Goal: Task Accomplishment & Management: Use online tool/utility

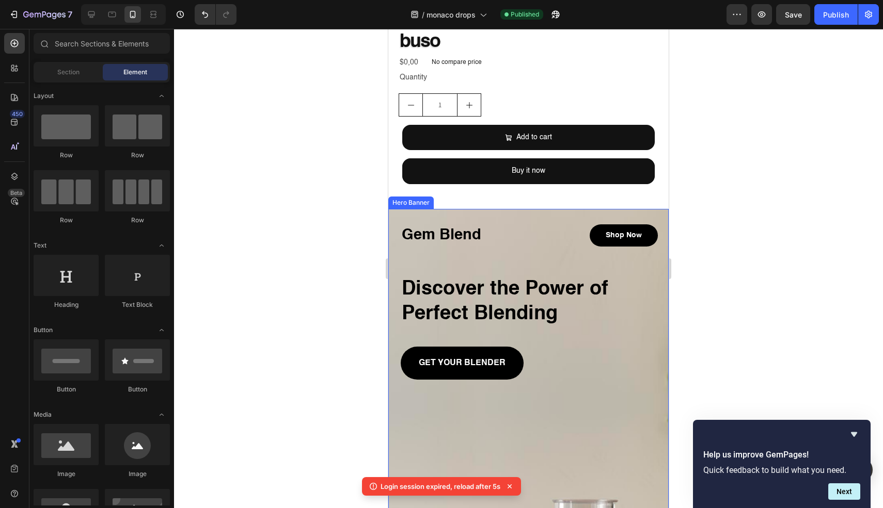
click at [515, 251] on div "Gem Blend Heading Shop Now Button Row Discover the Power of Perfect Blending He…" at bounding box center [528, 301] width 257 height 157
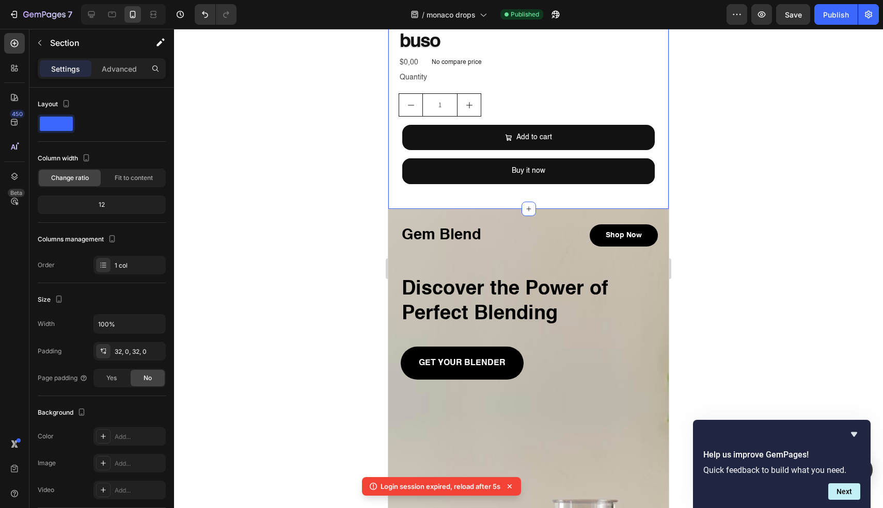
click at [528, 202] on div at bounding box center [528, 209] width 14 height 14
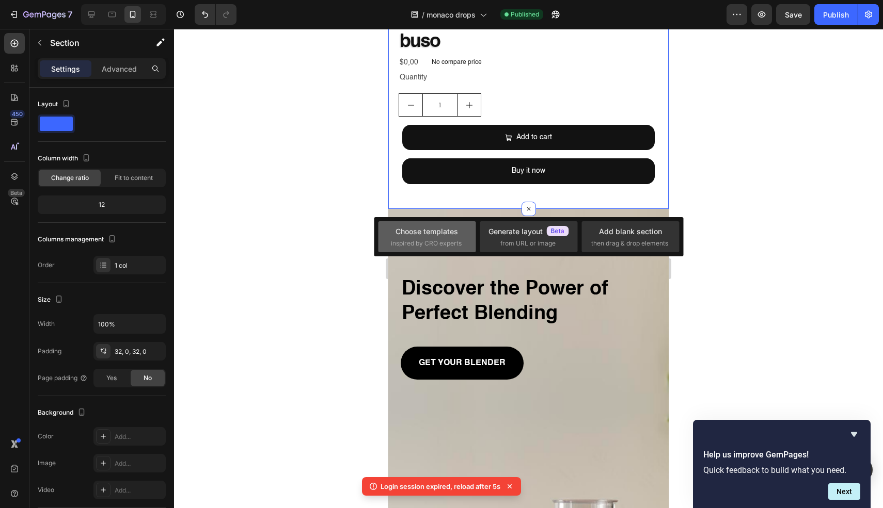
click at [440, 229] on div "Choose templates" at bounding box center [426, 231] width 62 height 11
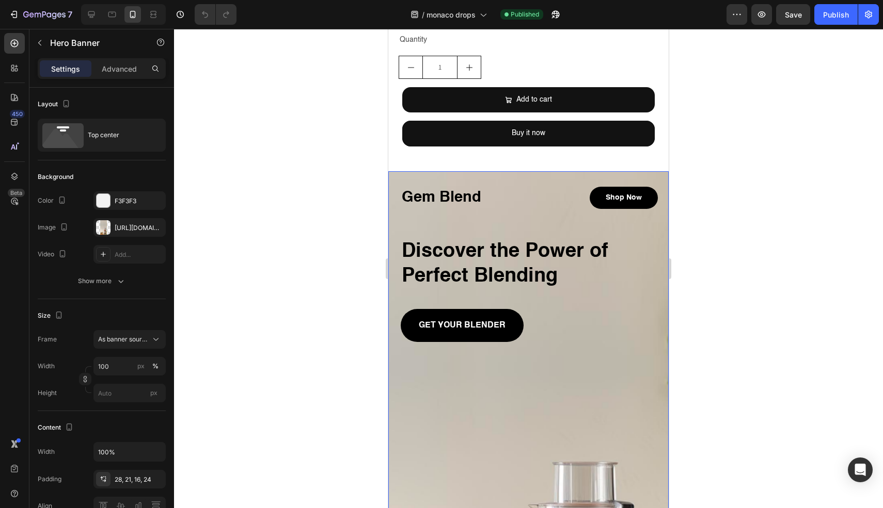
scroll to position [373, 0]
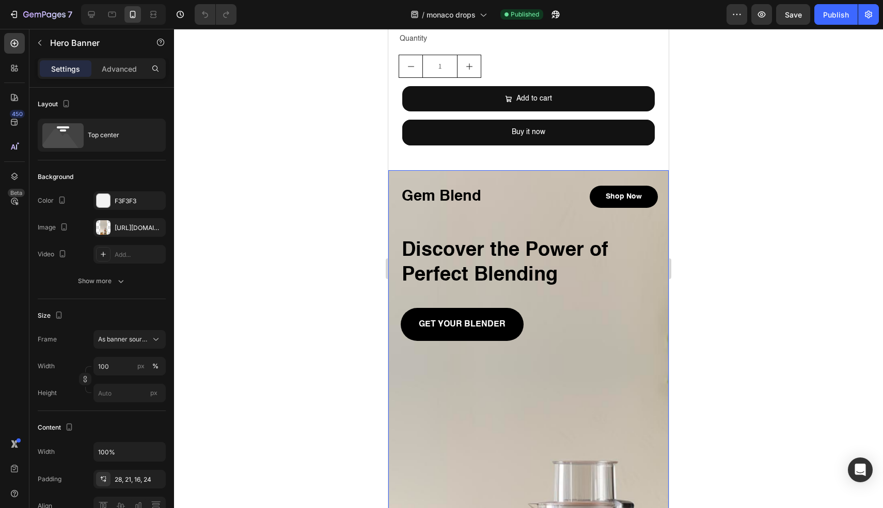
click at [517, 220] on div "Gem Blend Heading Shop Now Button Row Discover the Power of Perfect Blending He…" at bounding box center [528, 263] width 257 height 157
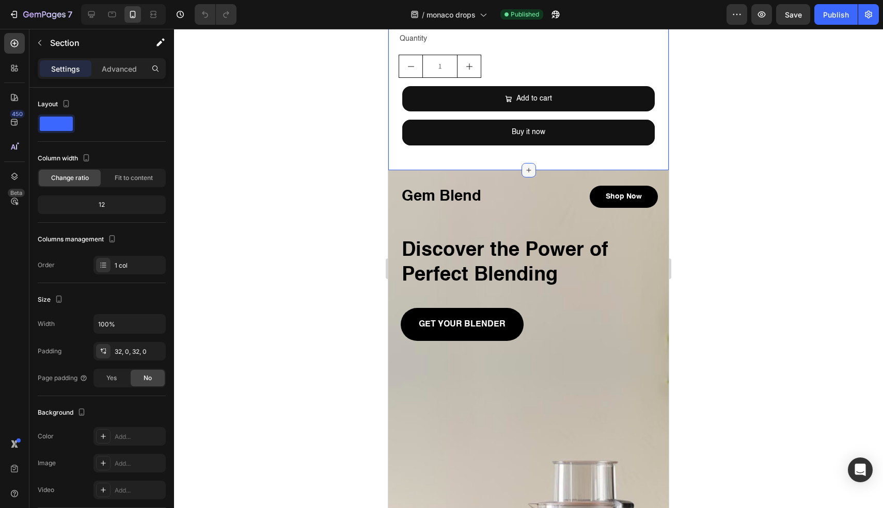
click at [524, 166] on icon at bounding box center [528, 170] width 8 height 8
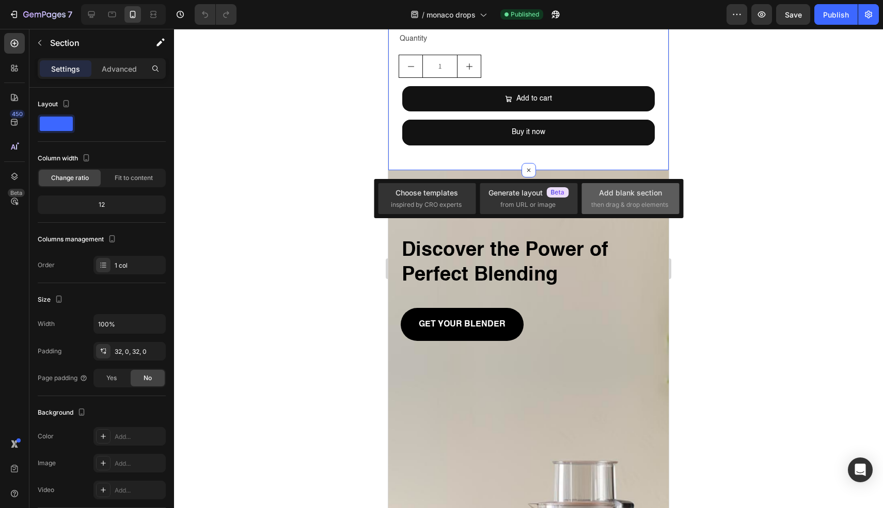
click at [617, 200] on span "then drag & drop elements" at bounding box center [629, 204] width 77 height 9
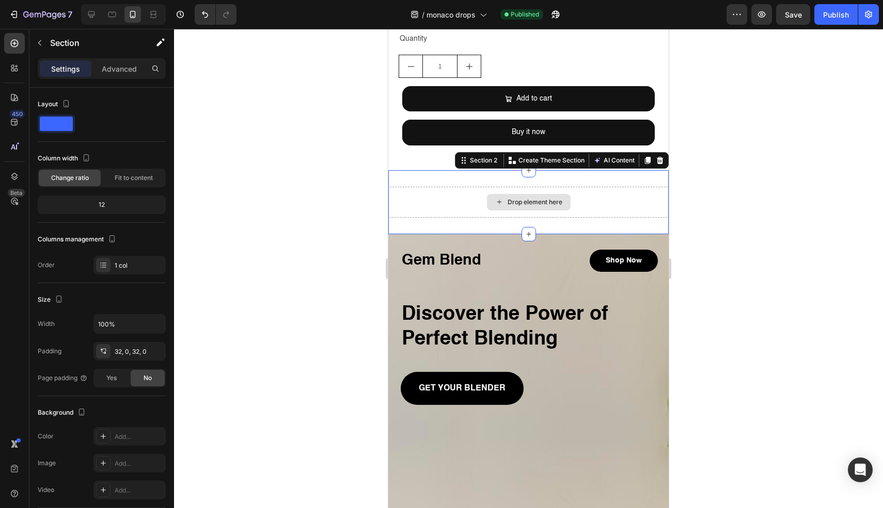
click at [479, 198] on div "Drop element here" at bounding box center [528, 202] width 280 height 31
click at [532, 198] on div "Drop element here" at bounding box center [534, 202] width 55 height 8
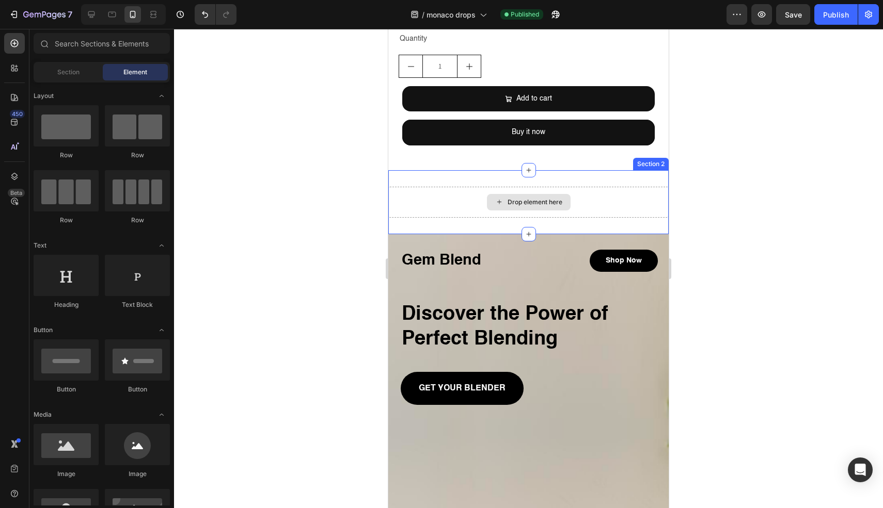
click at [523, 198] on div "Drop element here" at bounding box center [534, 202] width 55 height 8
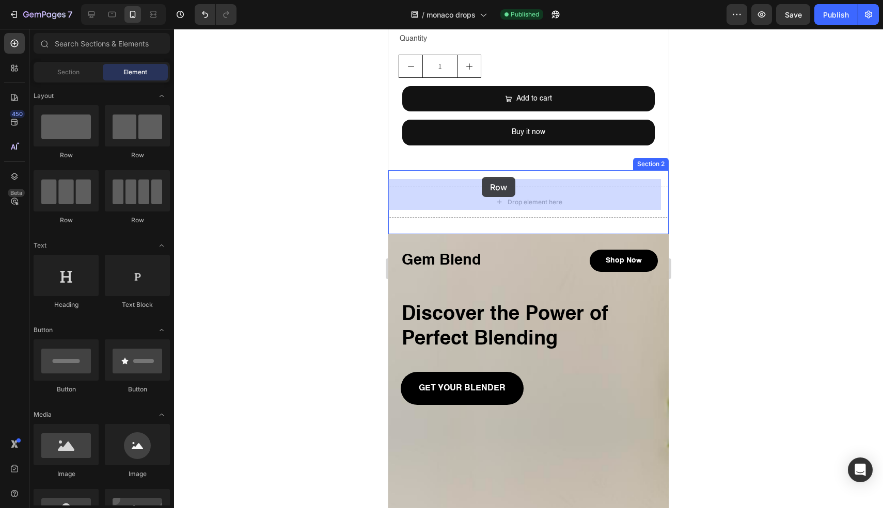
drag, startPoint x: 453, startPoint y: 176, endPoint x: 482, endPoint y: 177, distance: 28.9
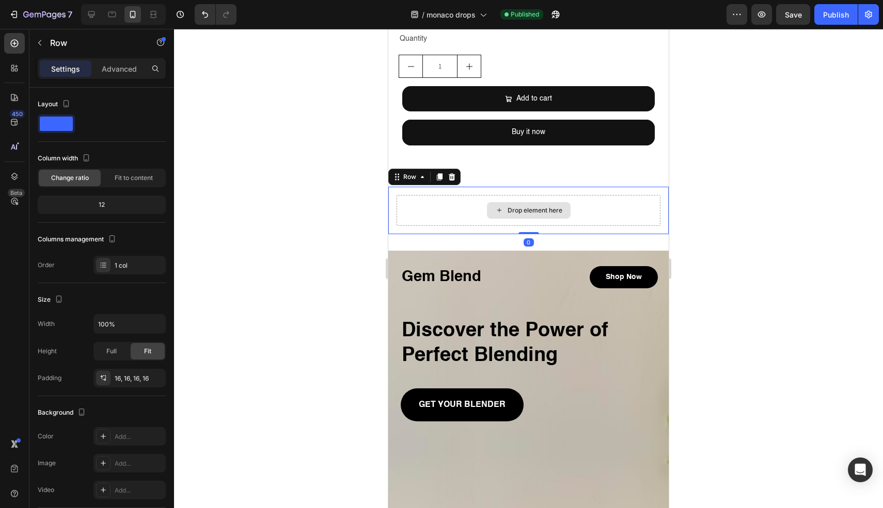
click at [521, 206] on div "Drop element here" at bounding box center [534, 210] width 55 height 8
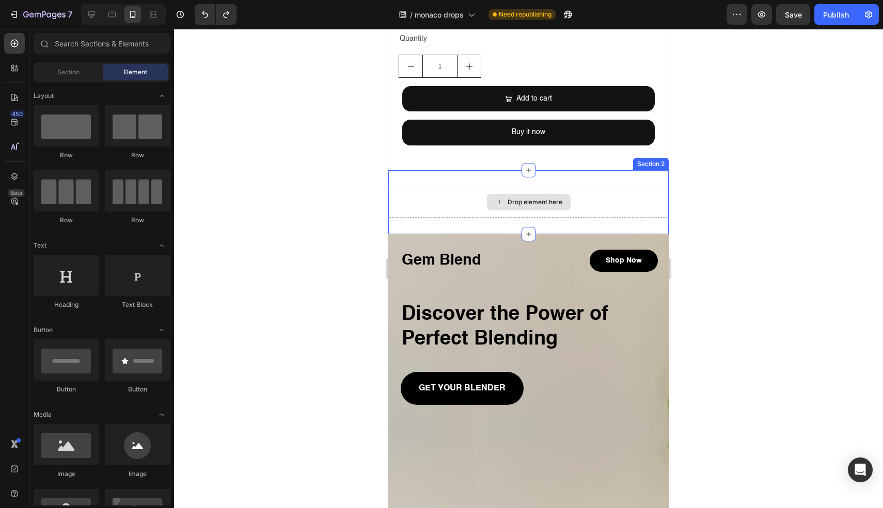
click at [559, 195] on div "Drop element here" at bounding box center [529, 202] width 84 height 17
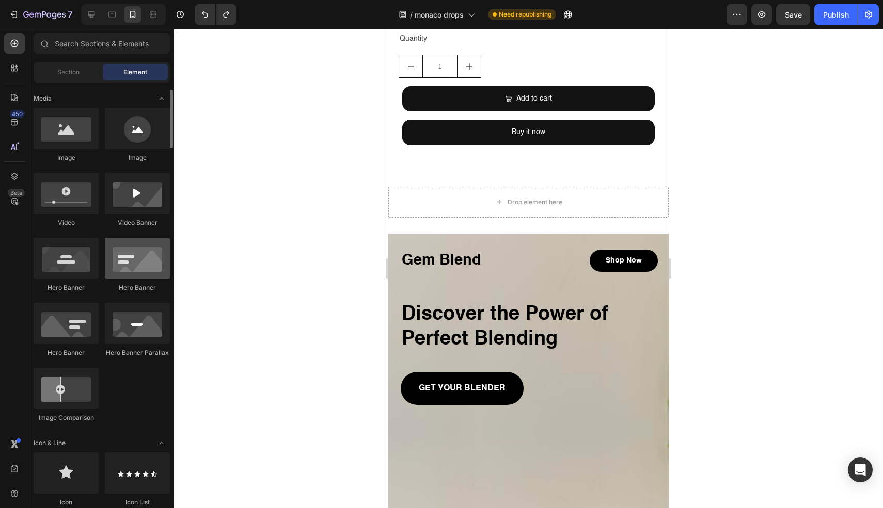
scroll to position [284, 0]
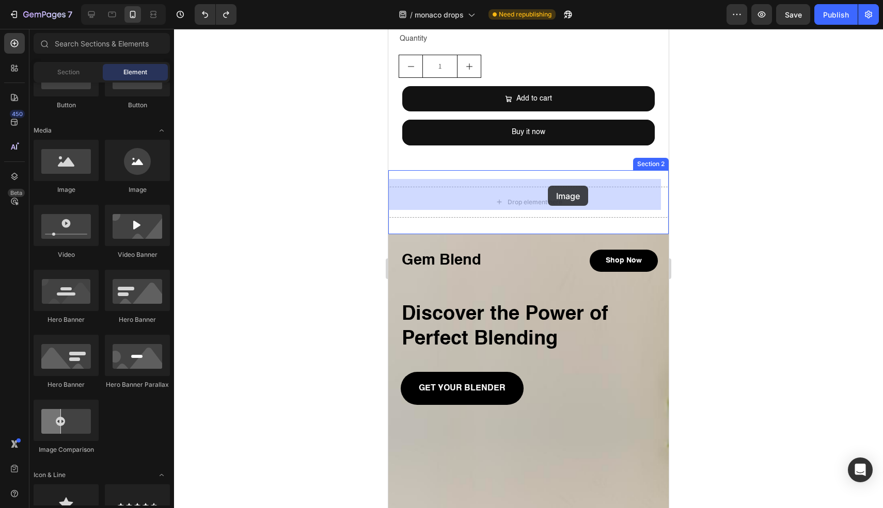
drag, startPoint x: 473, startPoint y: 204, endPoint x: 550, endPoint y: 198, distance: 76.6
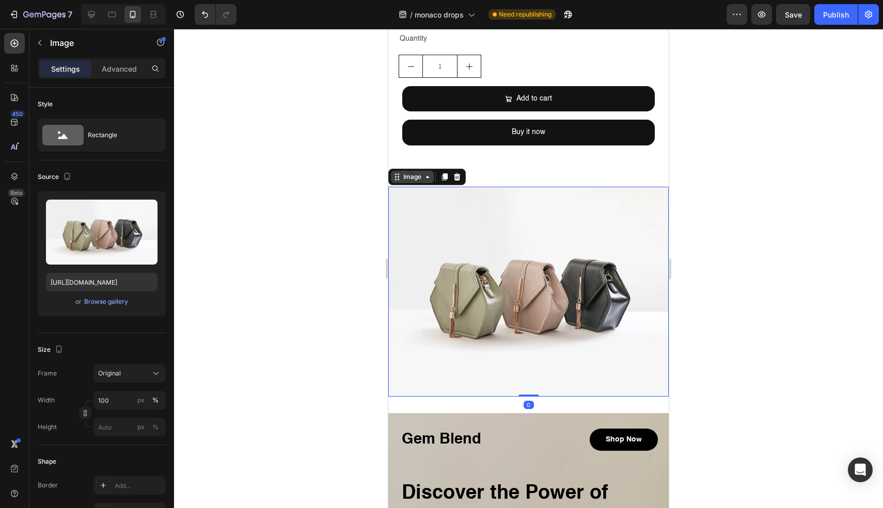
click at [425, 173] on icon at bounding box center [427, 177] width 8 height 8
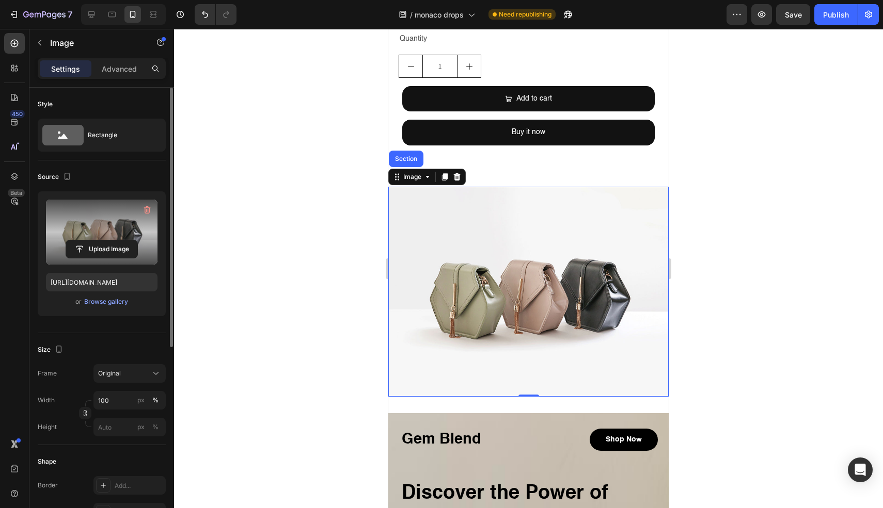
click at [127, 232] on label at bounding box center [101, 232] width 111 height 65
click at [127, 241] on input "file" at bounding box center [101, 250] width 71 height 18
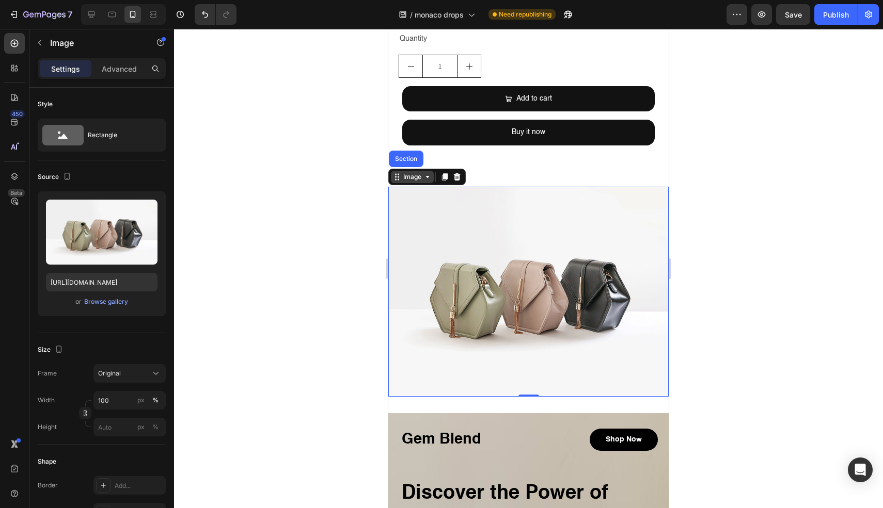
click at [415, 172] on div "Image" at bounding box center [412, 176] width 22 height 9
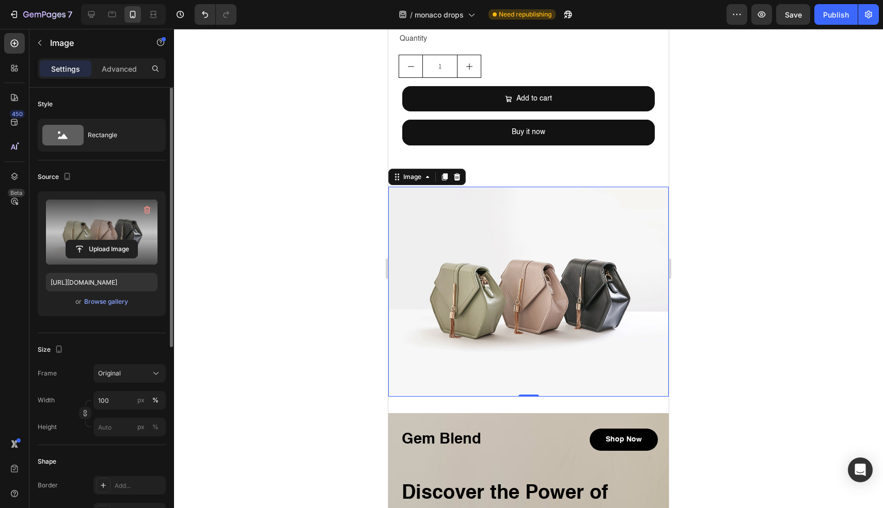
click at [87, 234] on label at bounding box center [101, 232] width 111 height 65
click at [87, 241] on input "file" at bounding box center [101, 250] width 71 height 18
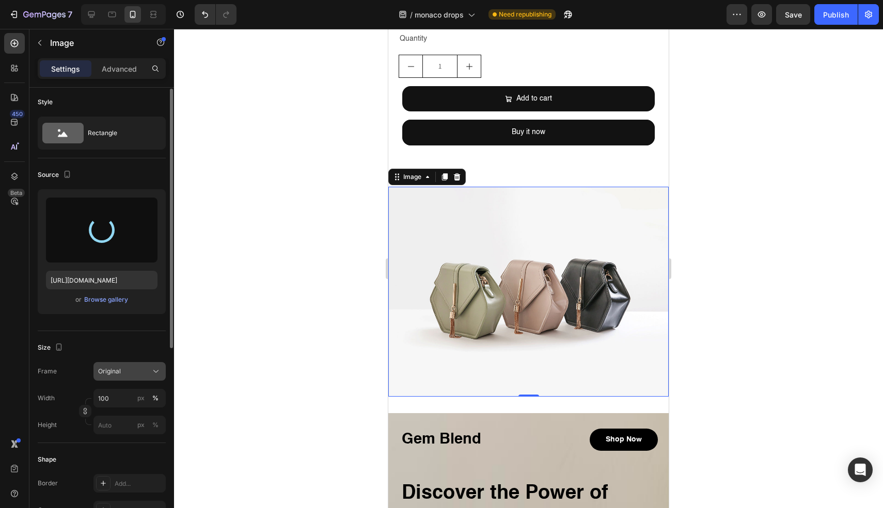
scroll to position [10, 0]
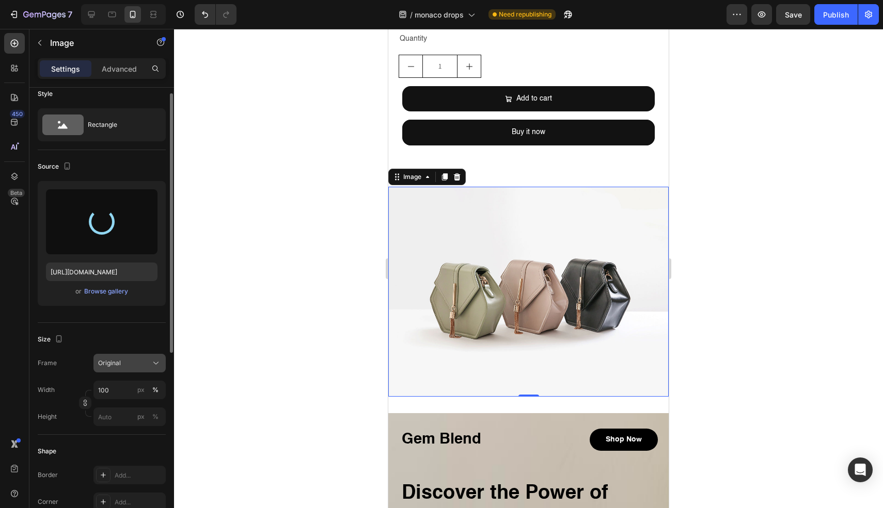
type input "https://cdn.shopify.com/s/files/1/0764/0563/7334/files/gempages_585196168930132…"
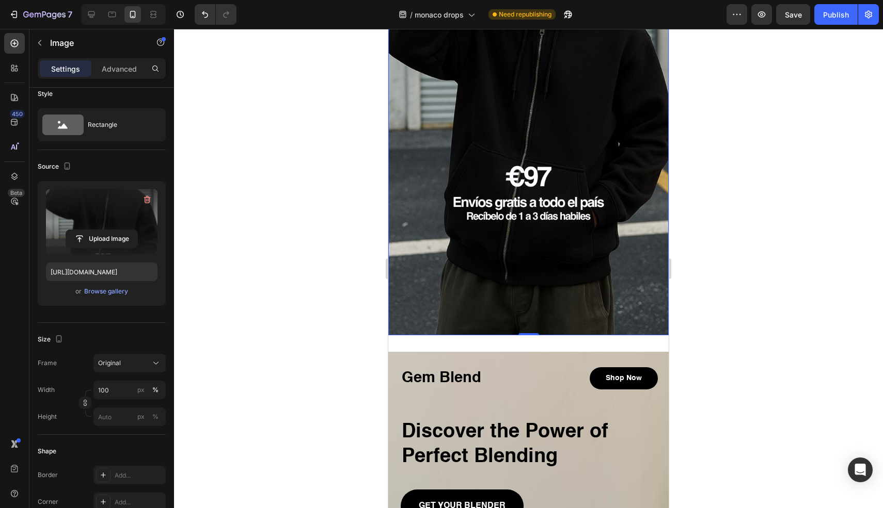
scroll to position [776, 0]
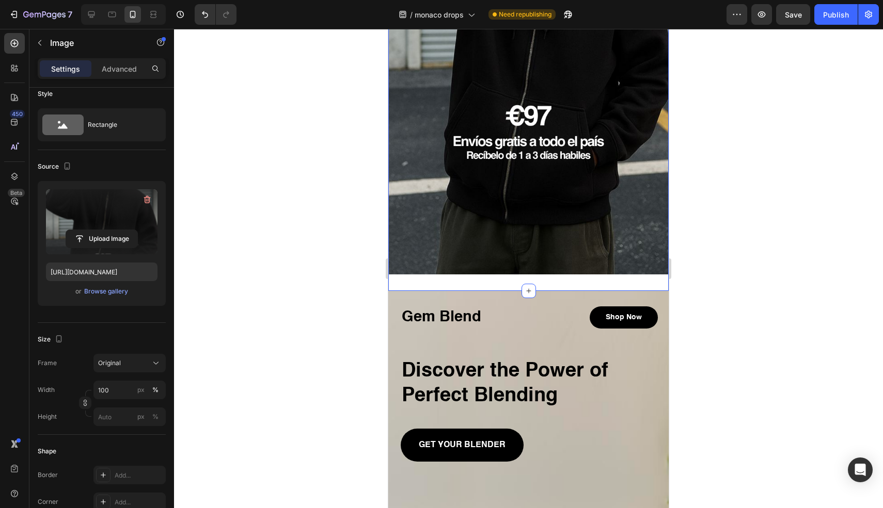
click at [470, 274] on div "Image Section 2 You can create reusable sections Create Theme Section AI Conten…" at bounding box center [528, 25] width 280 height 531
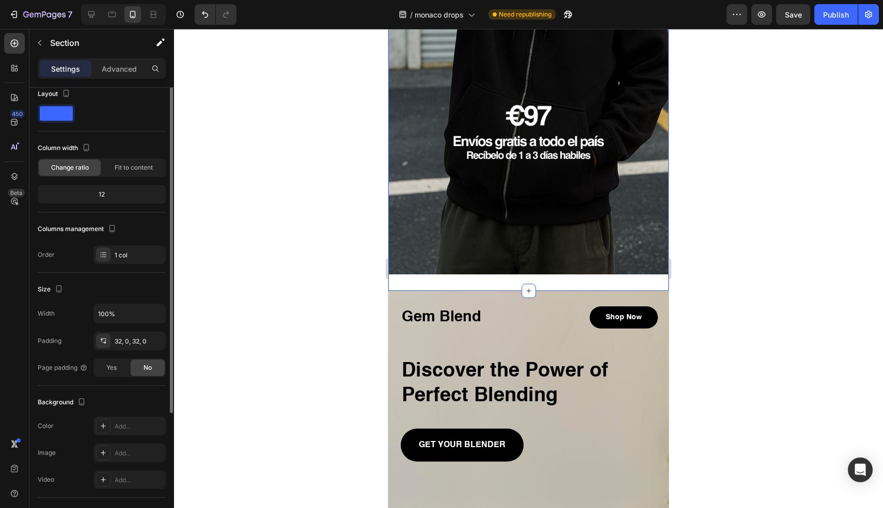
scroll to position [0, 0]
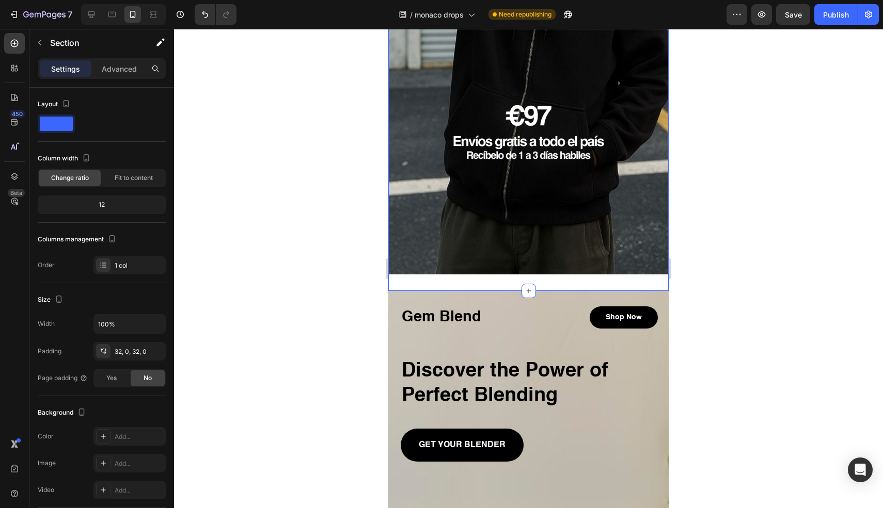
click at [502, 270] on div "Image Section 2 You can create reusable sections Create Theme Section AI Conten…" at bounding box center [528, 25] width 280 height 531
click at [525, 287] on icon at bounding box center [528, 291] width 8 height 8
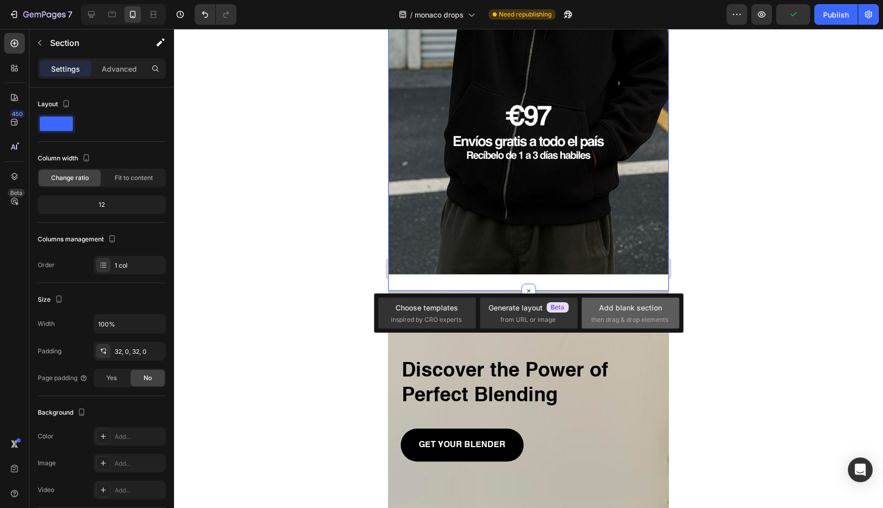
click at [633, 315] on span "then drag & drop elements" at bounding box center [629, 319] width 77 height 9
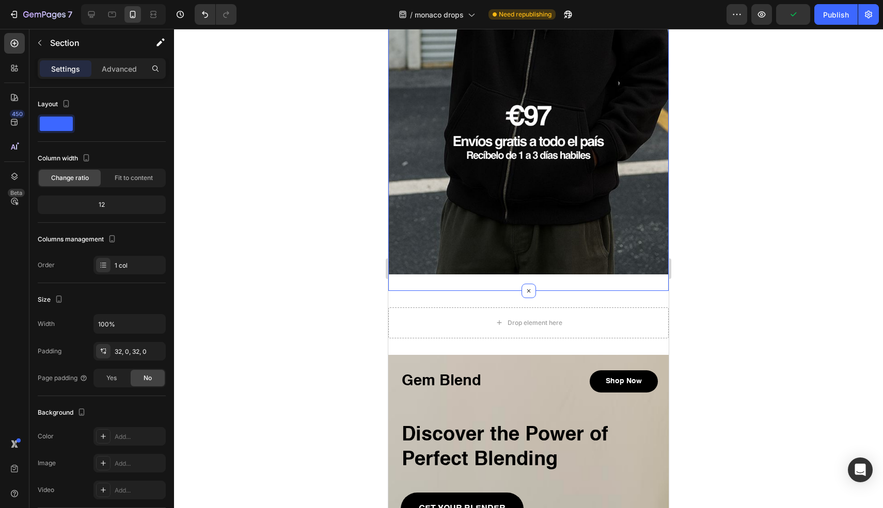
click at [574, 274] on div "Image Section 2 You can create reusable sections Create Theme Section AI Conten…" at bounding box center [528, 25] width 280 height 531
click at [109, 210] on div "12" at bounding box center [102, 205] width 124 height 14
click at [110, 205] on div "12" at bounding box center [102, 205] width 124 height 14
click at [536, 183] on img at bounding box center [528, 26] width 280 height 498
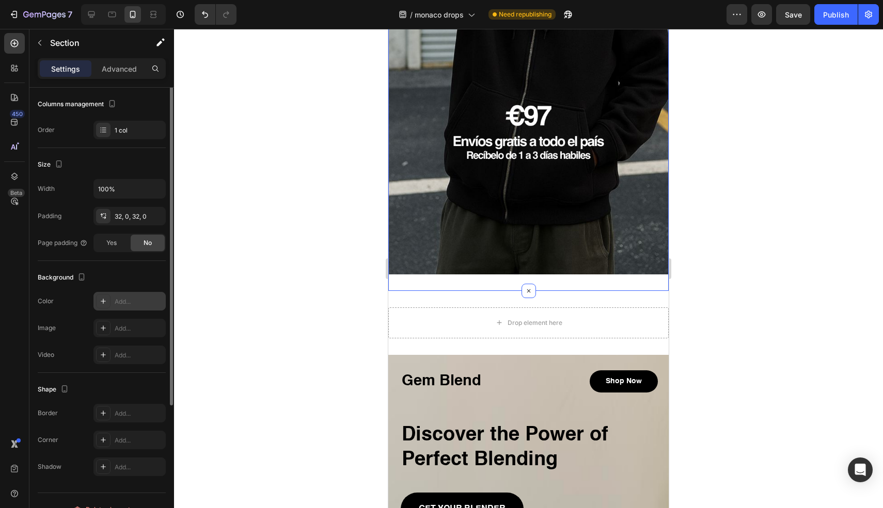
scroll to position [153, 0]
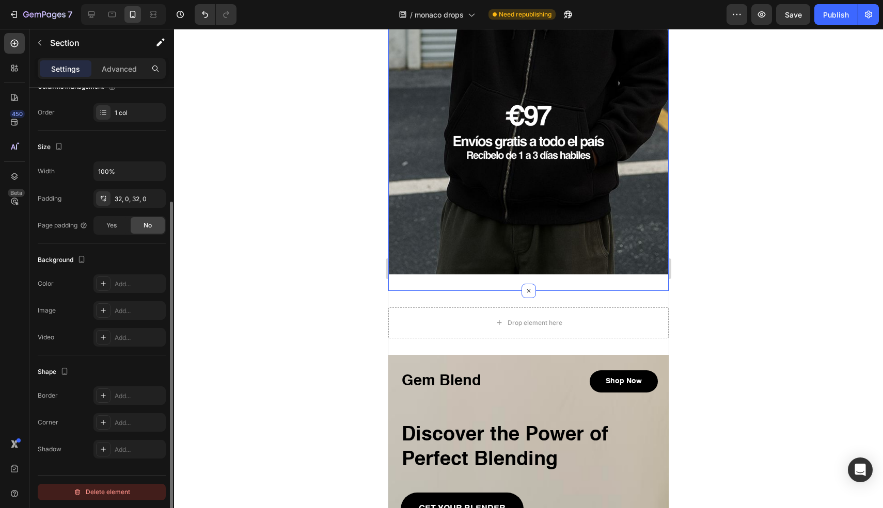
click at [94, 492] on div "Delete element" at bounding box center [101, 492] width 57 height 12
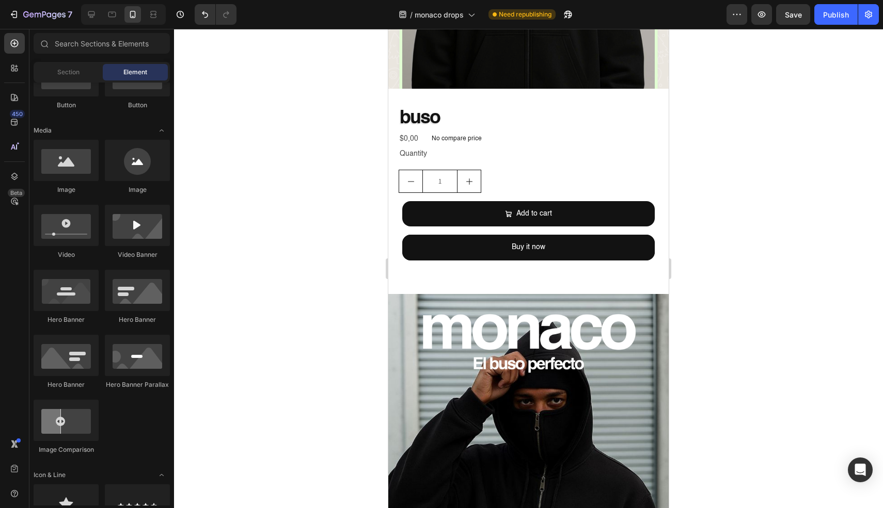
scroll to position [776, 0]
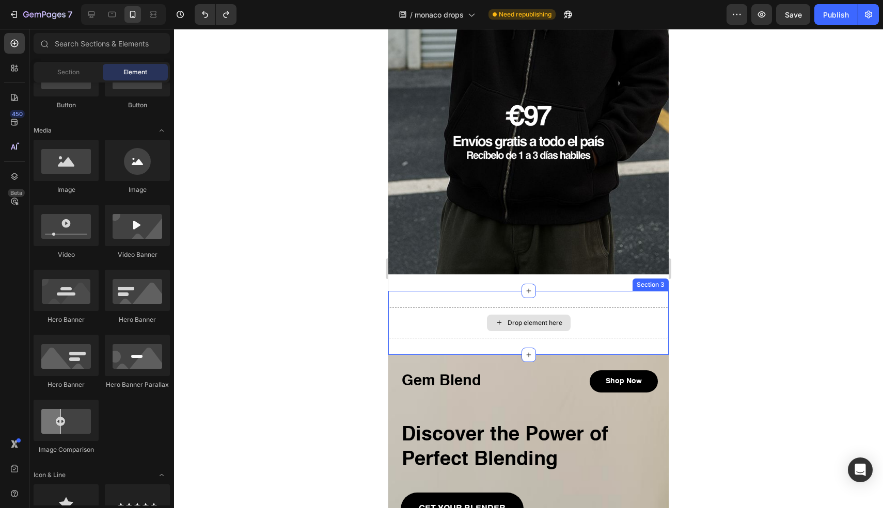
click at [541, 315] on div "Drop element here" at bounding box center [529, 323] width 84 height 17
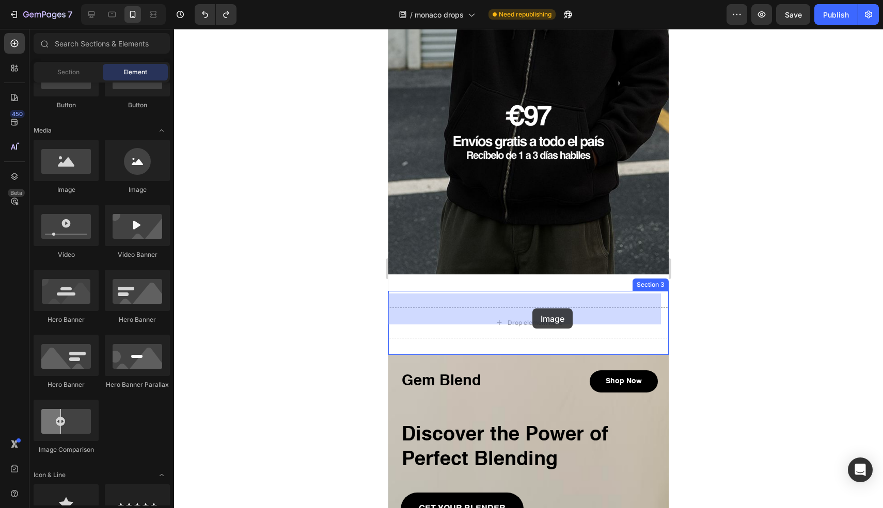
drag, startPoint x: 461, startPoint y: 195, endPoint x: 532, endPoint y: 309, distance: 134.2
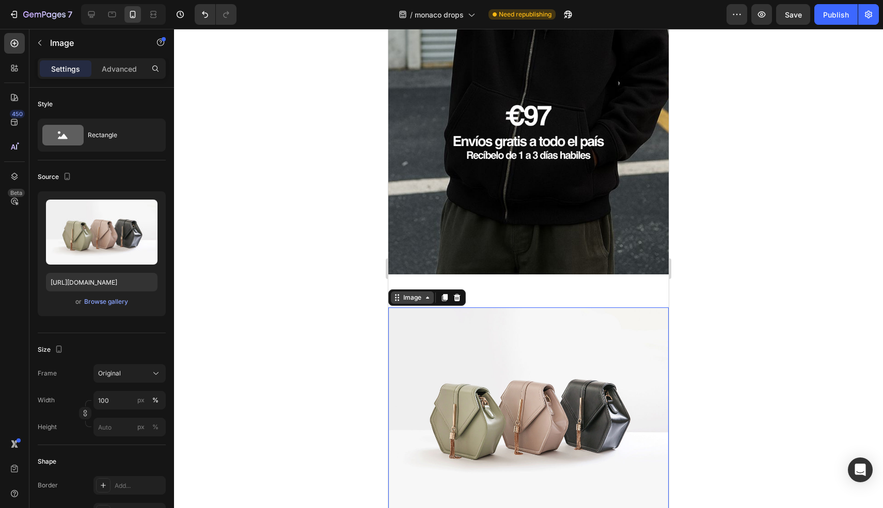
click at [421, 293] on div "Image" at bounding box center [412, 297] width 22 height 9
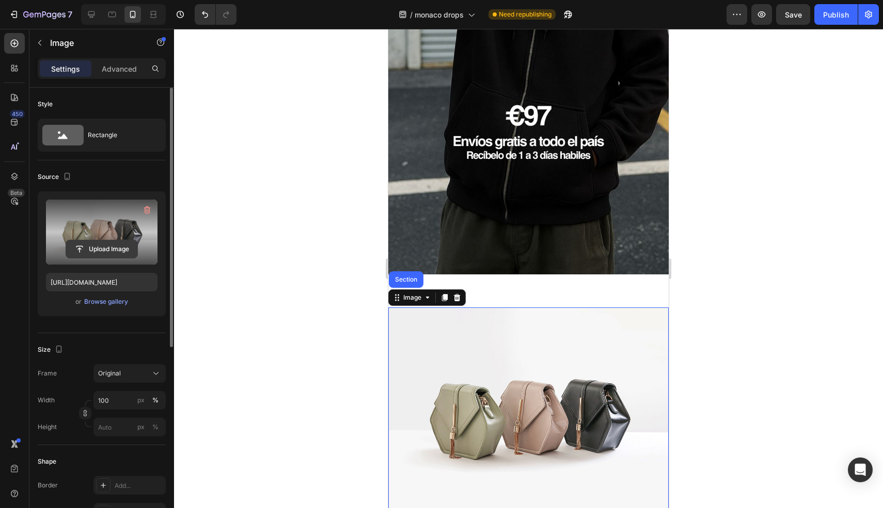
click at [115, 251] on input "file" at bounding box center [101, 250] width 71 height 18
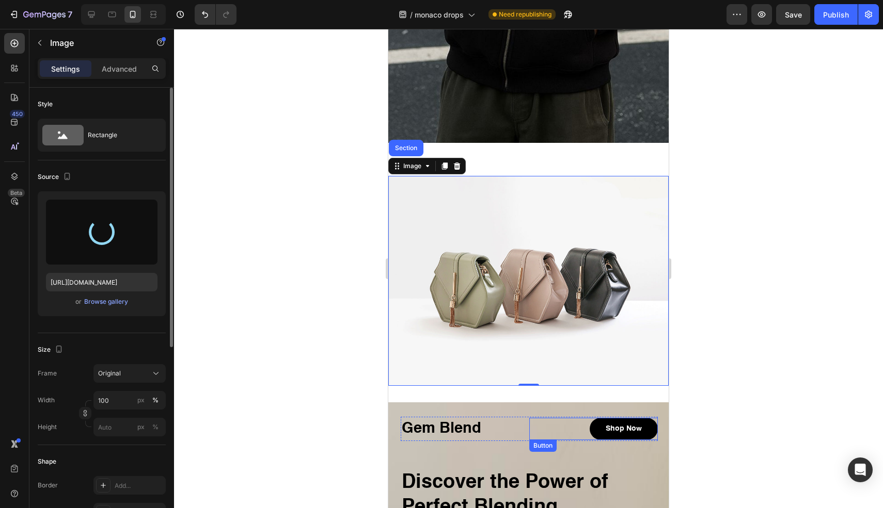
scroll to position [978, 0]
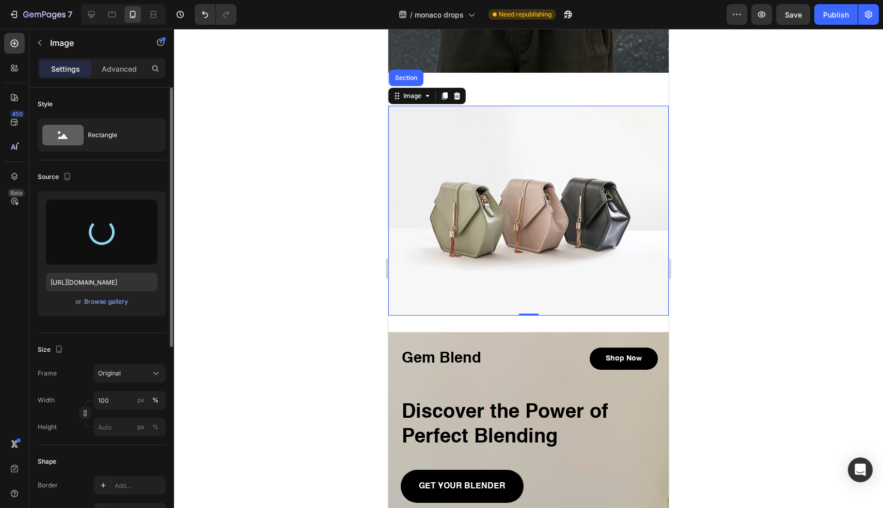
type input "https://cdn.shopify.com/s/files/1/0764/0563/7334/files/gempages_585196168930132…"
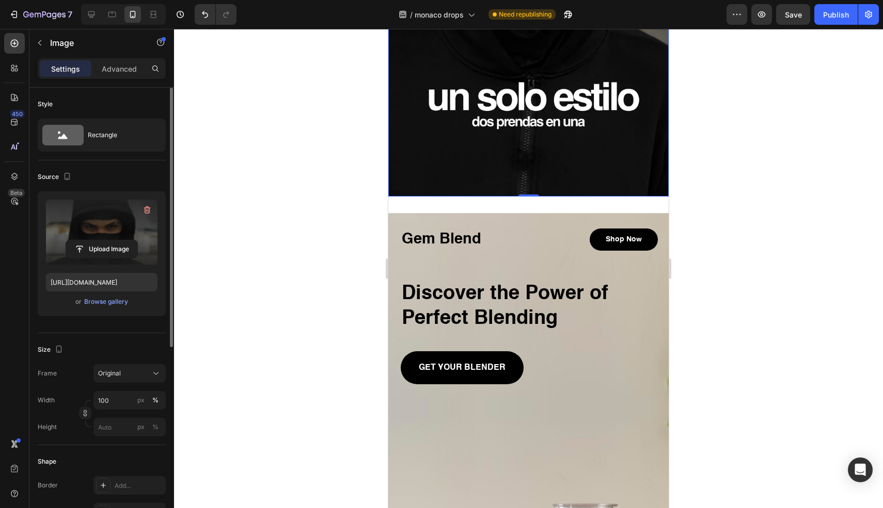
scroll to position [1388, 0]
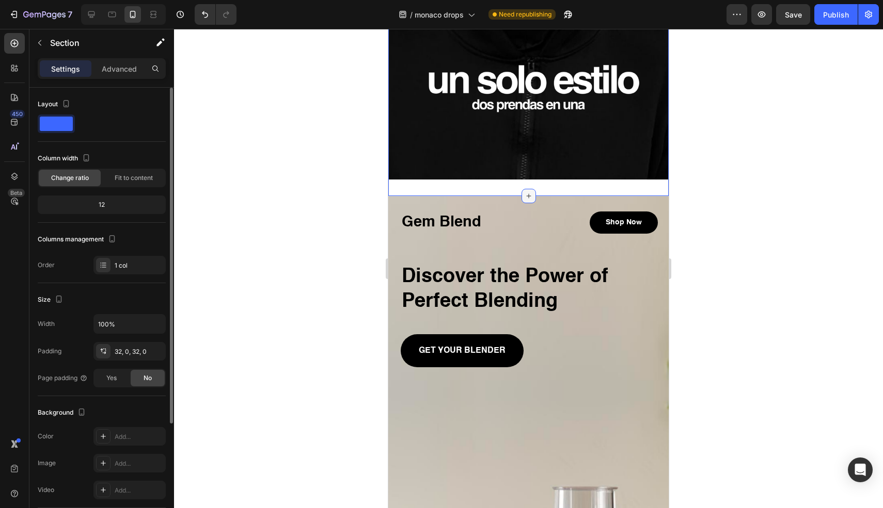
click at [526, 192] on icon at bounding box center [528, 196] width 8 height 8
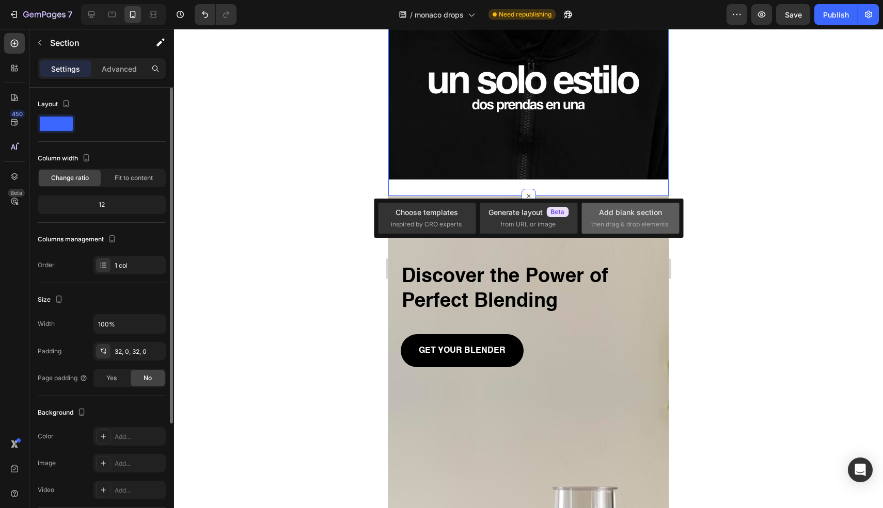
click at [642, 220] on span "then drag & drop elements" at bounding box center [629, 224] width 77 height 9
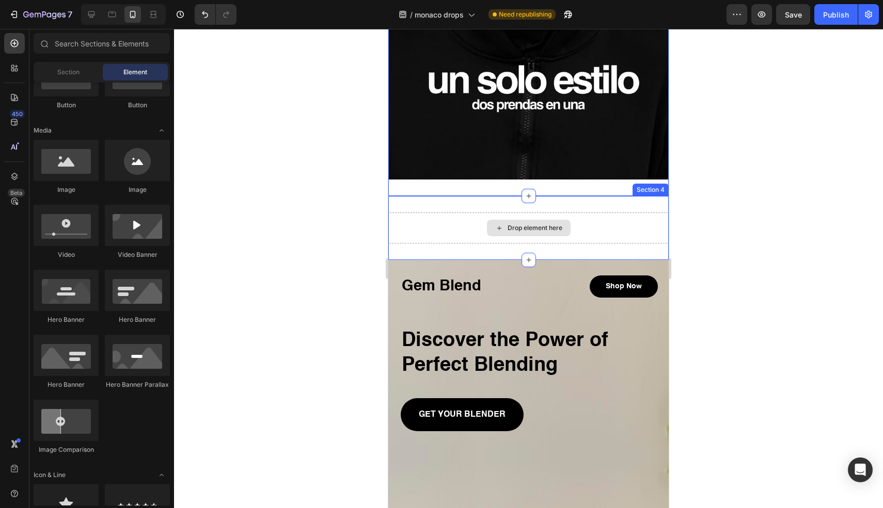
click at [530, 224] on div "Drop element here" at bounding box center [534, 228] width 55 height 8
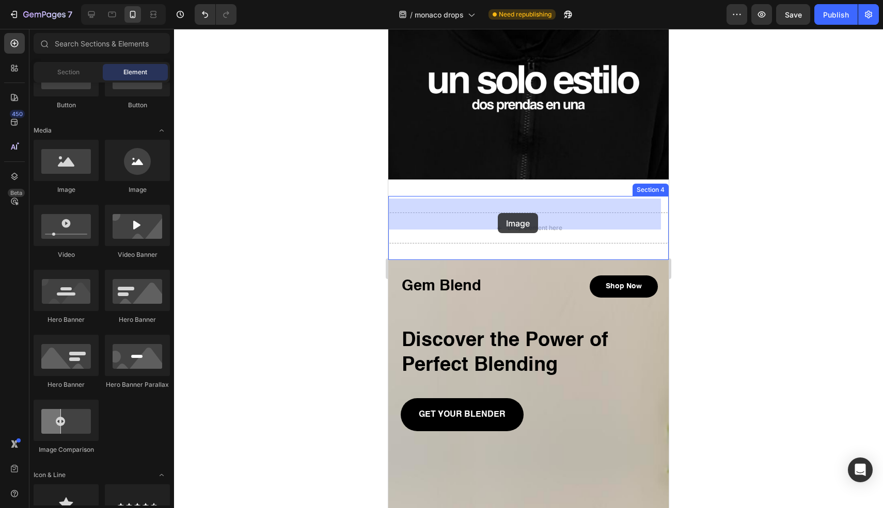
drag, startPoint x: 454, startPoint y: 201, endPoint x: 504, endPoint y: 216, distance: 51.9
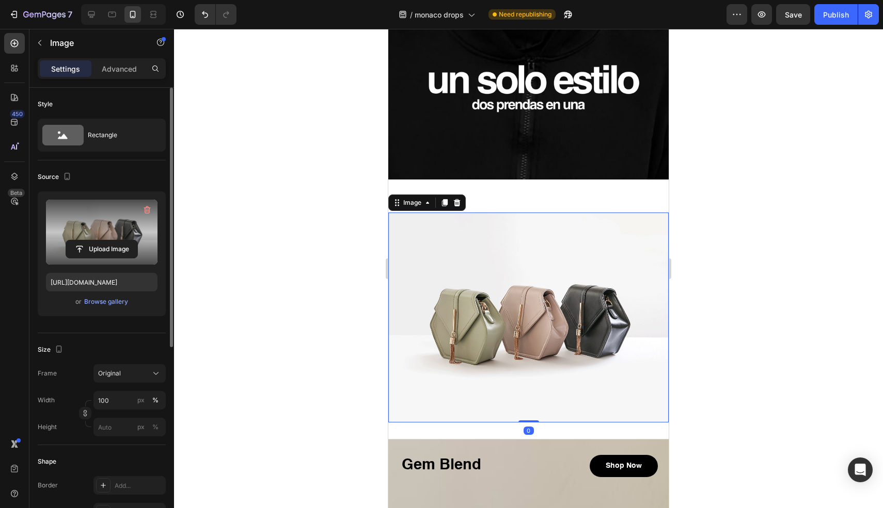
click at [68, 226] on label at bounding box center [101, 232] width 111 height 65
click at [68, 241] on input "file" at bounding box center [101, 250] width 71 height 18
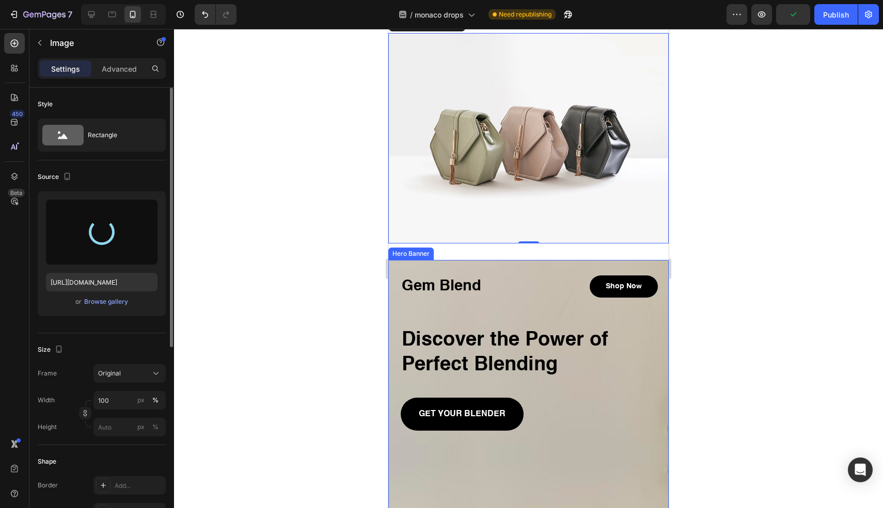
scroll to position [1617, 0]
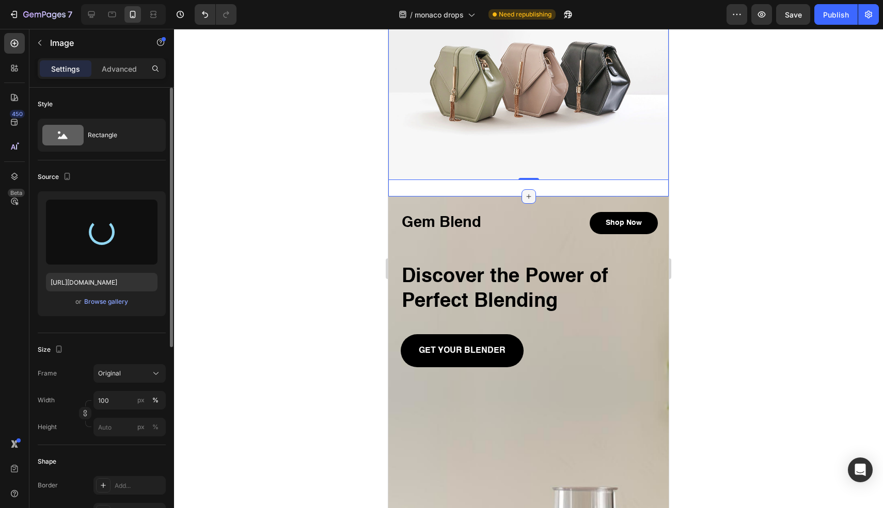
type input "[URL][DOMAIN_NAME]"
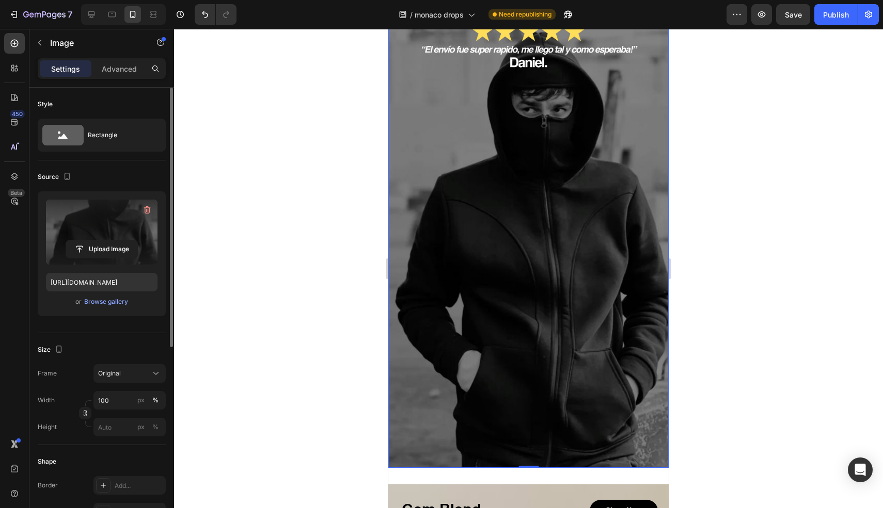
scroll to position [1809, 0]
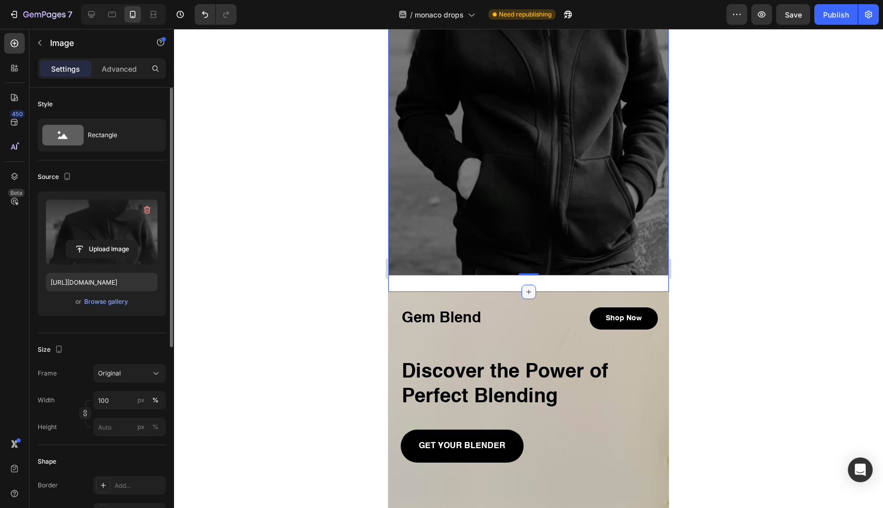
click at [524, 288] on icon at bounding box center [528, 292] width 8 height 8
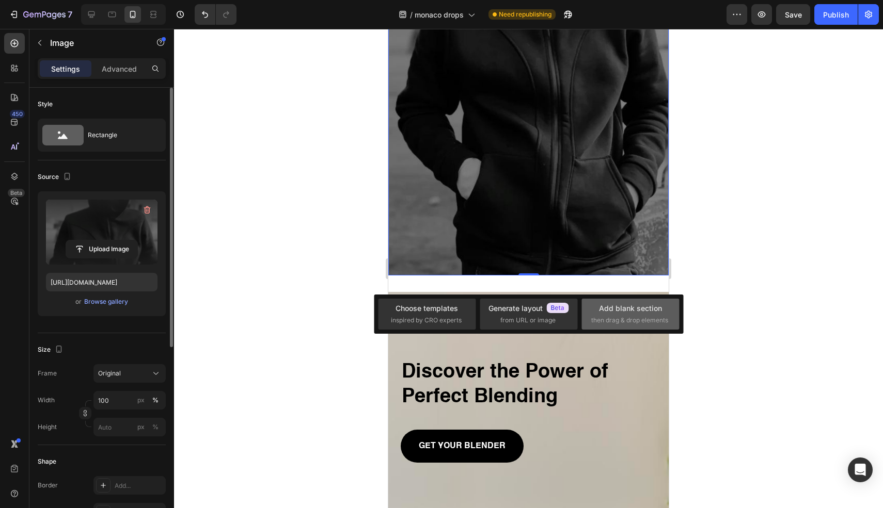
click at [640, 311] on div "Add blank section" at bounding box center [630, 308] width 63 height 11
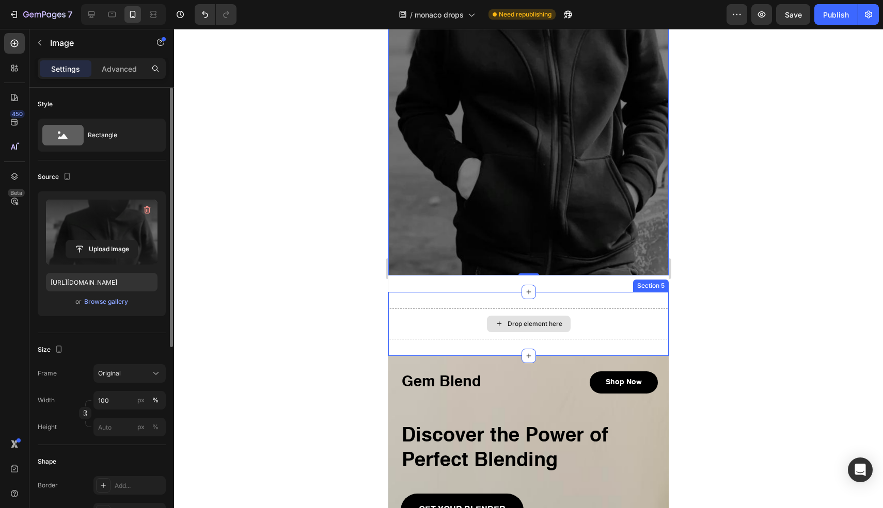
click at [489, 316] on div "Drop element here" at bounding box center [529, 324] width 84 height 17
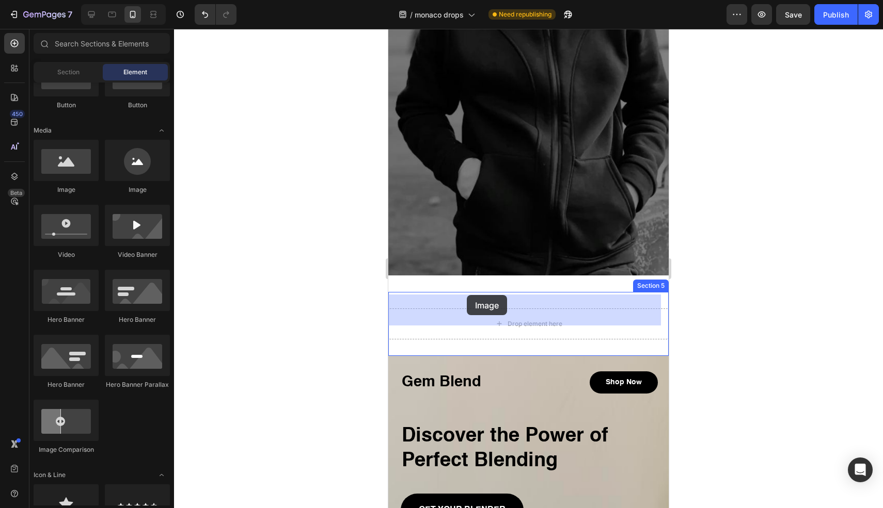
drag, startPoint x: 457, startPoint y: 206, endPoint x: 467, endPoint y: 295, distance: 89.3
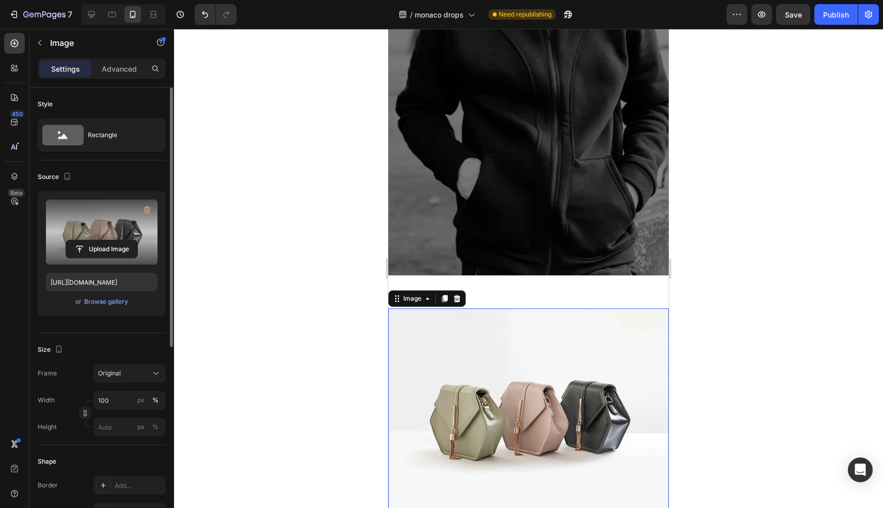
click at [139, 237] on label at bounding box center [101, 232] width 111 height 65
click at [137, 241] on input "file" at bounding box center [101, 250] width 71 height 18
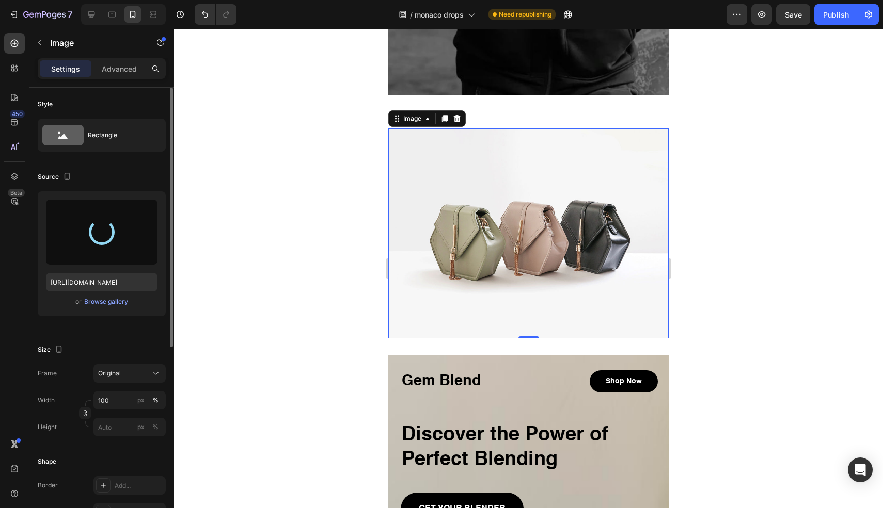
scroll to position [2045, 0]
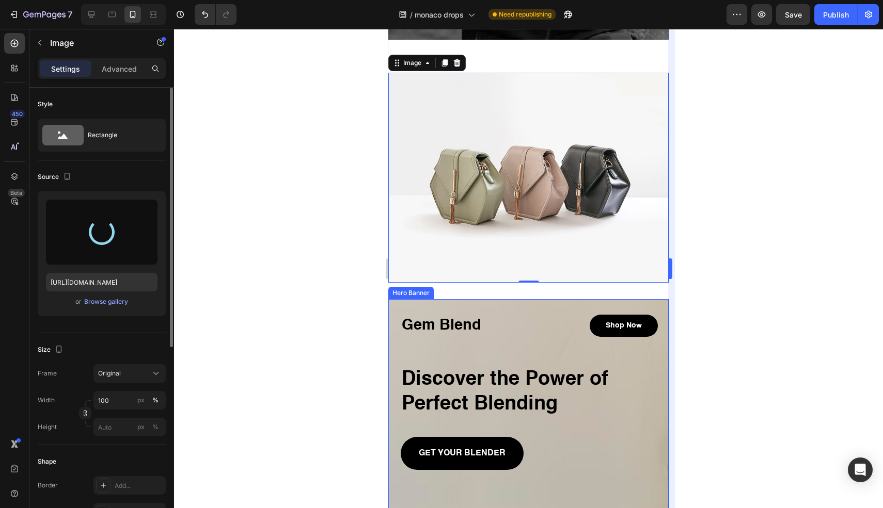
type input "https://cdn.shopify.com/s/files/1/0764/0563/7334/files/gempages_585196168930132…"
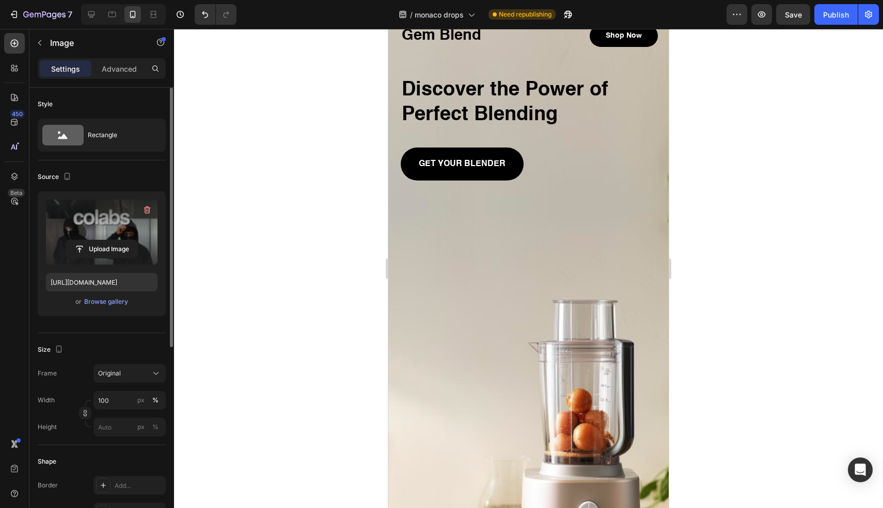
scroll to position [2396, 0]
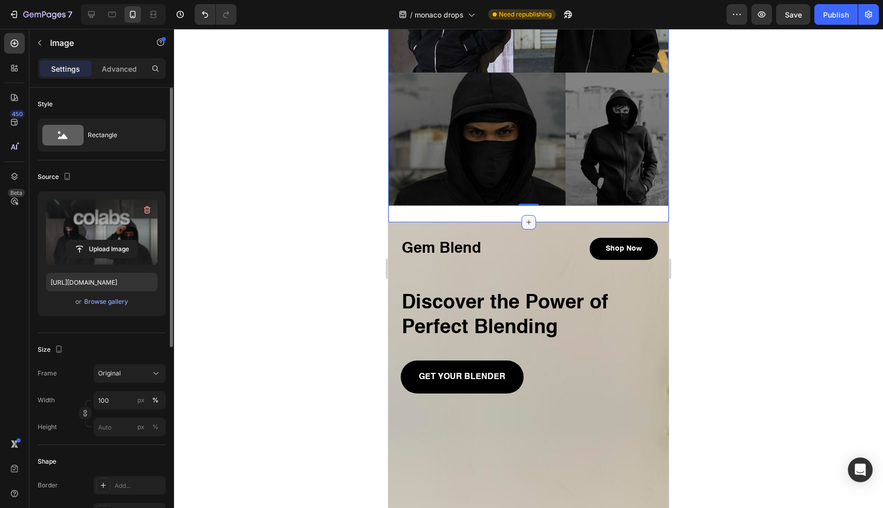
click at [524, 218] on icon at bounding box center [528, 222] width 8 height 8
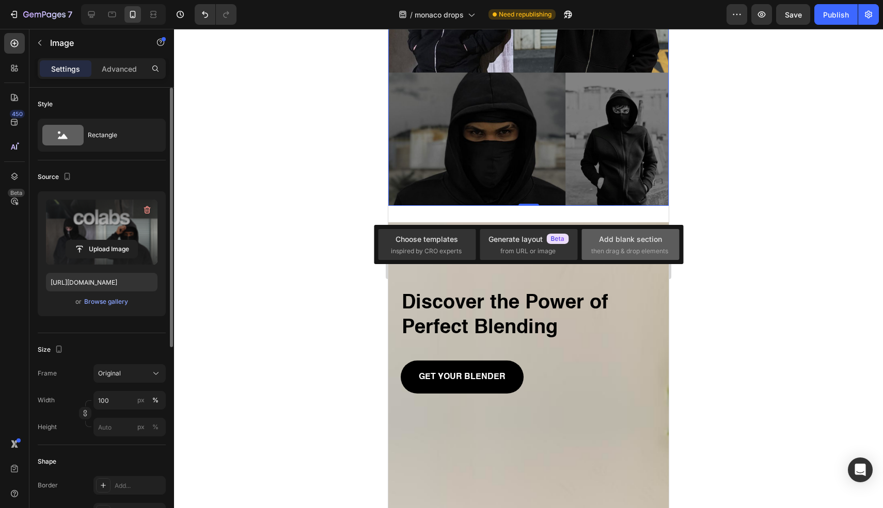
click at [632, 245] on div "Add blank section then drag & drop elements" at bounding box center [630, 245] width 78 height 22
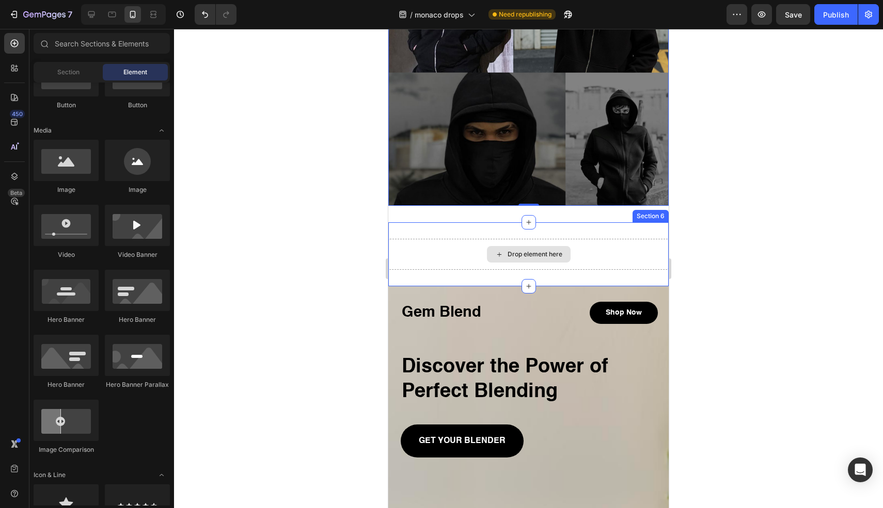
click at [487, 246] on div "Drop element here" at bounding box center [529, 254] width 84 height 17
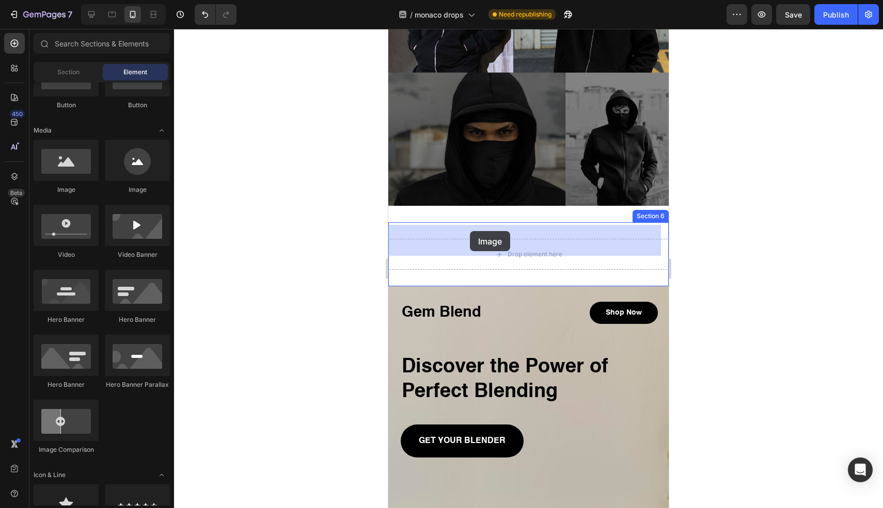
drag, startPoint x: 455, startPoint y: 196, endPoint x: 421, endPoint y: 231, distance: 48.9
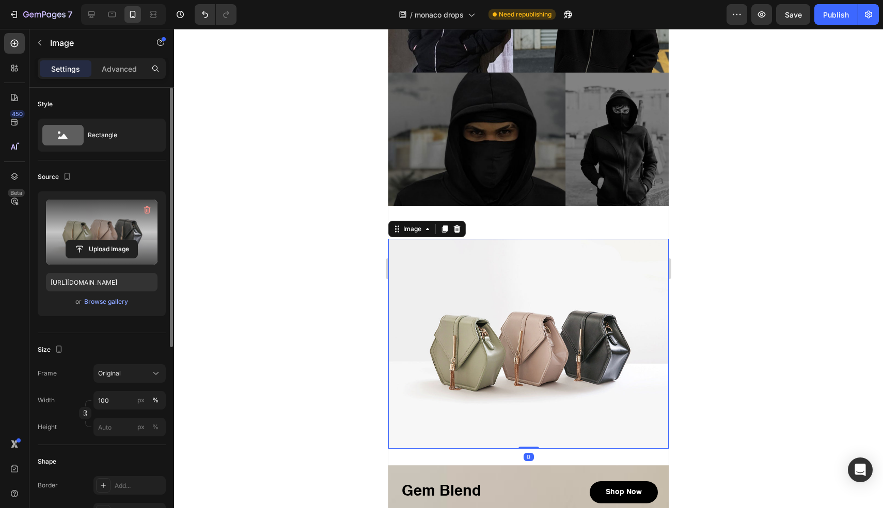
click at [137, 237] on label at bounding box center [101, 232] width 111 height 65
click at [137, 241] on input "file" at bounding box center [101, 250] width 71 height 18
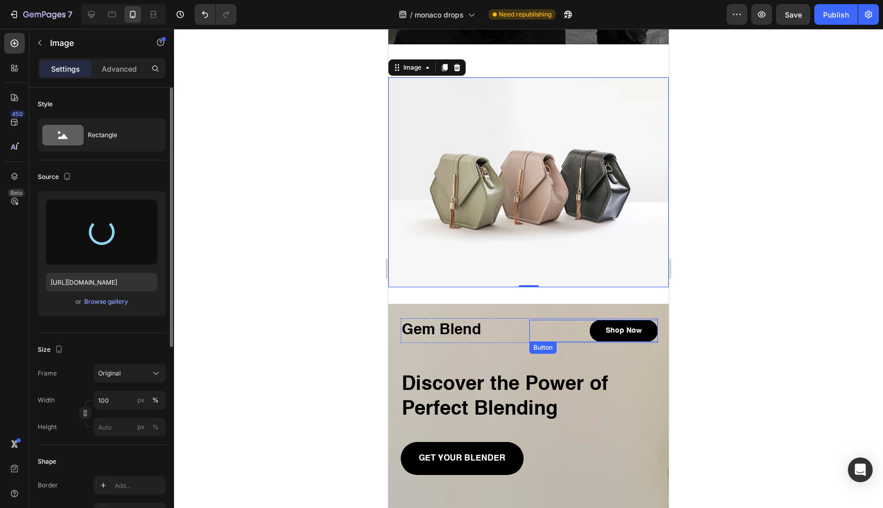
type input "https://cdn.shopify.com/s/files/1/0764/0563/7334/files/gempages_585196168930132…"
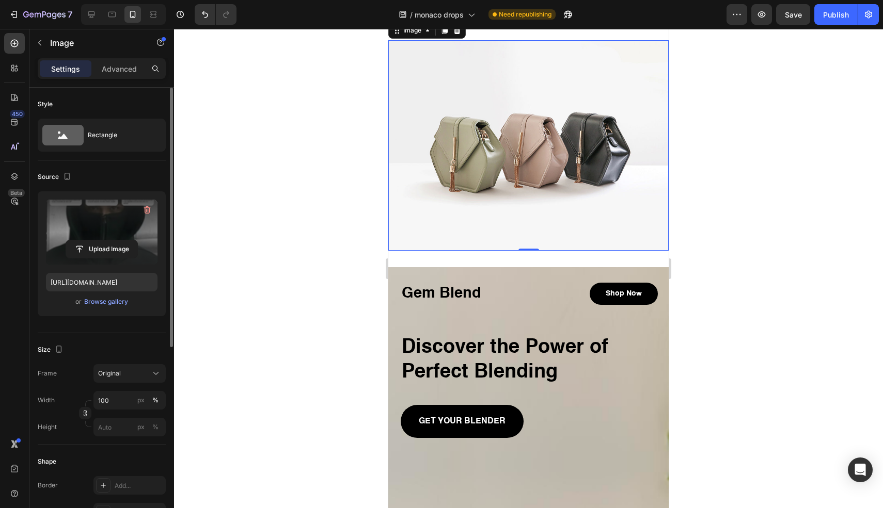
scroll to position [2801, 0]
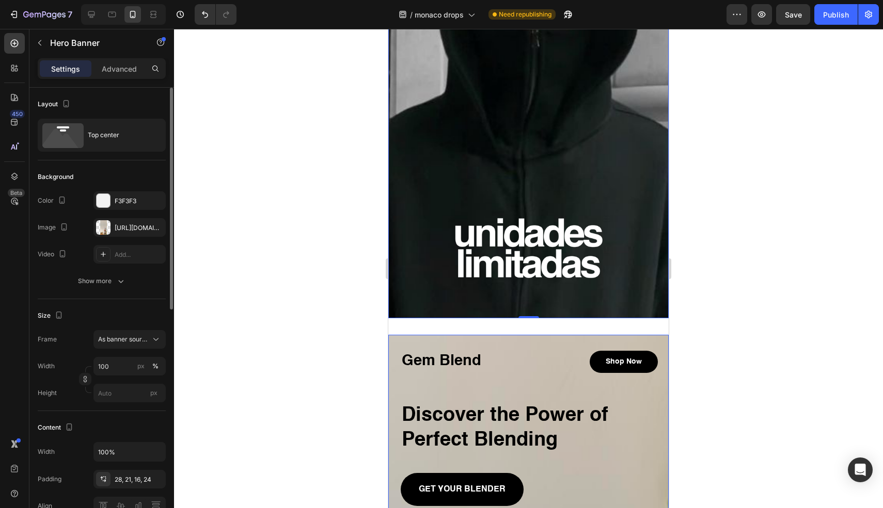
click at [551, 335] on div "Gem Blend Heading Shop Now Button Row Discover the Power of Perfect Blending He…" at bounding box center [528, 425] width 280 height 180
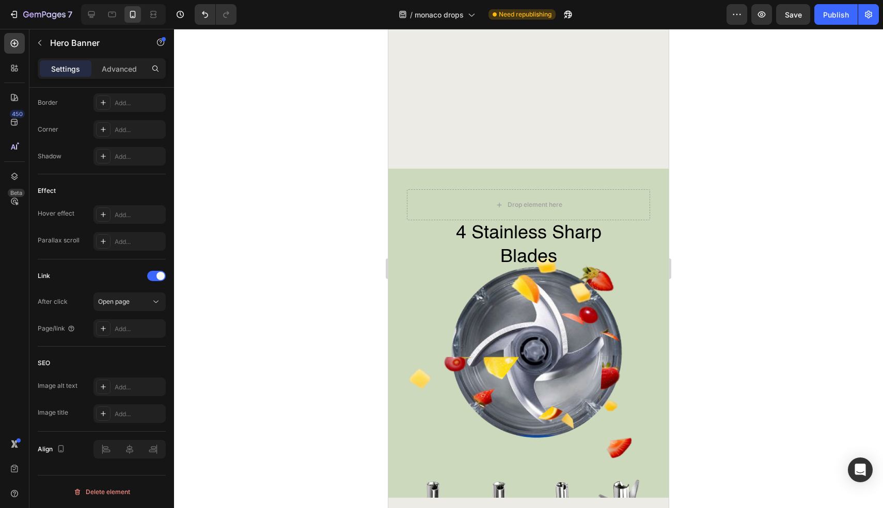
scroll to position [4019, 0]
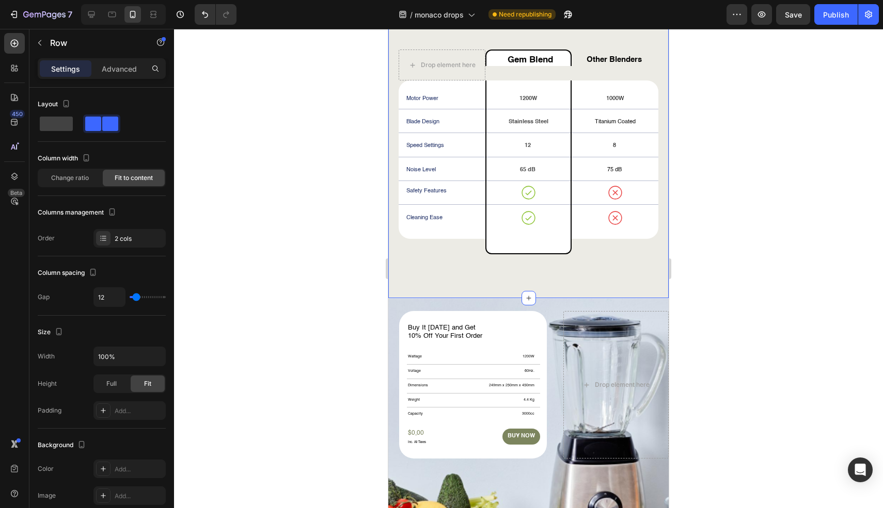
scroll to position [6693, 0]
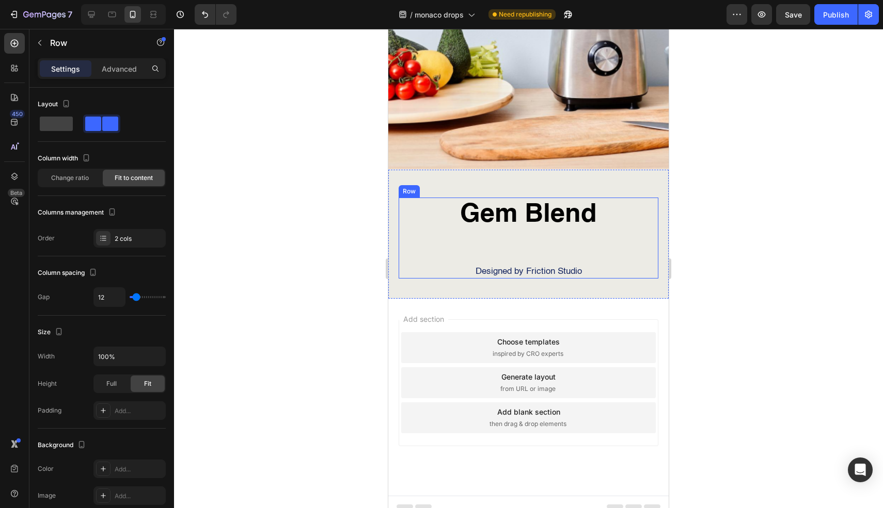
click at [488, 220] on h2 "Gem Blend" at bounding box center [528, 215] width 260 height 35
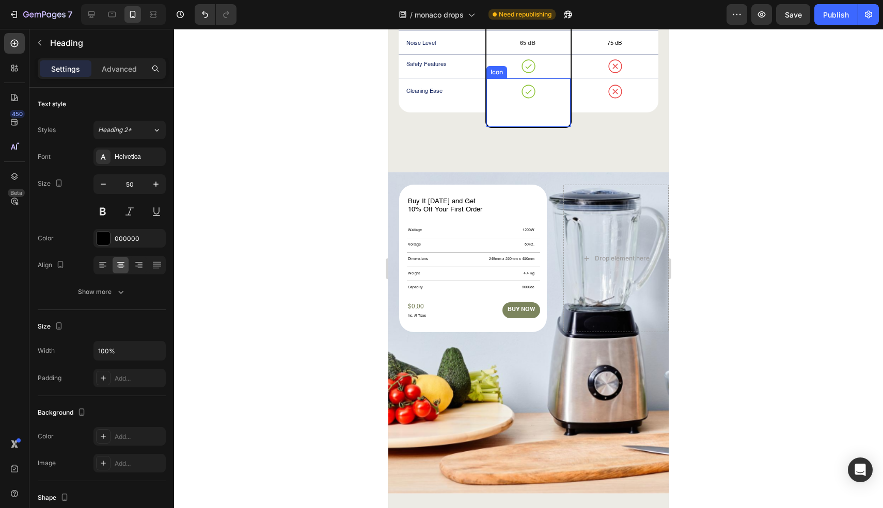
scroll to position [6196, 0]
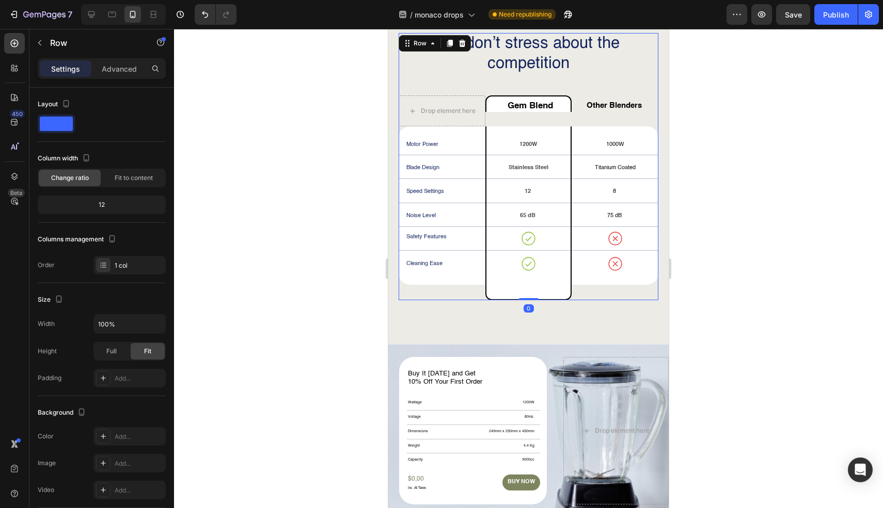
click at [567, 78] on div "We don’t stress about the competition Heading Drop element here Gem Blend Text …" at bounding box center [528, 166] width 260 height 267
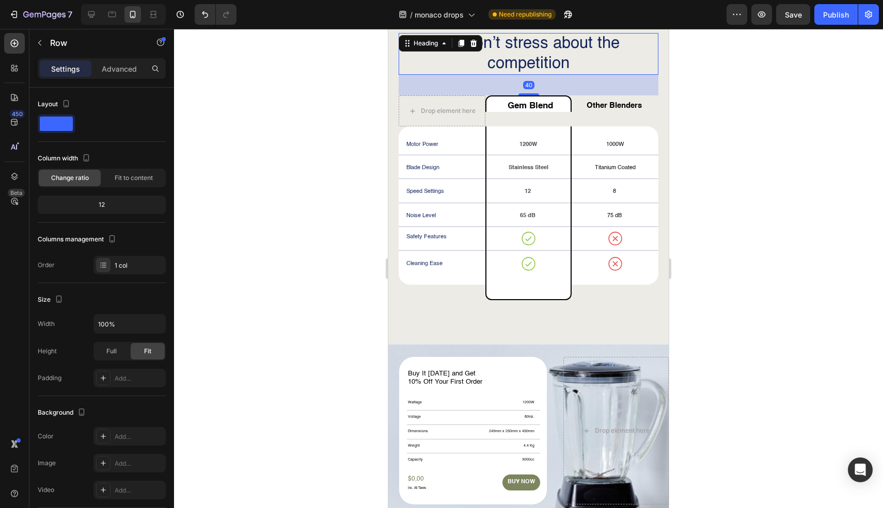
click at [580, 66] on h2 "We don’t stress about the competition" at bounding box center [528, 54] width 260 height 42
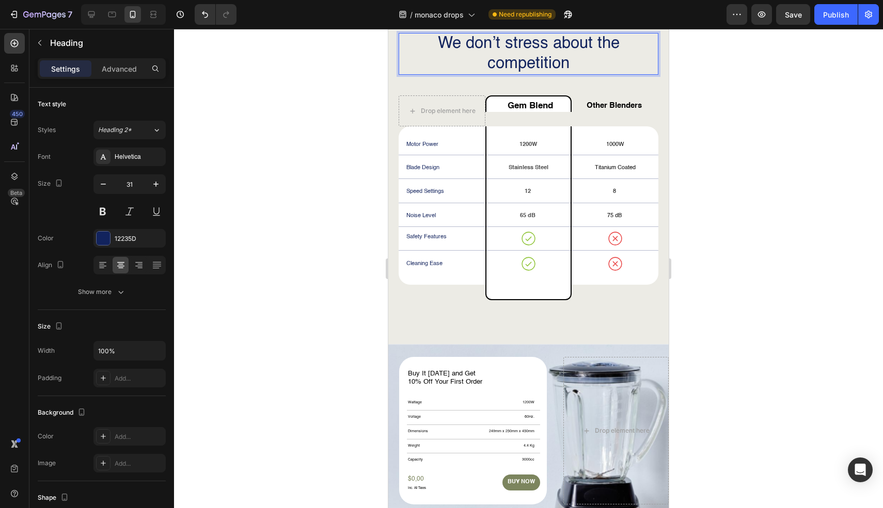
click at [580, 66] on h2 "We don’t stress about the competition" at bounding box center [528, 54] width 260 height 42
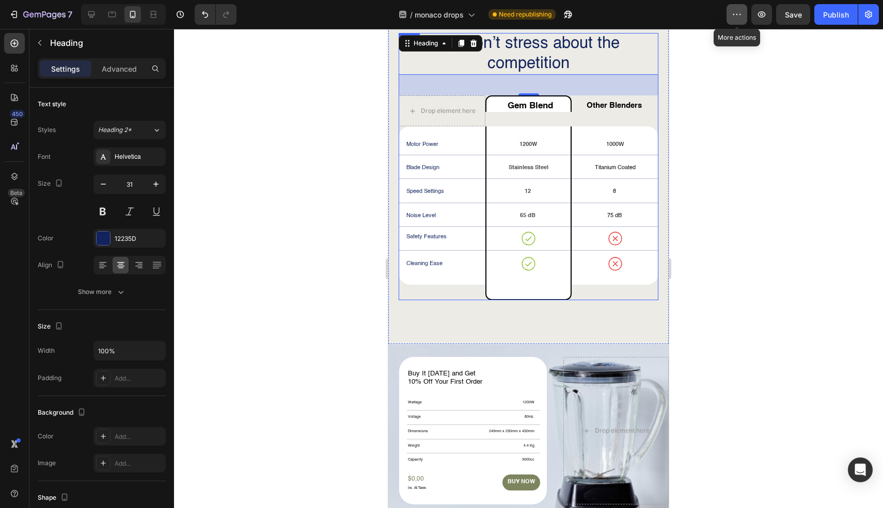
click at [742, 15] on icon "button" at bounding box center [736, 14] width 10 height 10
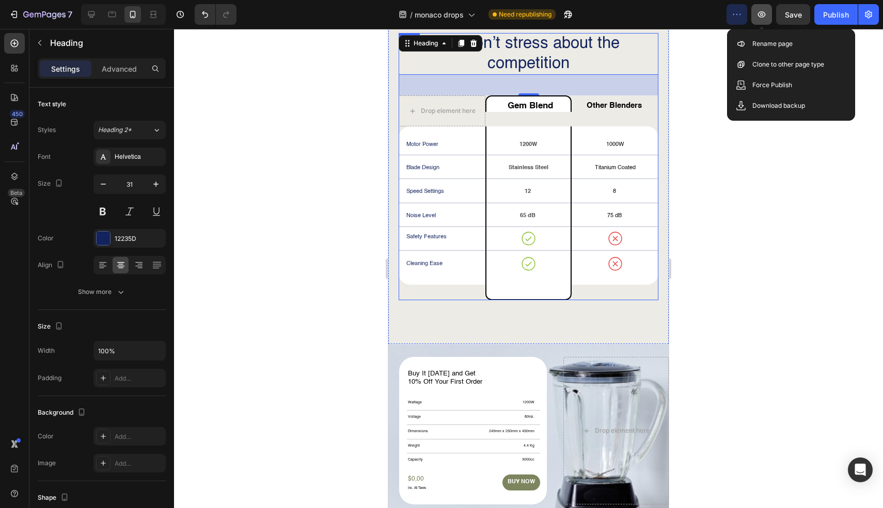
click at [764, 15] on icon "button" at bounding box center [761, 14] width 10 height 10
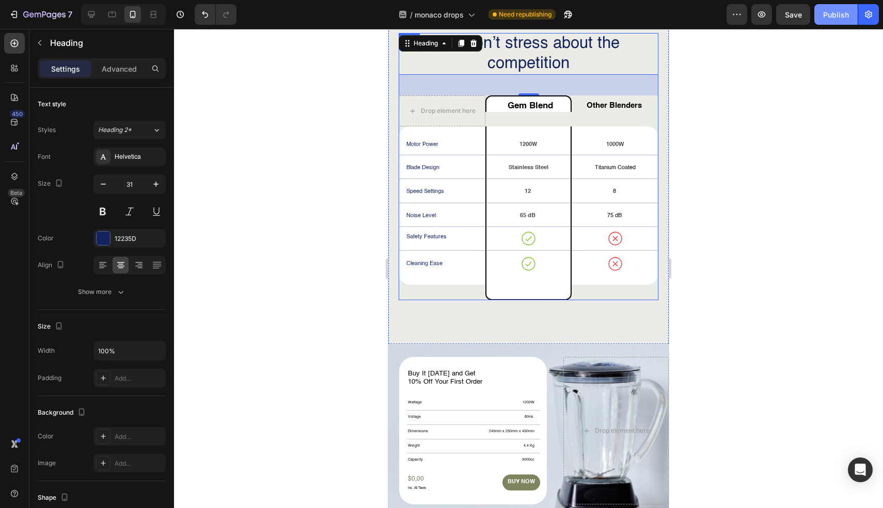
click at [838, 22] on button "Publish" at bounding box center [835, 14] width 43 height 21
click at [865, 19] on icon "button" at bounding box center [868, 14] width 10 height 10
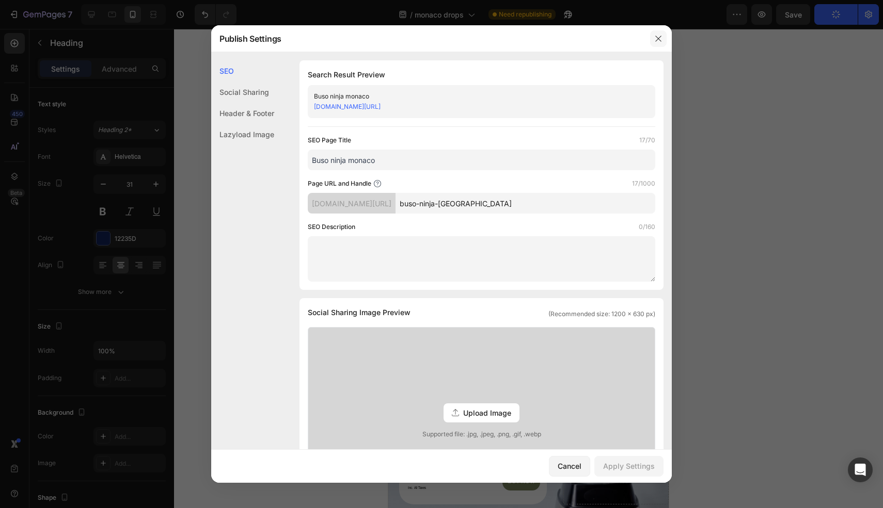
click at [655, 43] on button "button" at bounding box center [658, 38] width 17 height 17
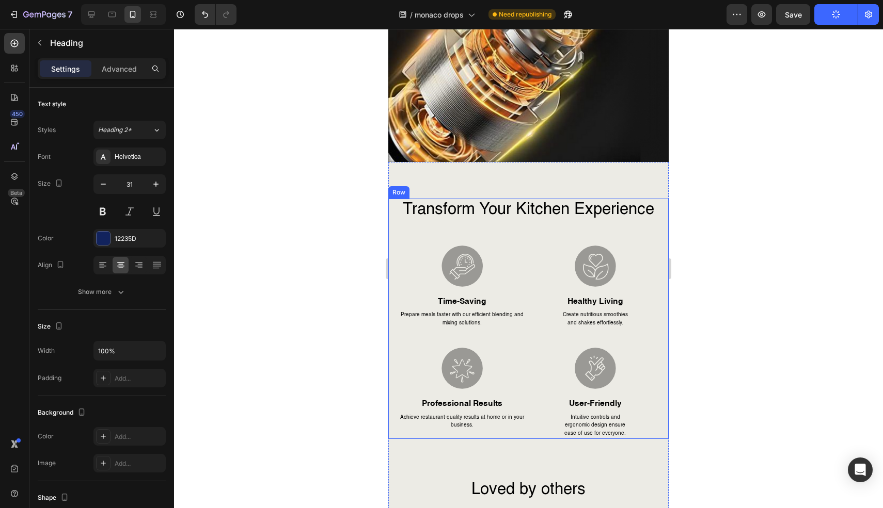
scroll to position [5221, 0]
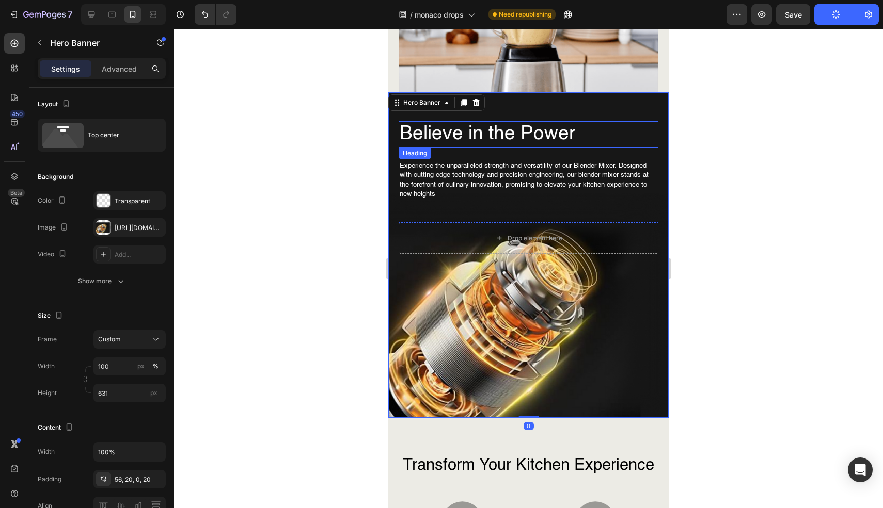
scroll to position [4873, 0]
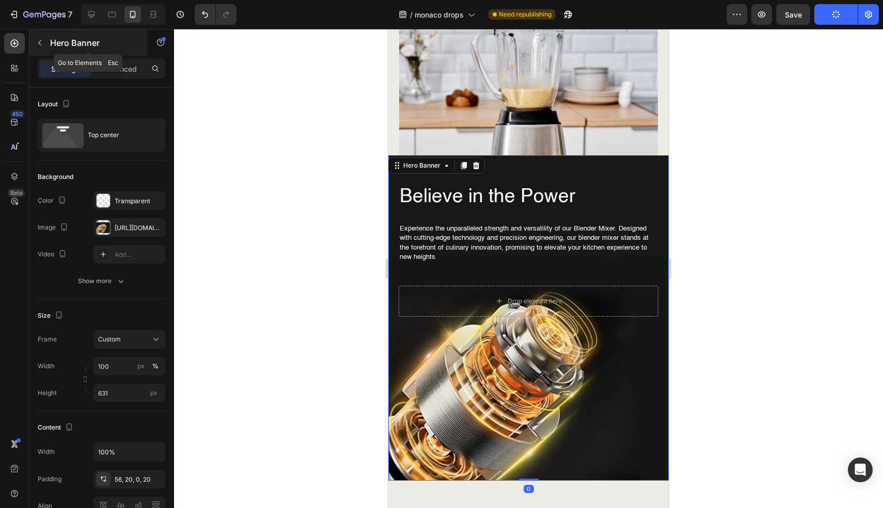
click at [38, 38] on button "button" at bounding box center [39, 43] width 17 height 17
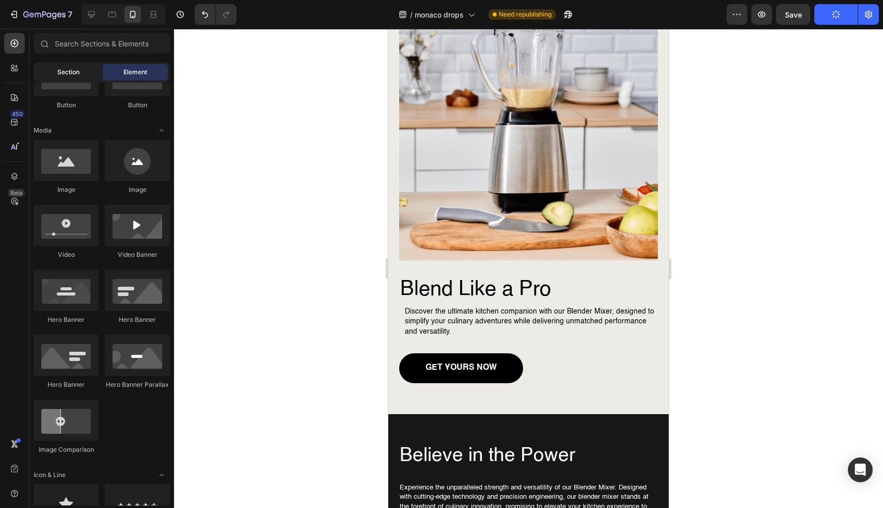
click at [71, 71] on span "Section" at bounding box center [68, 72] width 22 height 9
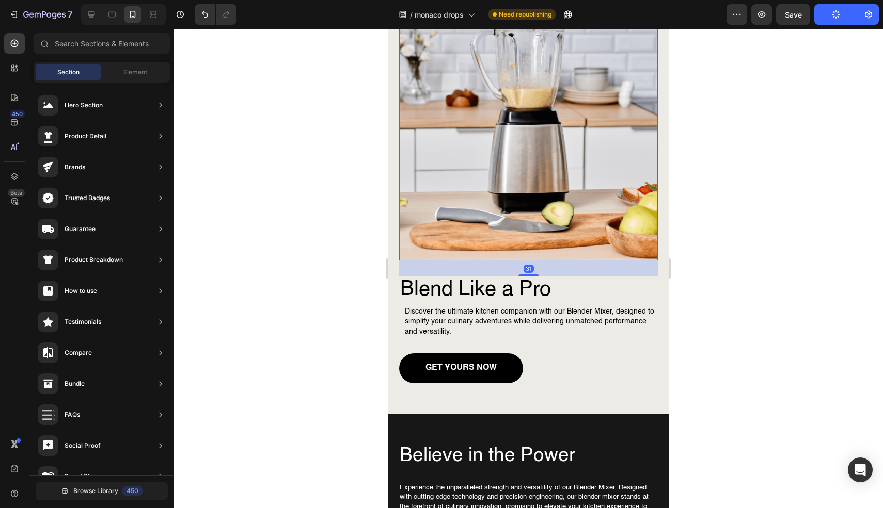
click at [444, 120] on img at bounding box center [528, 126] width 259 height 269
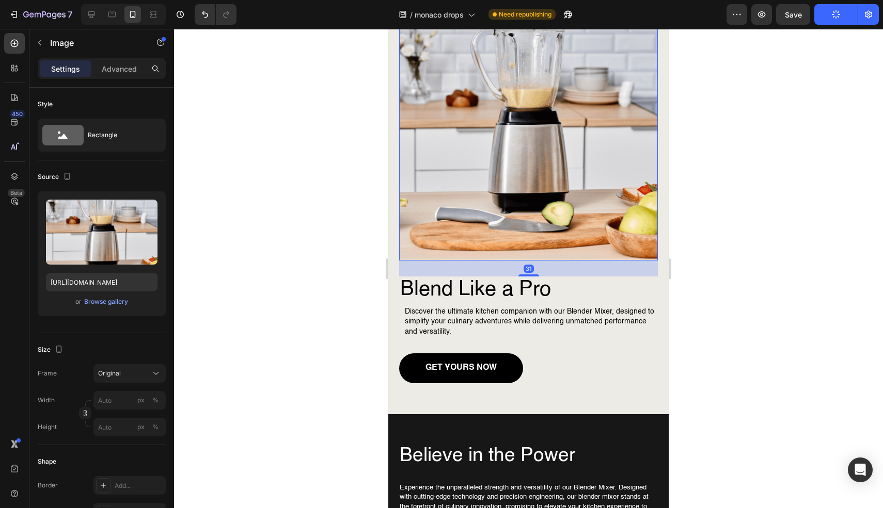
click at [484, 148] on img at bounding box center [528, 126] width 259 height 269
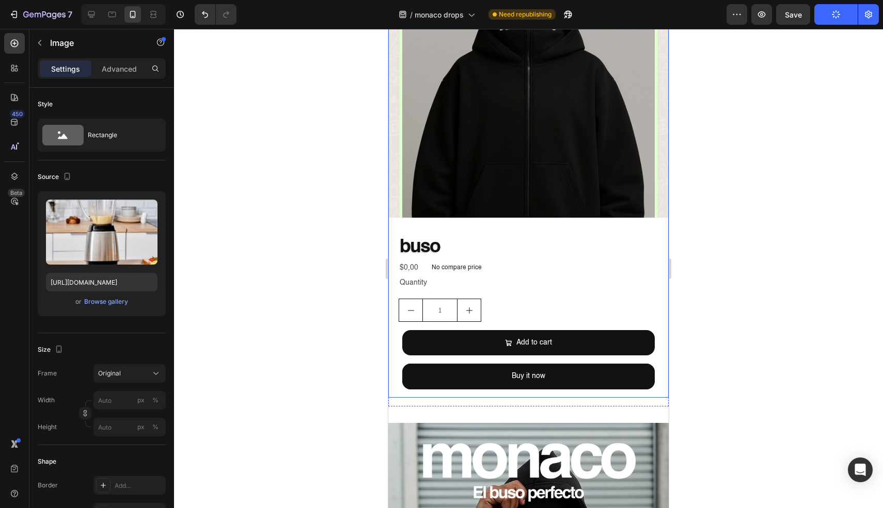
scroll to position [0, 0]
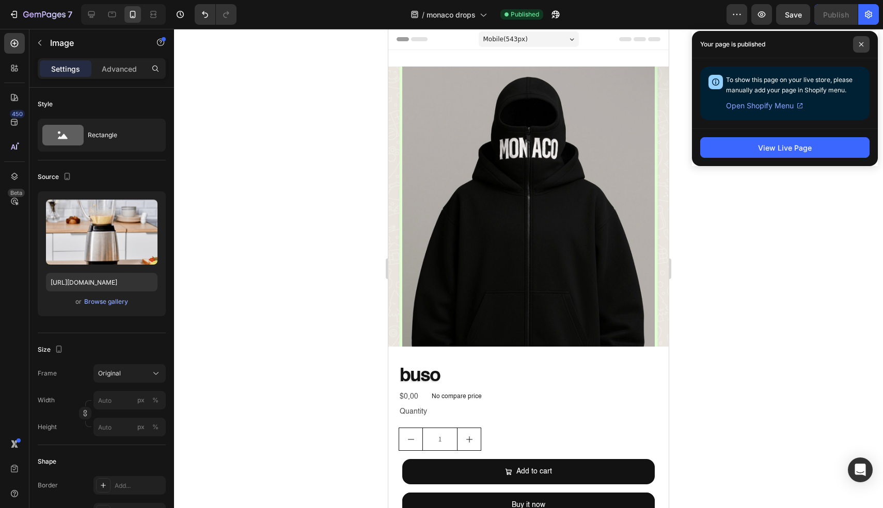
click at [861, 44] on icon at bounding box center [860, 44] width 5 height 5
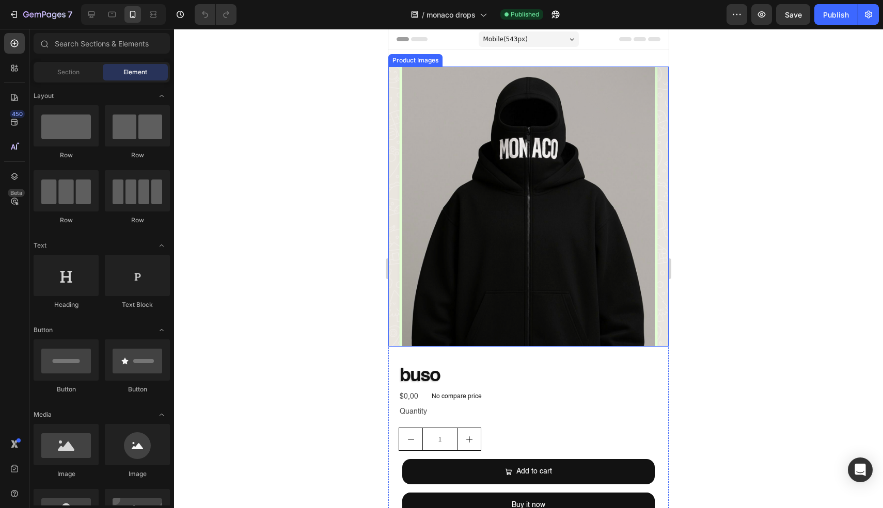
click at [588, 169] on img at bounding box center [528, 207] width 280 height 280
click at [545, 186] on img at bounding box center [528, 207] width 280 height 280
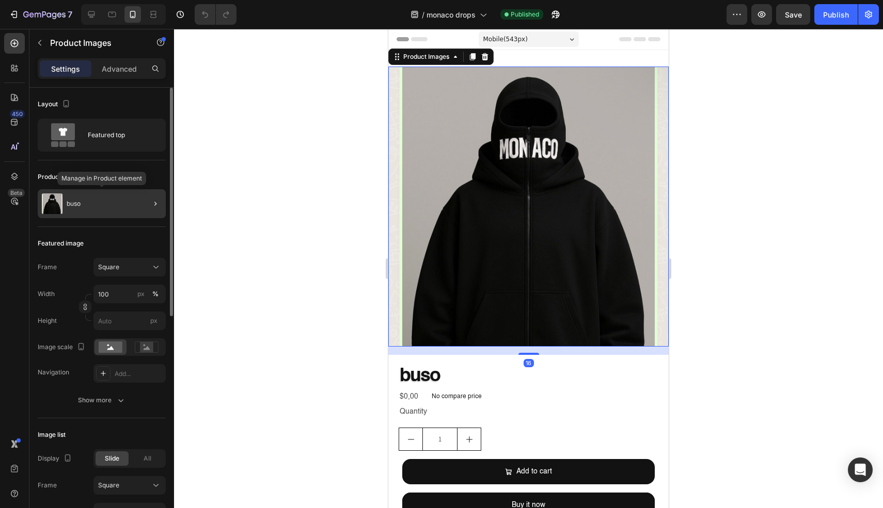
click at [84, 202] on div "buso" at bounding box center [102, 203] width 128 height 29
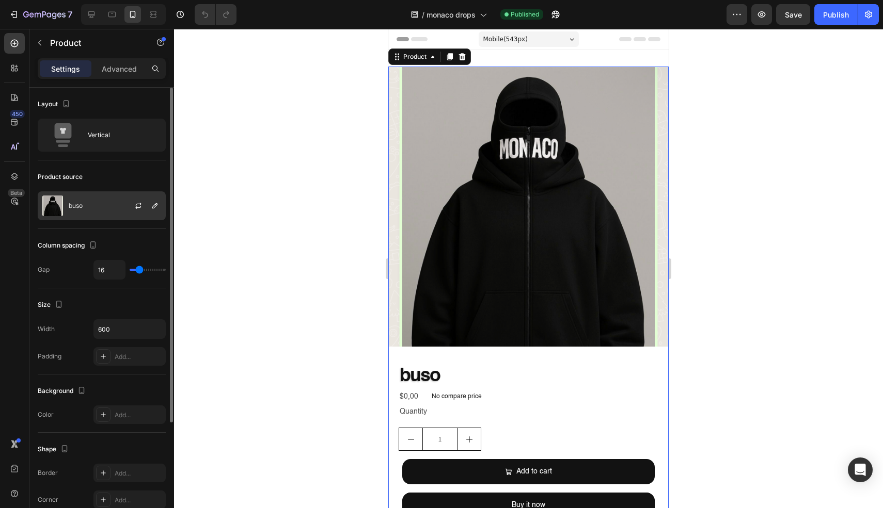
click at [126, 212] on div at bounding box center [142, 206] width 45 height 28
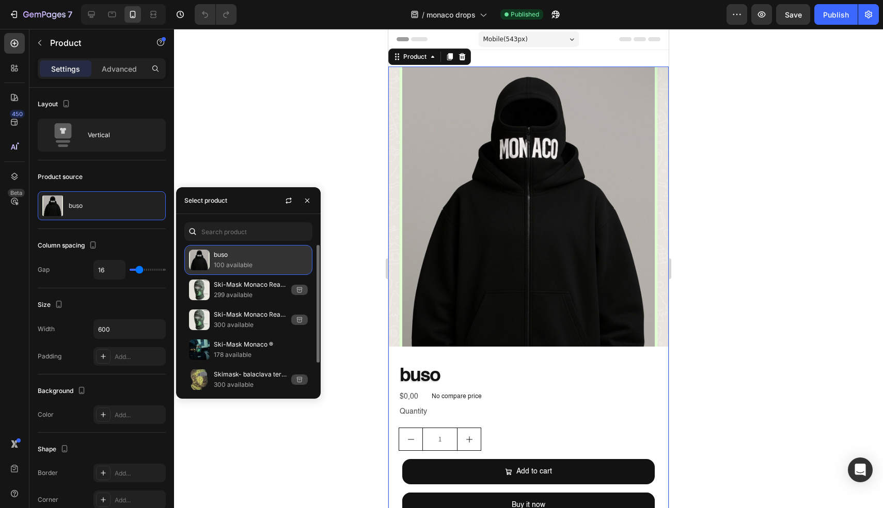
click at [199, 250] on img at bounding box center [199, 260] width 21 height 21
click at [202, 257] on img at bounding box center [199, 260] width 21 height 21
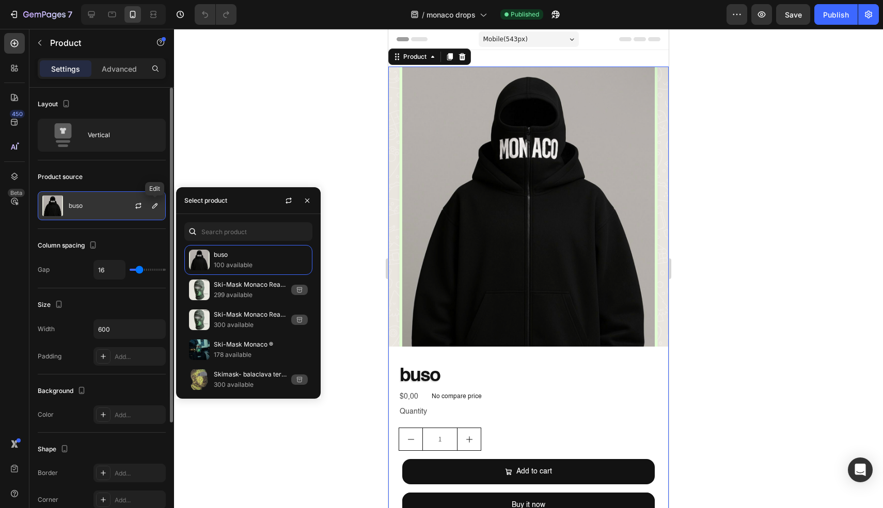
click at [123, 200] on div at bounding box center [142, 206] width 45 height 28
click at [290, 174] on div at bounding box center [528, 268] width 709 height 479
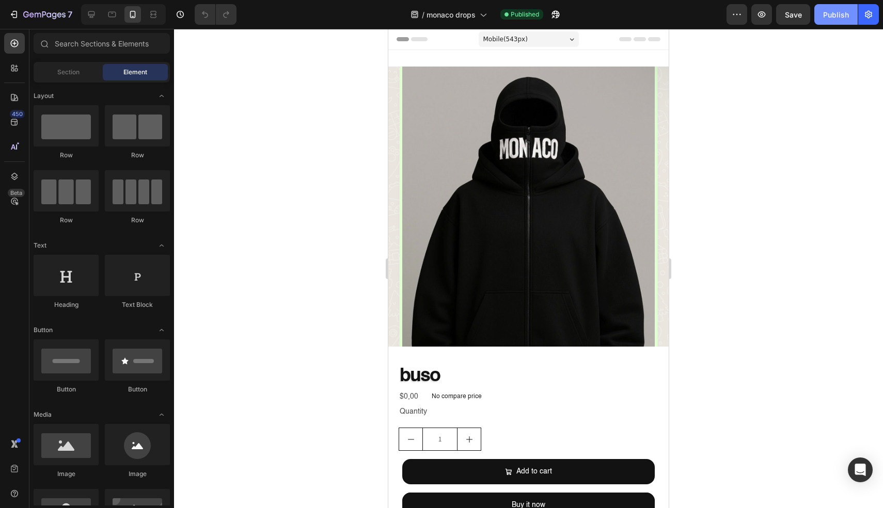
click at [817, 17] on button "Publish" at bounding box center [835, 14] width 43 height 21
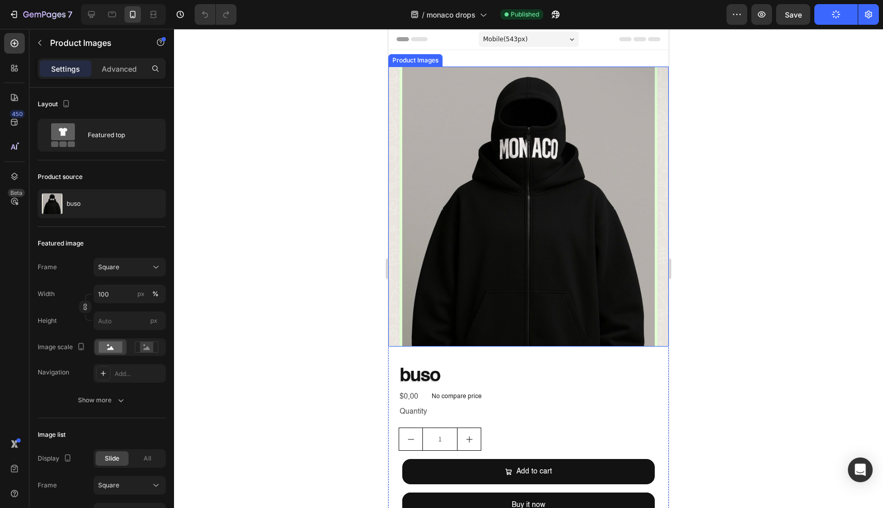
click at [541, 125] on img at bounding box center [528, 207] width 280 height 280
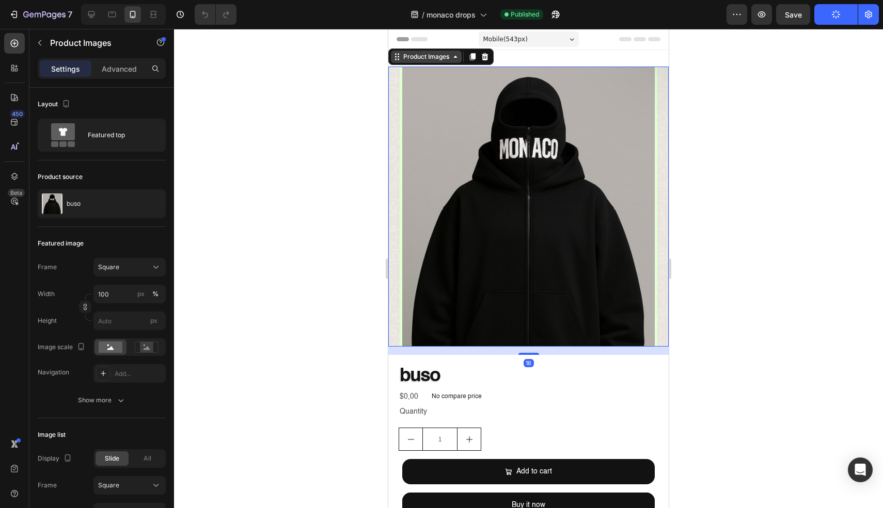
click at [436, 60] on div "Product Images" at bounding box center [426, 56] width 50 height 9
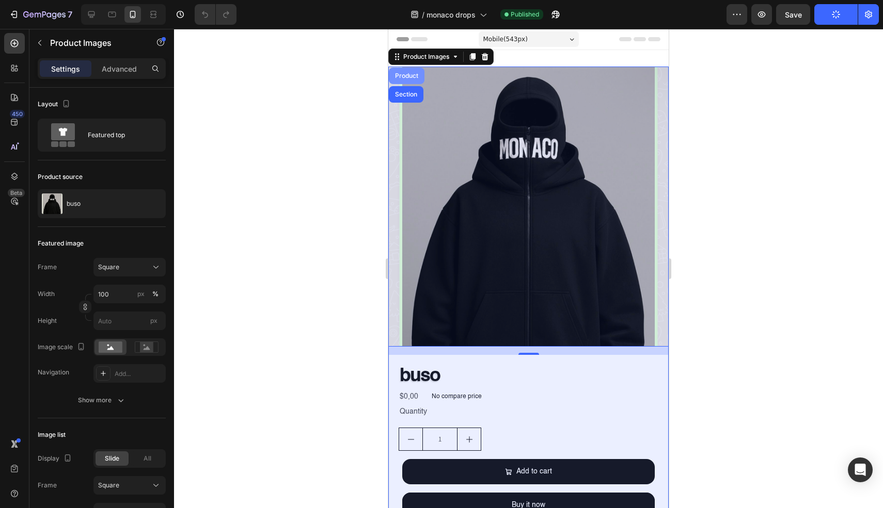
click at [413, 74] on div "Product" at bounding box center [406, 76] width 27 height 6
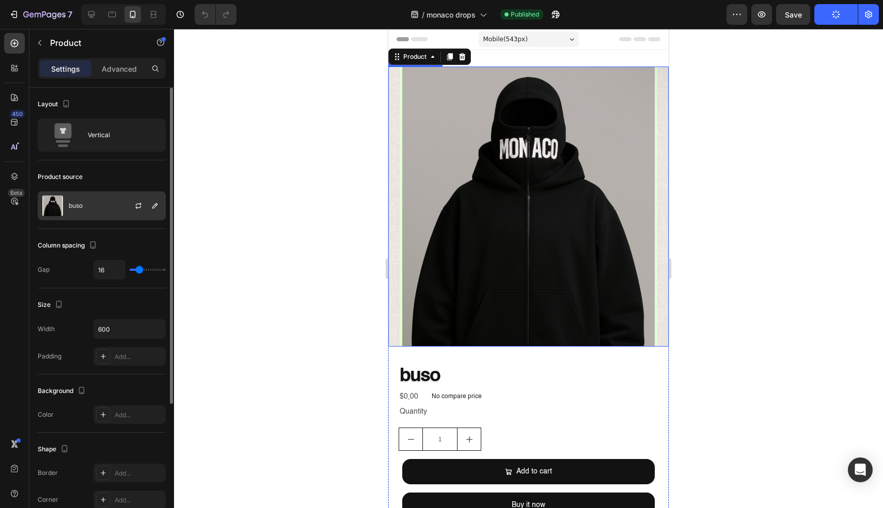
click at [75, 207] on p "buso" at bounding box center [76, 205] width 14 height 7
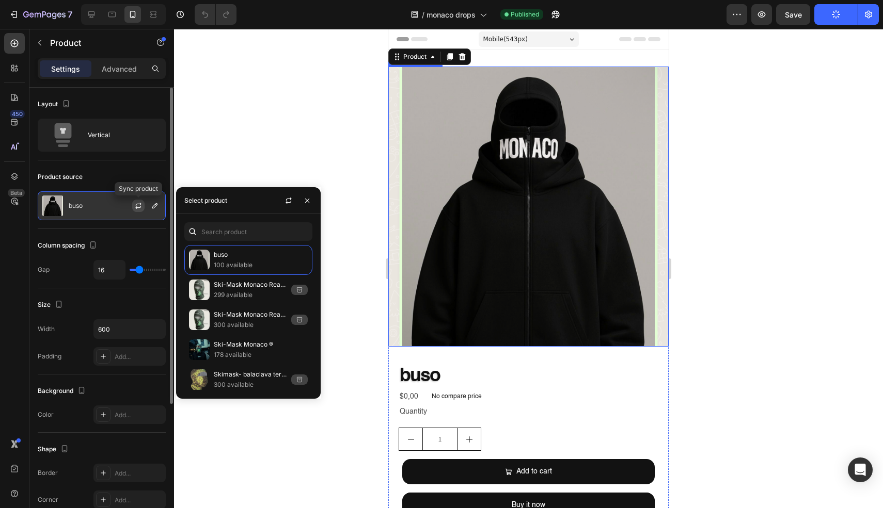
click at [140, 207] on icon "button" at bounding box center [138, 207] width 6 height 3
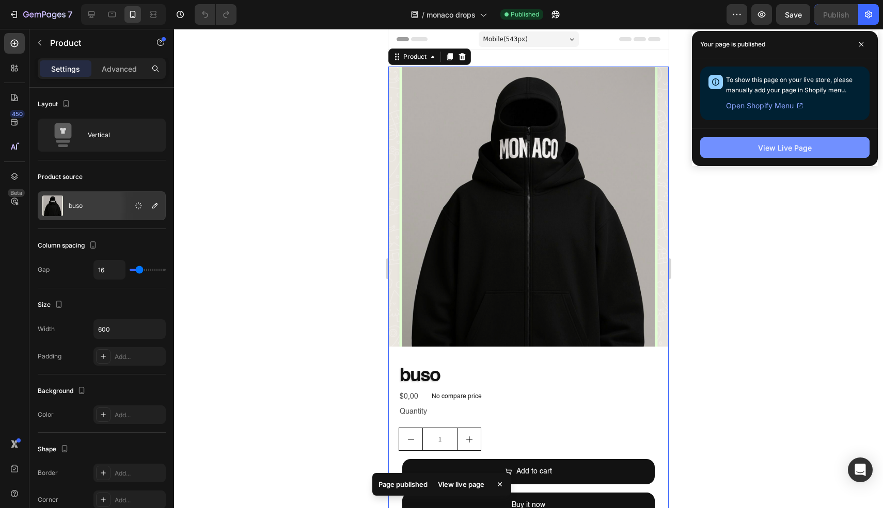
click at [842, 148] on button "View Live Page" at bounding box center [784, 147] width 169 height 21
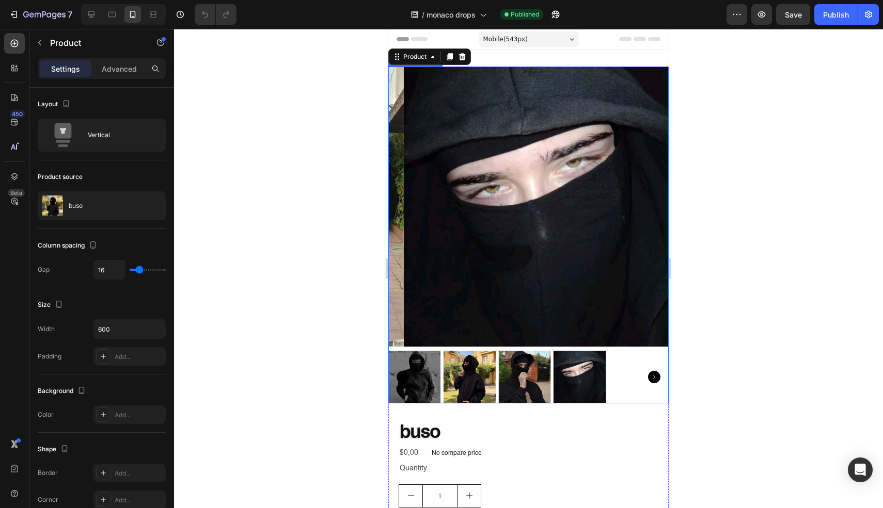
click at [520, 373] on img at bounding box center [524, 377] width 53 height 53
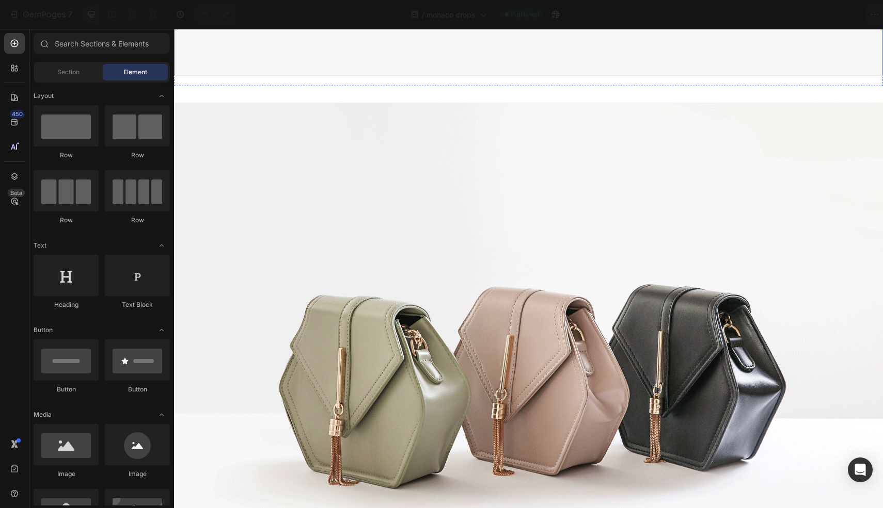
scroll to position [1359, 0]
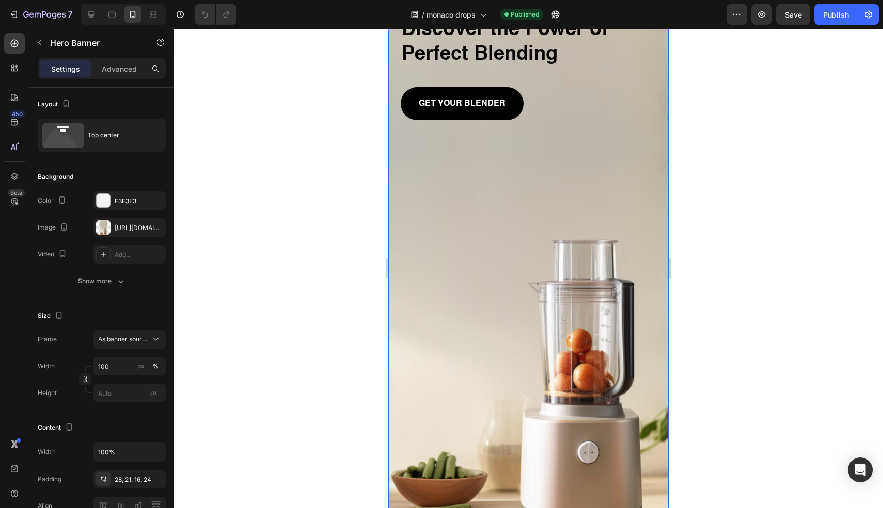
click at [529, 204] on div "Background Image" at bounding box center [528, 251] width 280 height 605
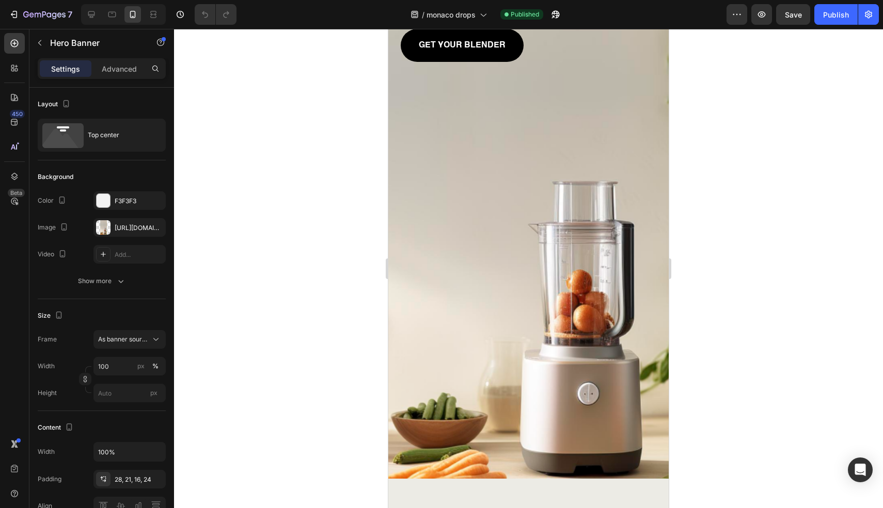
scroll to position [2993, 0]
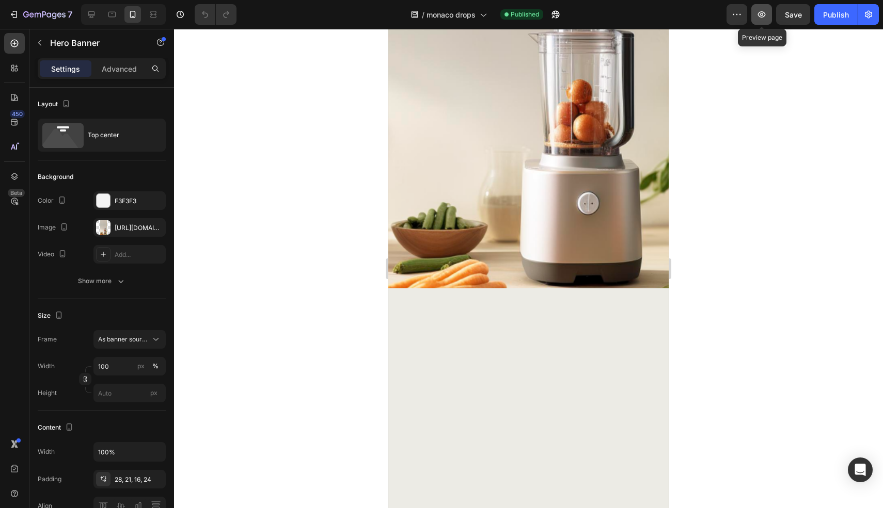
click at [756, 14] on button "button" at bounding box center [761, 14] width 21 height 21
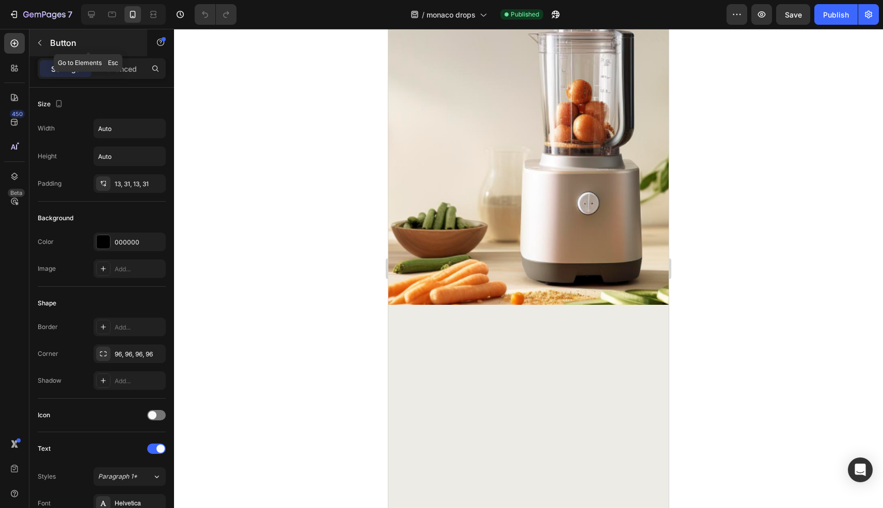
click at [42, 45] on icon "button" at bounding box center [40, 43] width 8 height 8
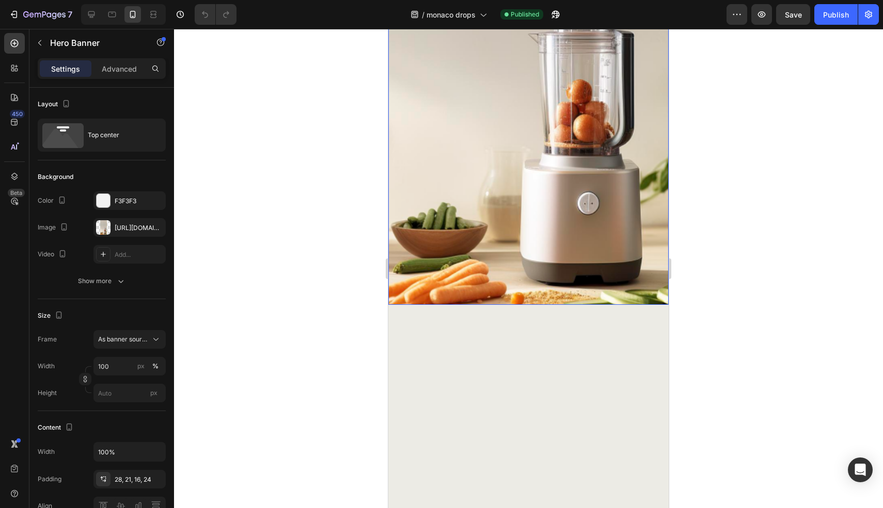
click at [736, 20] on button "button" at bounding box center [736, 14] width 21 height 21
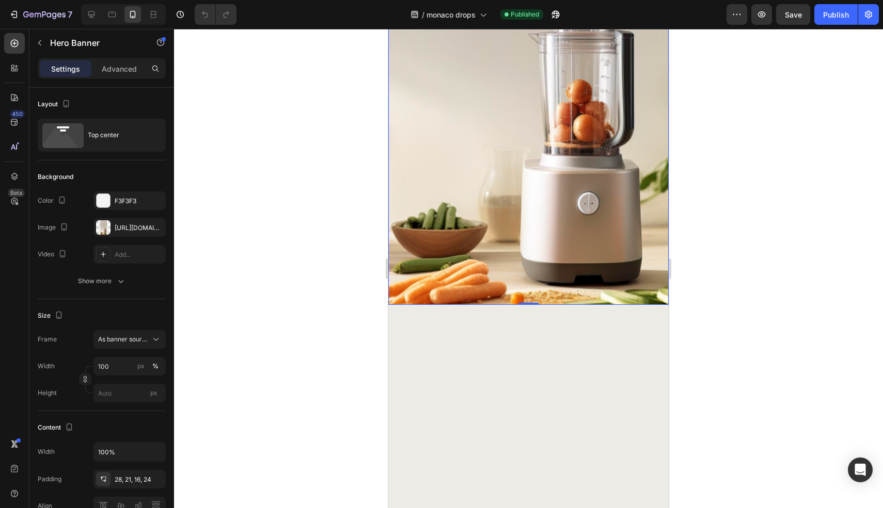
drag, startPoint x: 787, startPoint y: 179, endPoint x: 738, endPoint y: 179, distance: 49.0
click at [786, 179] on div at bounding box center [528, 268] width 709 height 479
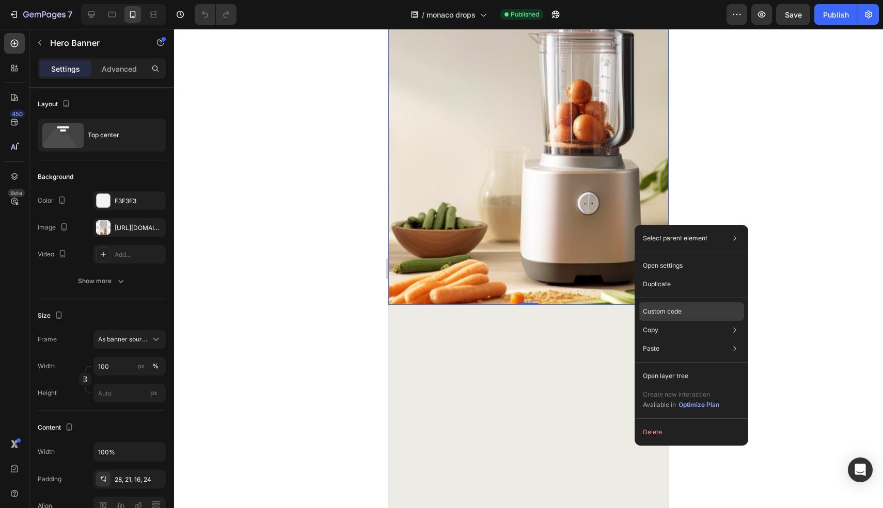
click at [704, 314] on div "Custom code" at bounding box center [690, 311] width 105 height 19
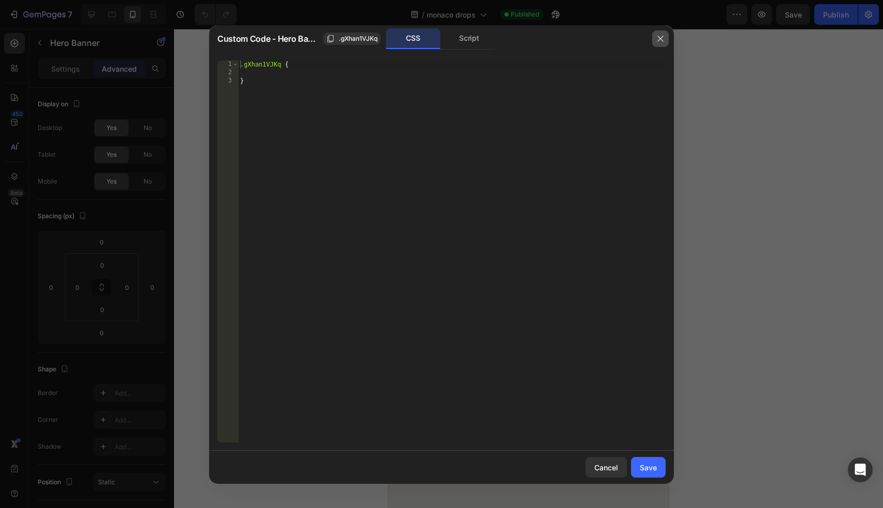
click at [660, 36] on icon "button" at bounding box center [660, 39] width 8 height 8
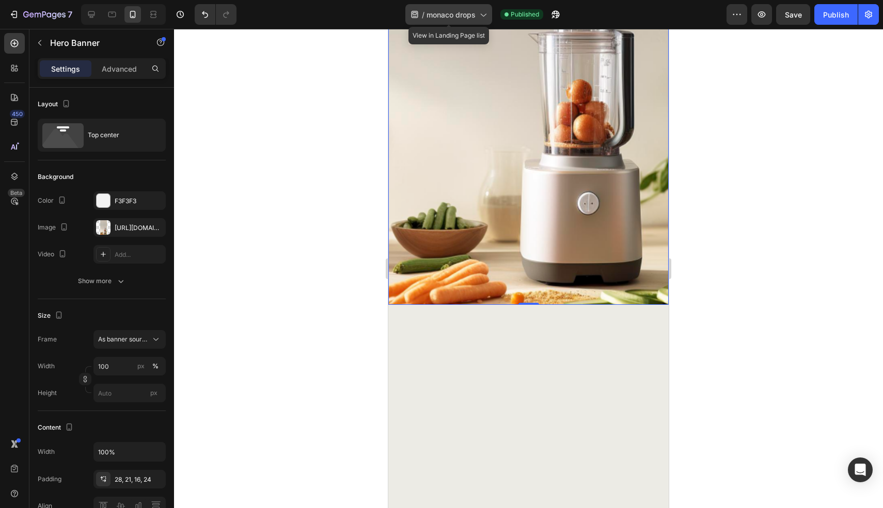
click at [450, 13] on span "monaco drops" at bounding box center [450, 14] width 49 height 11
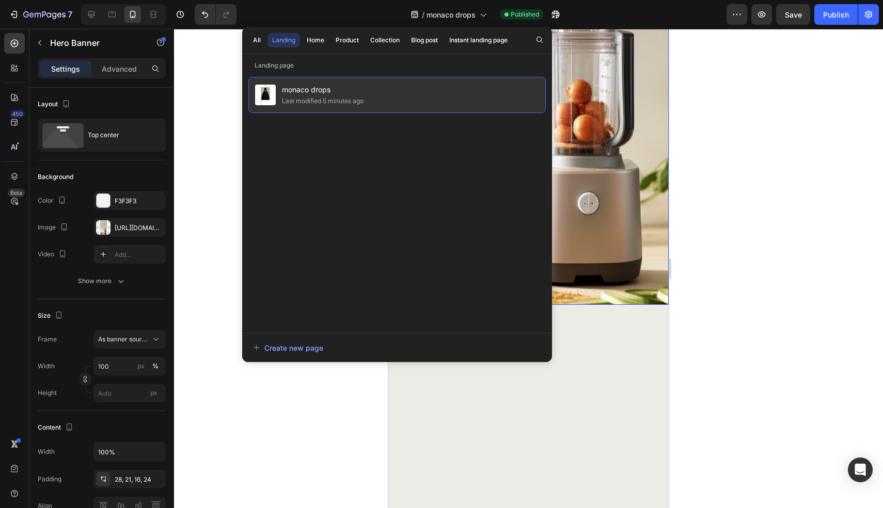
click at [448, 107] on div "monaco drops Last modified 5 minutes ago" at bounding box center [396, 95] width 297 height 36
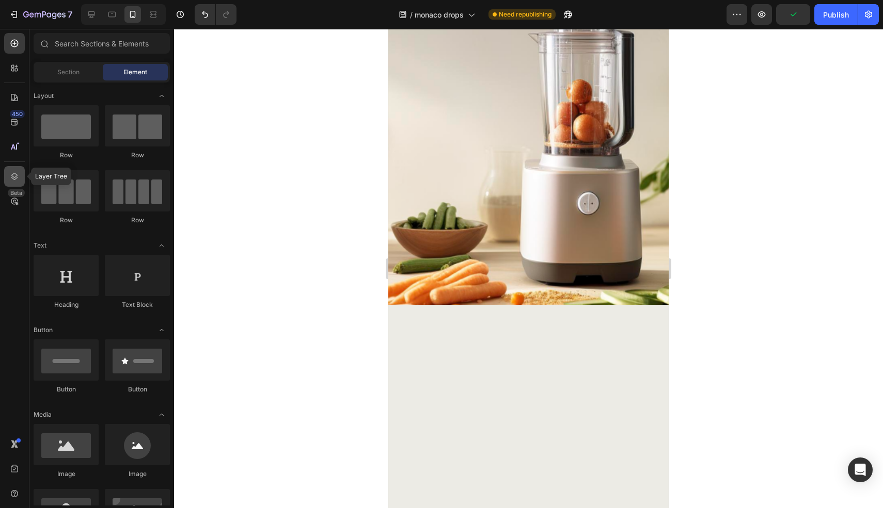
click at [17, 179] on icon at bounding box center [14, 176] width 10 height 10
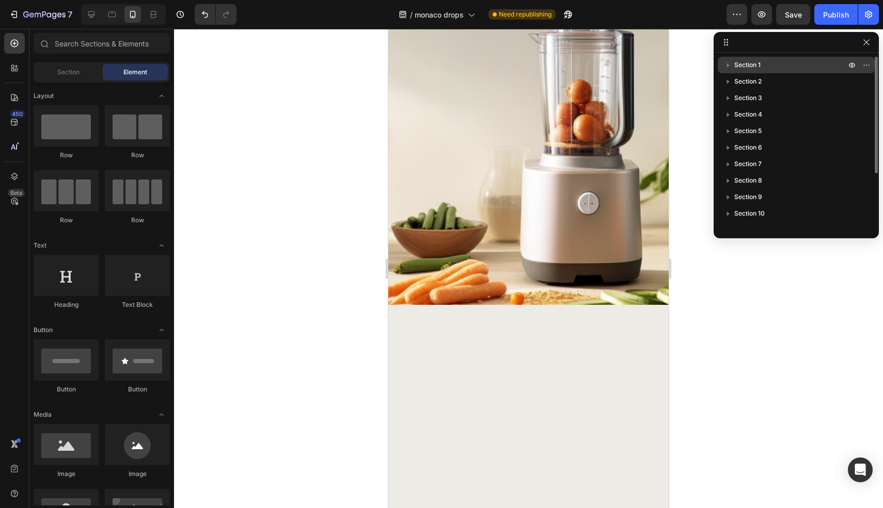
click at [728, 65] on icon "button" at bounding box center [728, 65] width 3 height 4
click at [728, 65] on icon "button" at bounding box center [728, 65] width 4 height 3
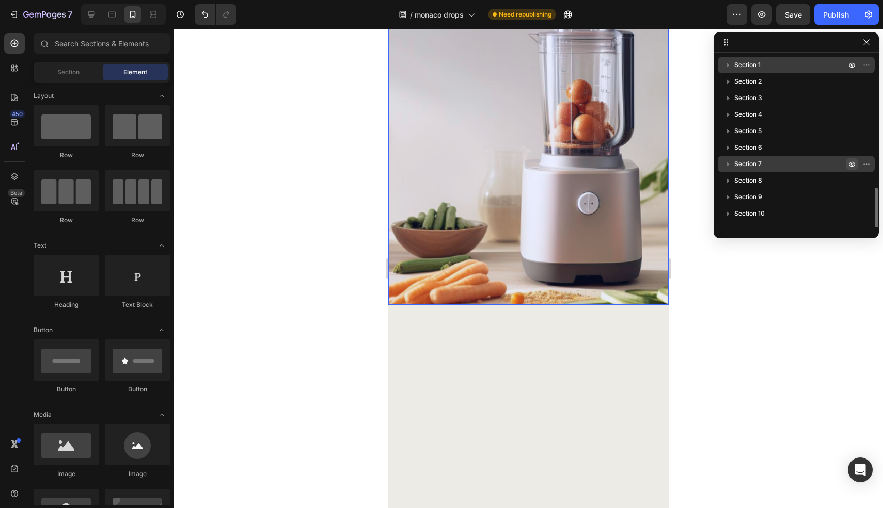
scroll to position [77, 0]
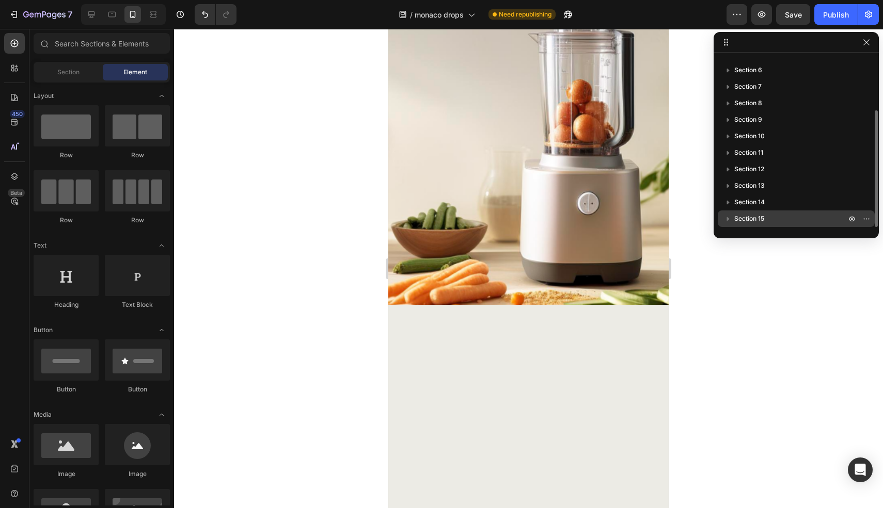
drag, startPoint x: 853, startPoint y: 218, endPoint x: 852, endPoint y: 212, distance: 6.8
click at [852, 218] on icon "button" at bounding box center [852, 219] width 3 height 3
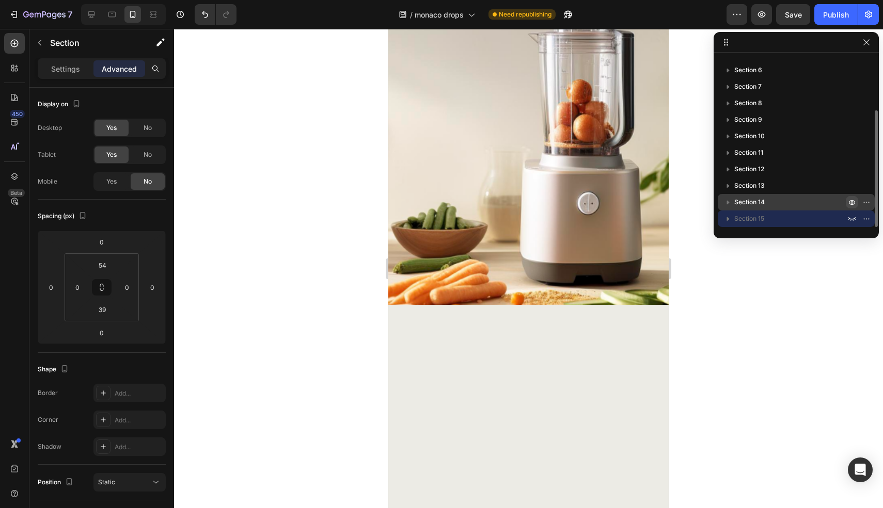
click at [848, 205] on icon "button" at bounding box center [851, 202] width 8 height 8
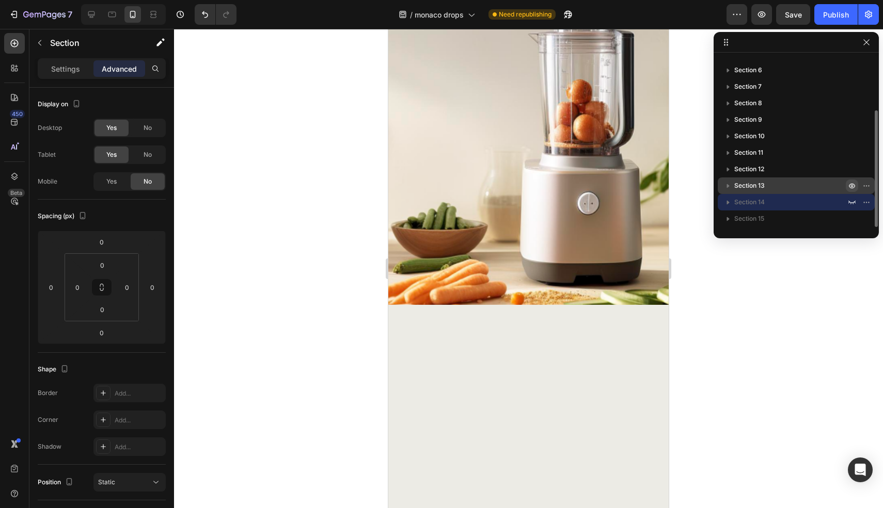
click at [851, 189] on icon "button" at bounding box center [851, 186] width 8 height 8
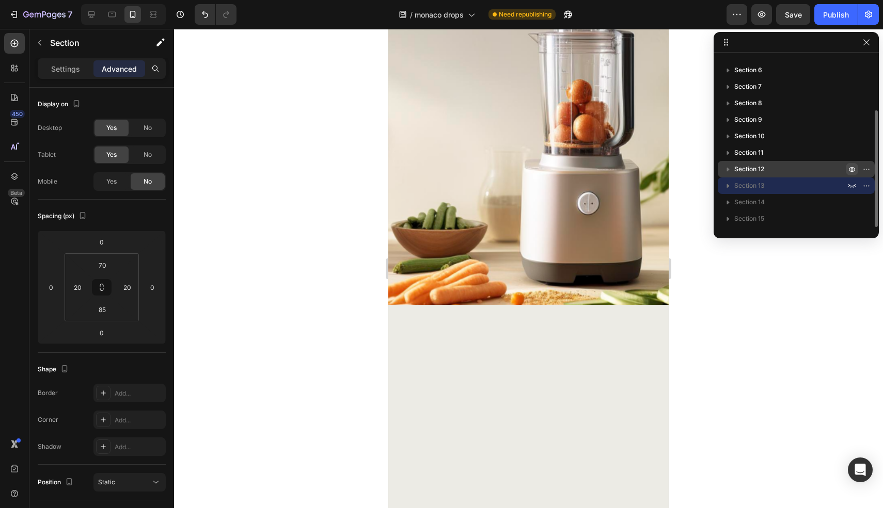
click at [850, 170] on icon "button" at bounding box center [851, 169] width 8 height 8
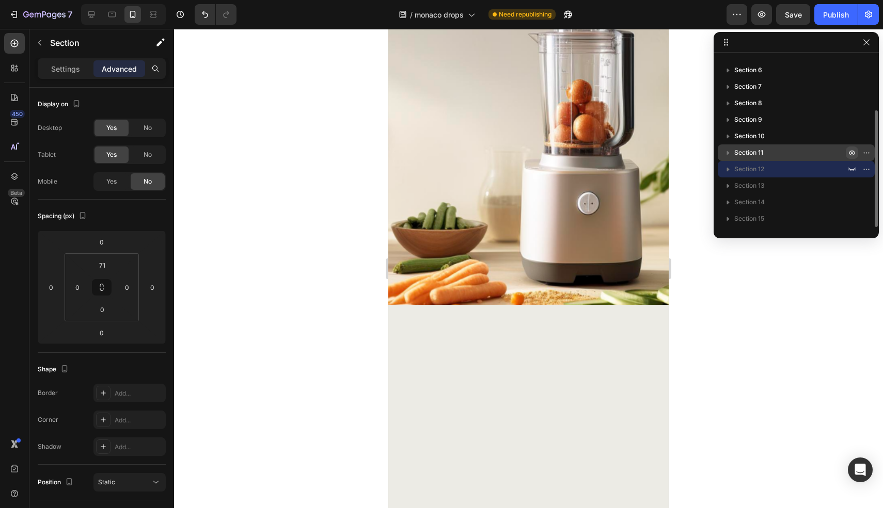
click at [850, 154] on icon "button" at bounding box center [851, 153] width 8 height 8
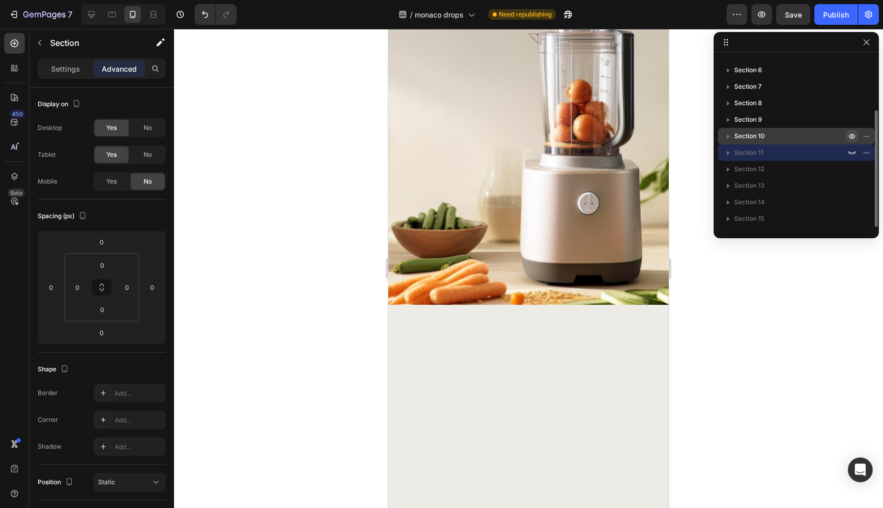
click at [852, 138] on icon "button" at bounding box center [851, 136] width 6 height 5
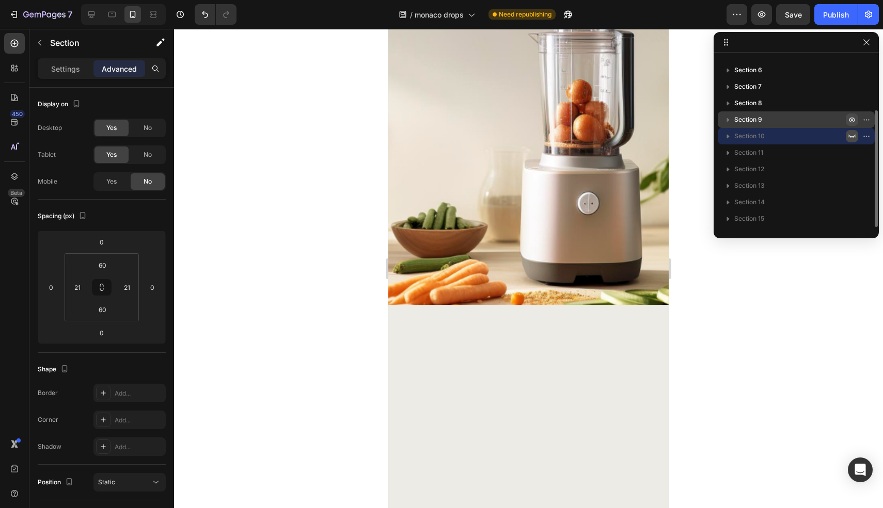
click at [851, 122] on icon "button" at bounding box center [851, 120] width 8 height 8
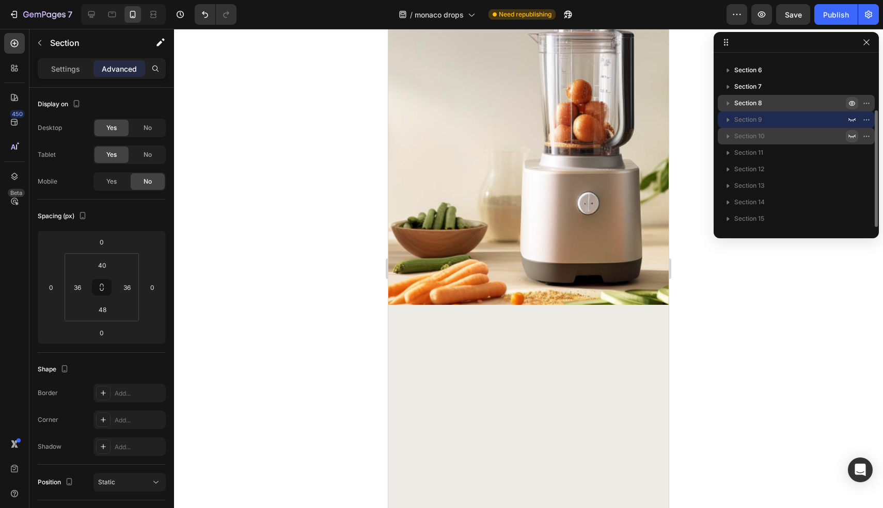
click at [850, 102] on icon "button" at bounding box center [851, 103] width 6 height 5
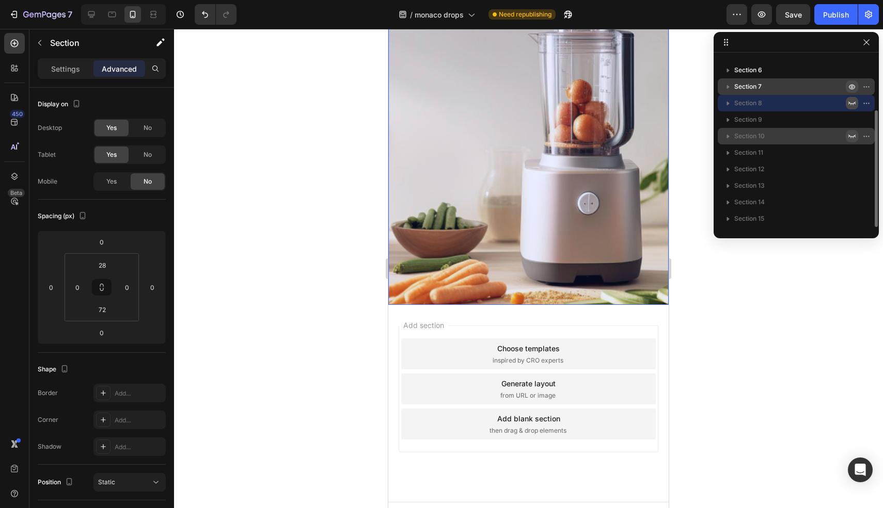
click at [850, 88] on icon "button" at bounding box center [851, 87] width 6 height 5
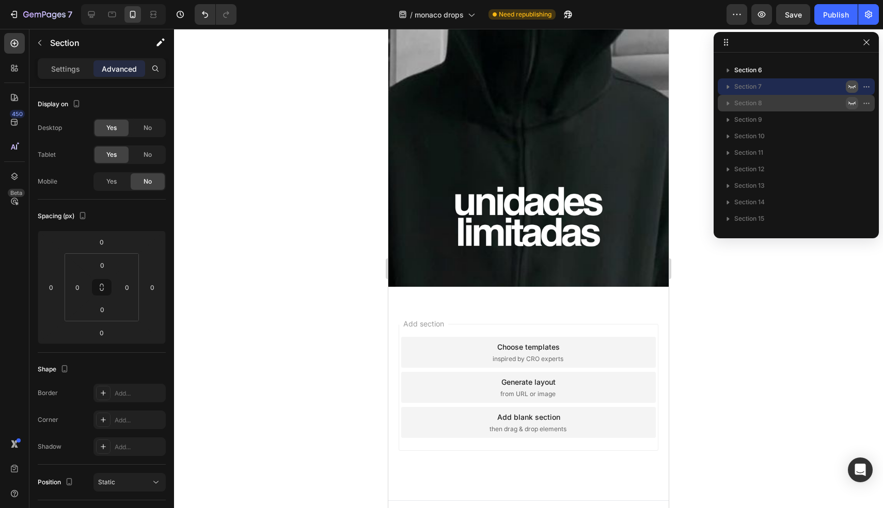
click at [851, 85] on icon "button" at bounding box center [851, 87] width 8 height 8
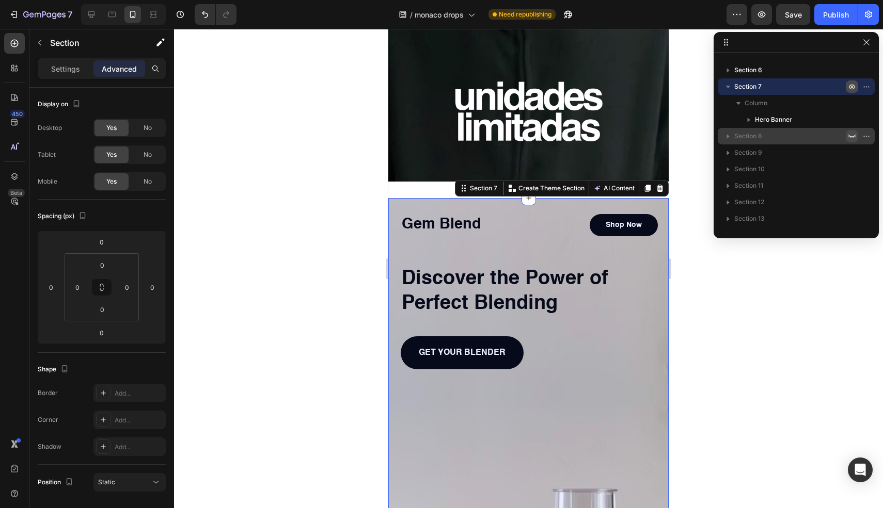
click at [851, 85] on icon "button" at bounding box center [851, 87] width 8 height 8
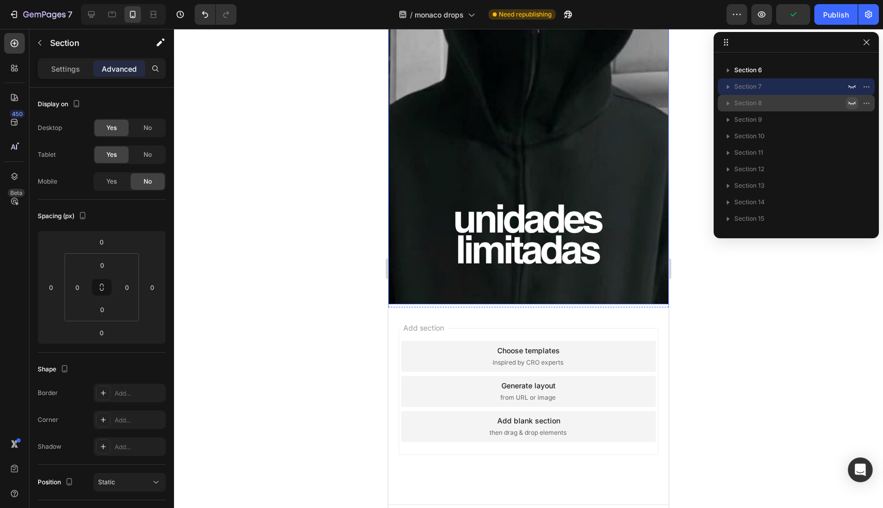
scroll to position [2888, 0]
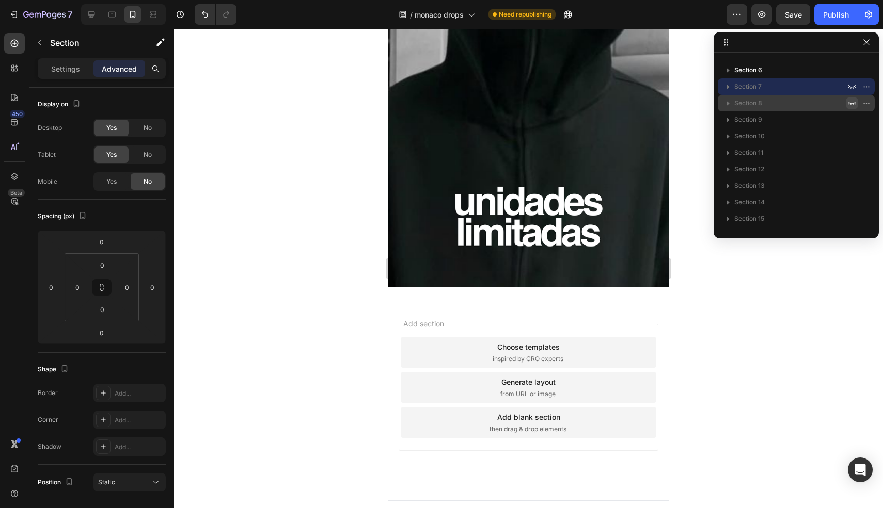
click at [553, 412] on div "Add blank section" at bounding box center [528, 417] width 63 height 11
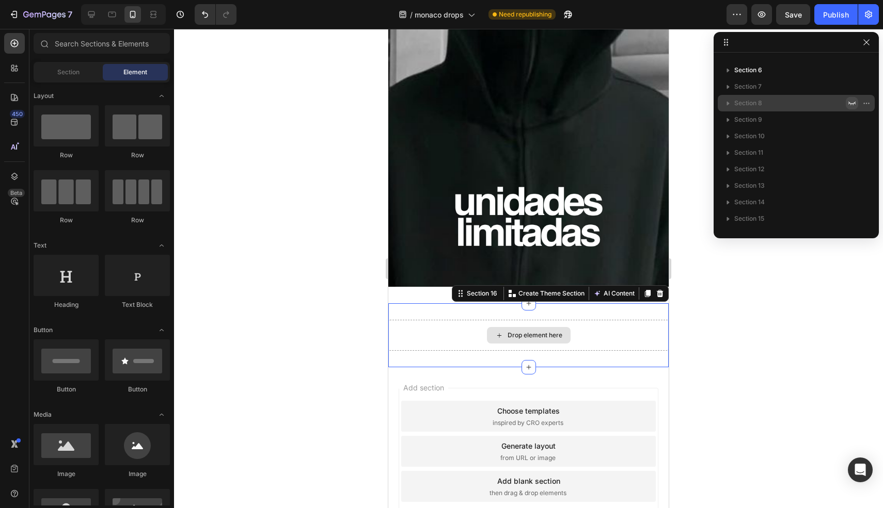
click at [479, 326] on div "Drop element here" at bounding box center [528, 335] width 280 height 31
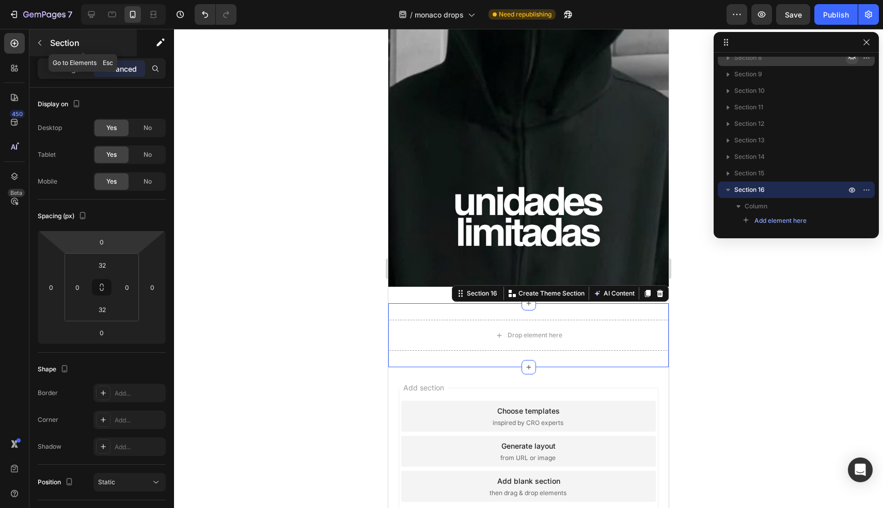
click at [38, 45] on icon "button" at bounding box center [40, 43] width 8 height 8
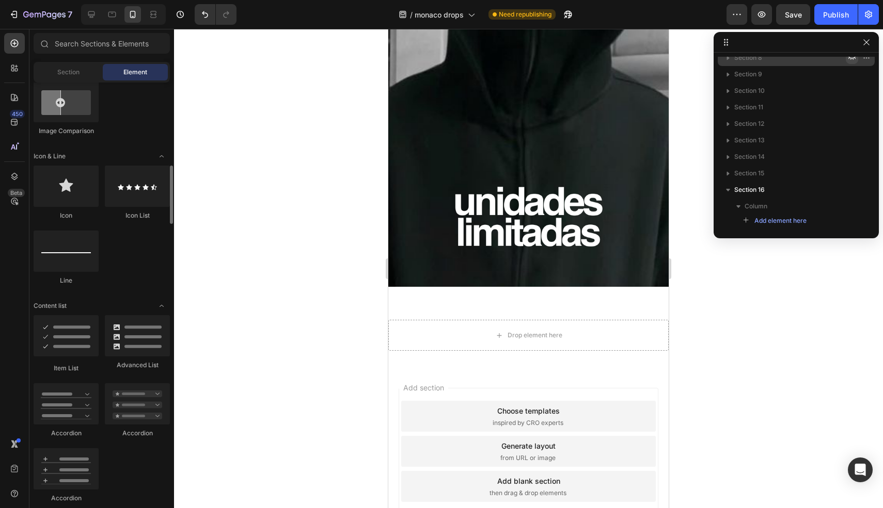
scroll to position [618, 0]
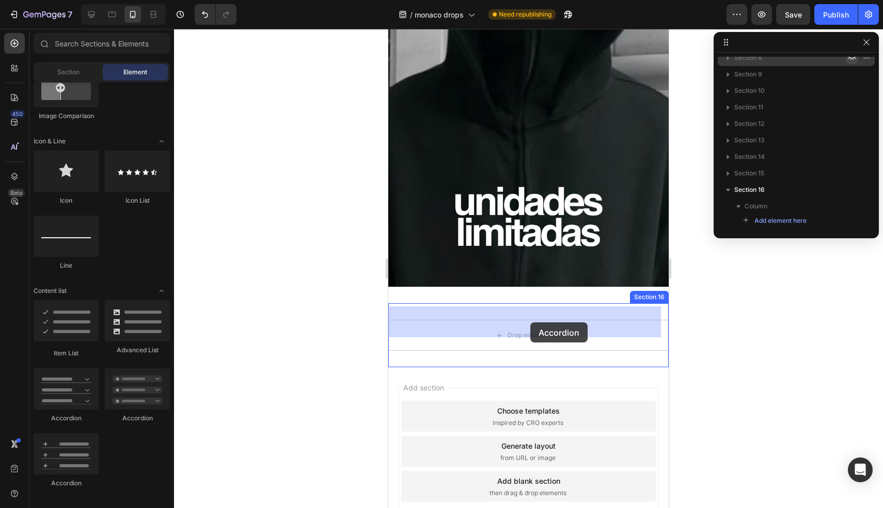
drag, startPoint x: 464, startPoint y: 486, endPoint x: 529, endPoint y: 322, distance: 177.0
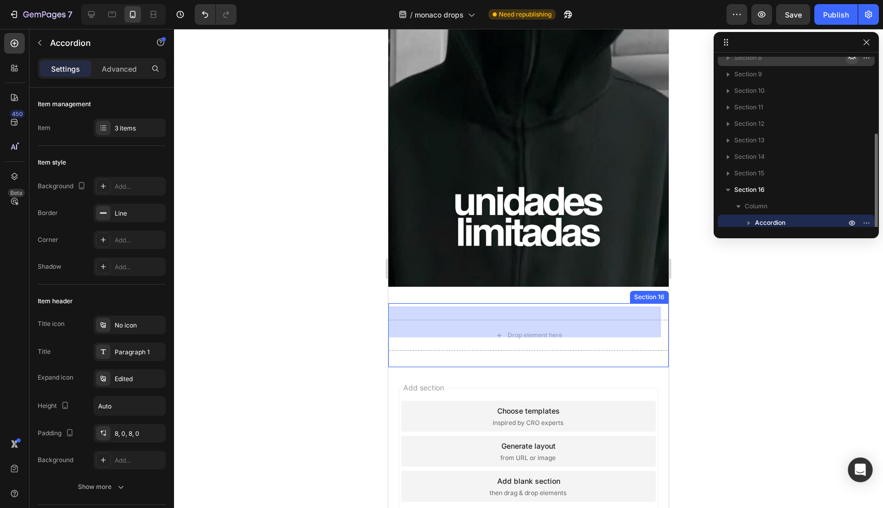
scroll to position [127, 0]
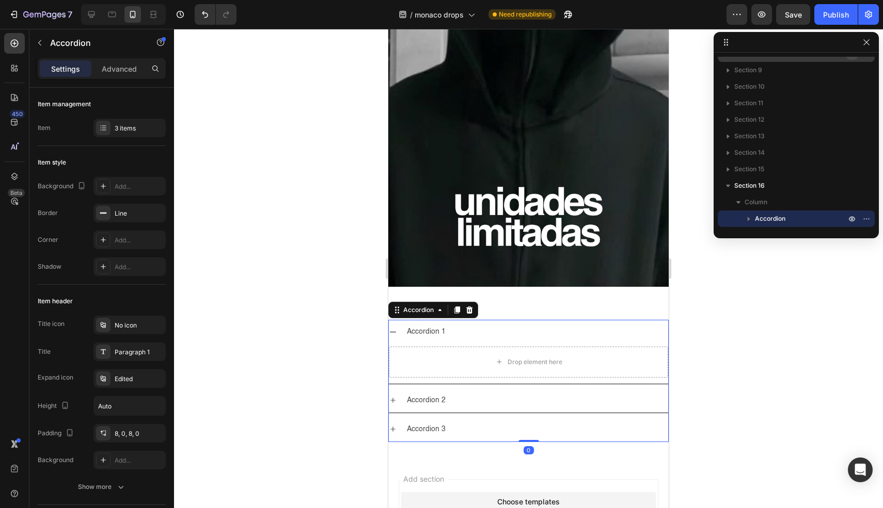
click at [423, 324] on div "Accordion 1" at bounding box center [426, 332] width 42 height 16
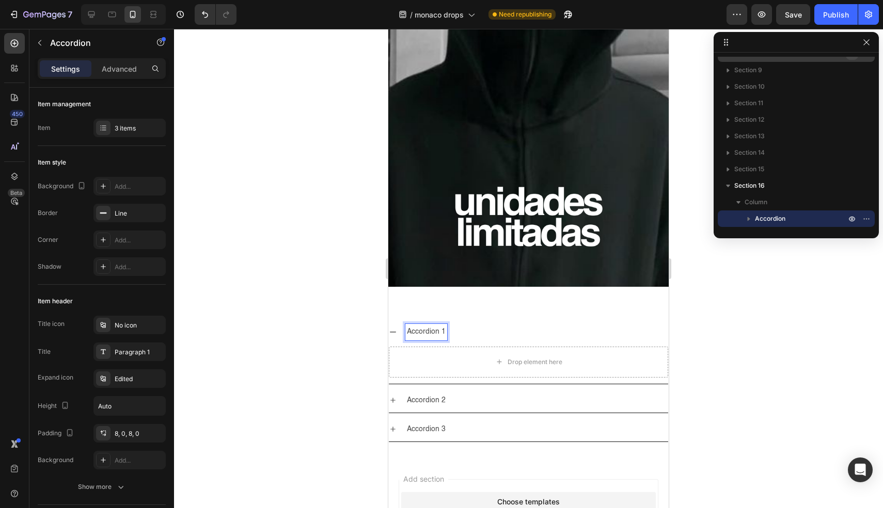
click at [426, 326] on p "Accordion 1" at bounding box center [426, 332] width 39 height 13
click at [513, 358] on div "Drop element here" at bounding box center [534, 362] width 55 height 8
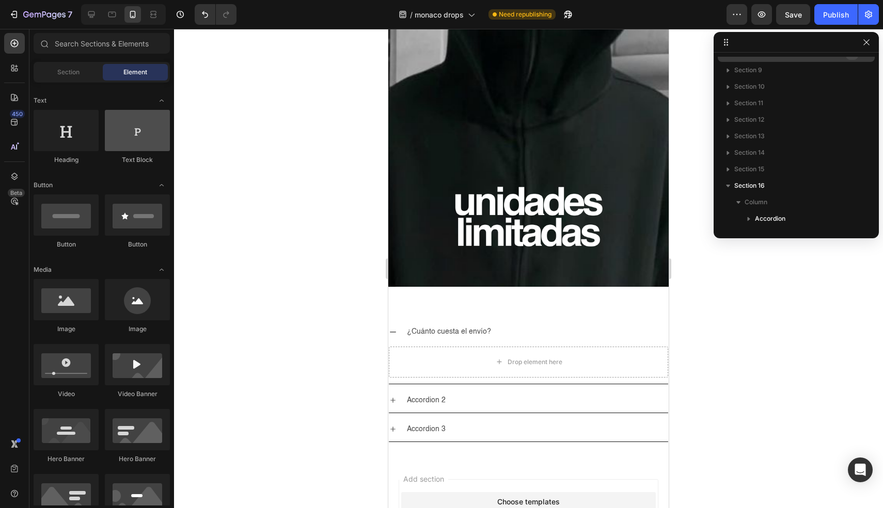
scroll to position [0, 0]
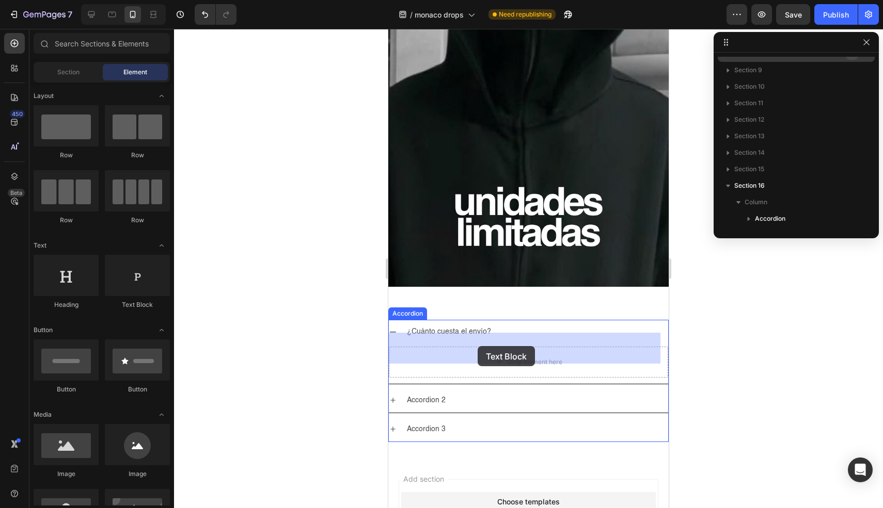
drag, startPoint x: 527, startPoint y: 314, endPoint x: 481, endPoint y: 345, distance: 55.1
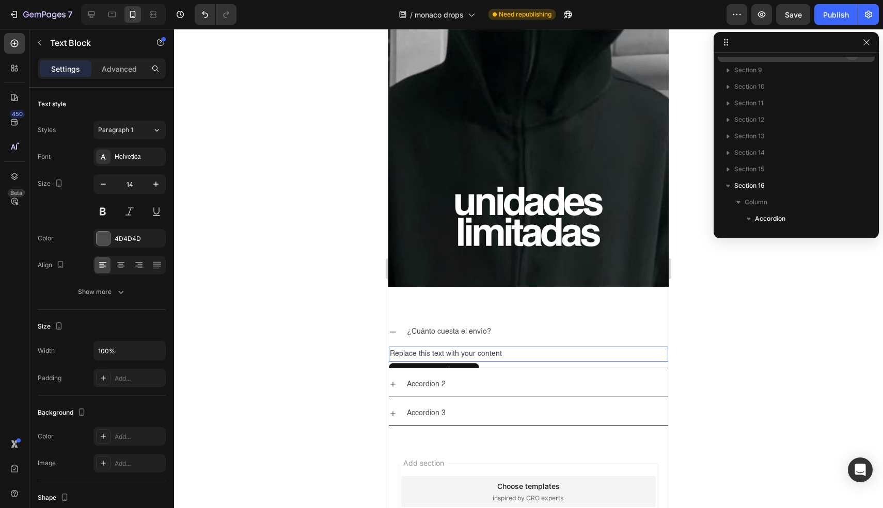
scroll to position [261, 0]
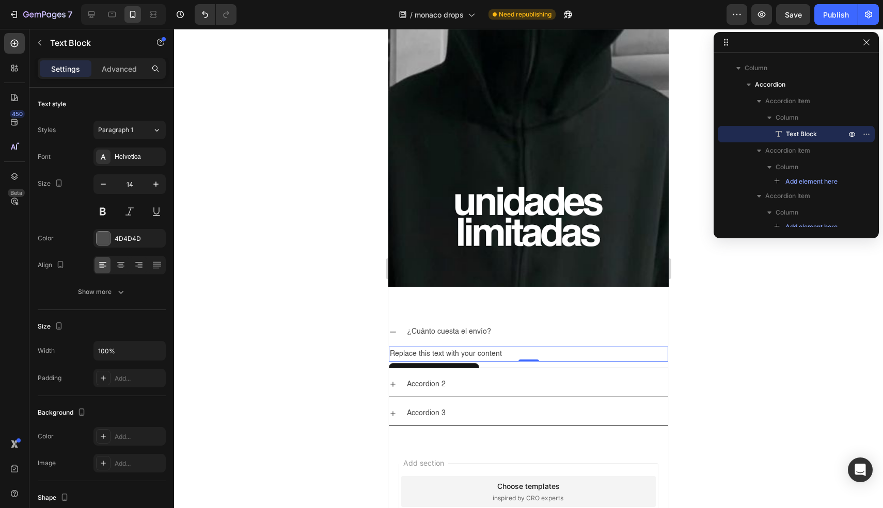
click at [446, 347] on div "Replace this text with your content" at bounding box center [528, 354] width 279 height 15
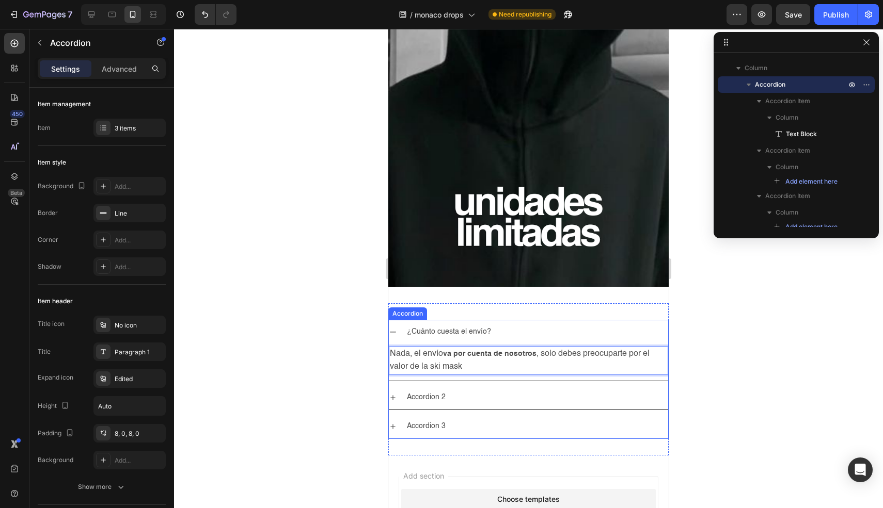
click at [456, 390] on div "Accordion 2" at bounding box center [536, 398] width 263 height 16
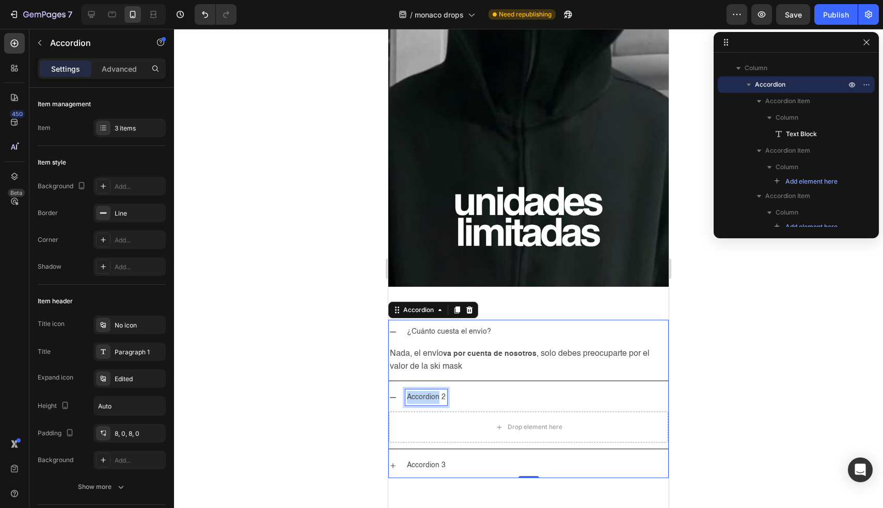
click at [436, 391] on p "Accordion 2" at bounding box center [426, 397] width 39 height 13
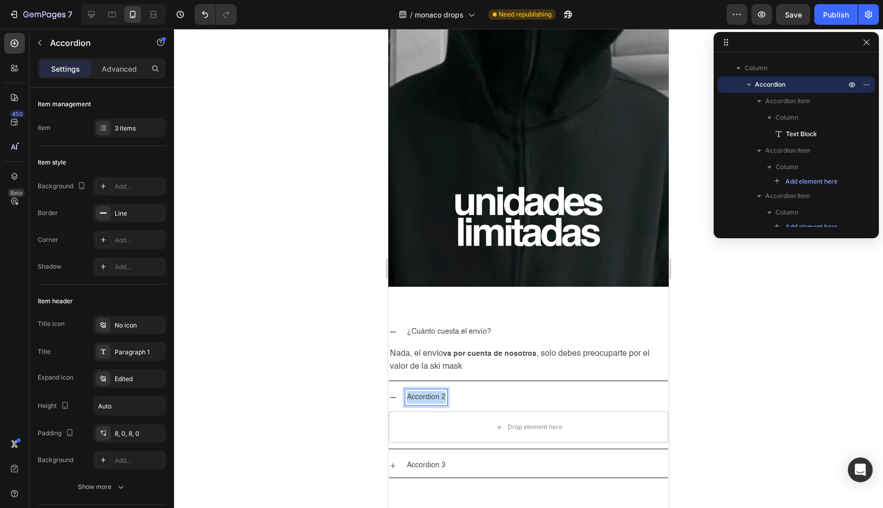
click at [436, 391] on p "Accordion 2" at bounding box center [426, 397] width 39 height 13
click at [442, 412] on div "Drop element here" at bounding box center [528, 427] width 279 height 31
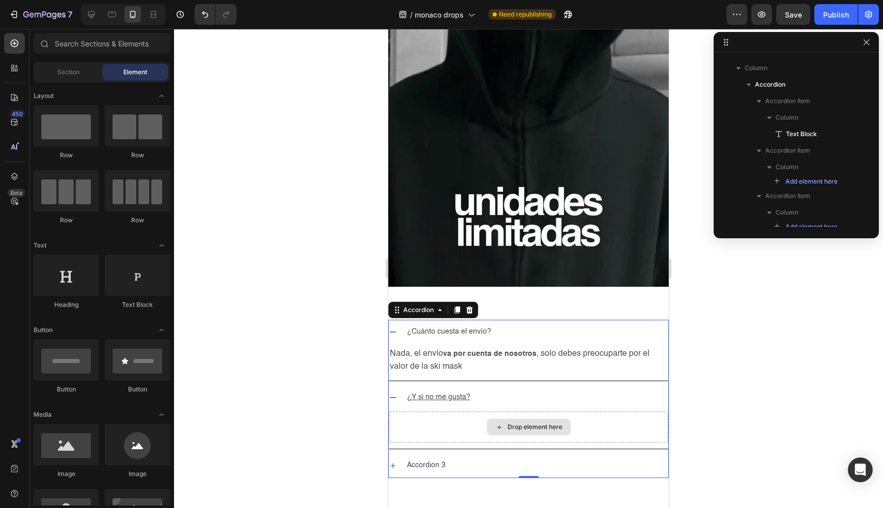
click at [540, 423] on div "Drop element here" at bounding box center [534, 427] width 55 height 8
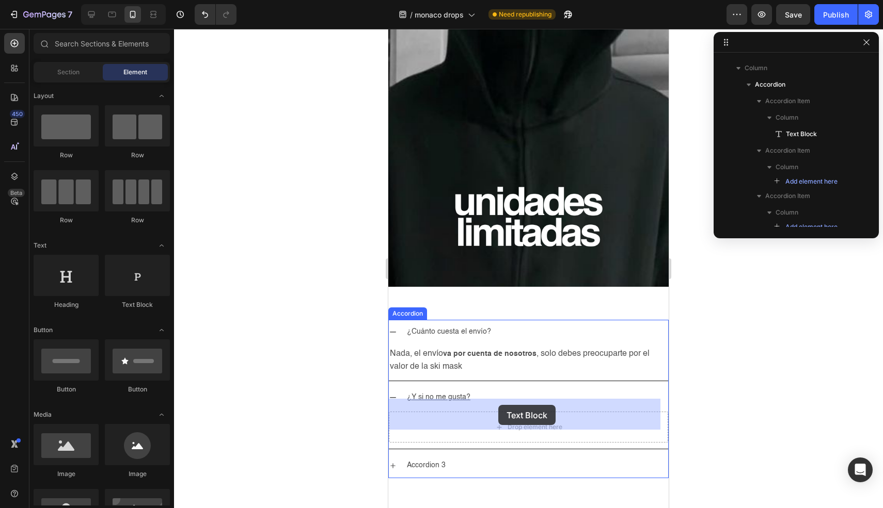
drag, startPoint x: 537, startPoint y: 298, endPoint x: 498, endPoint y: 405, distance: 113.6
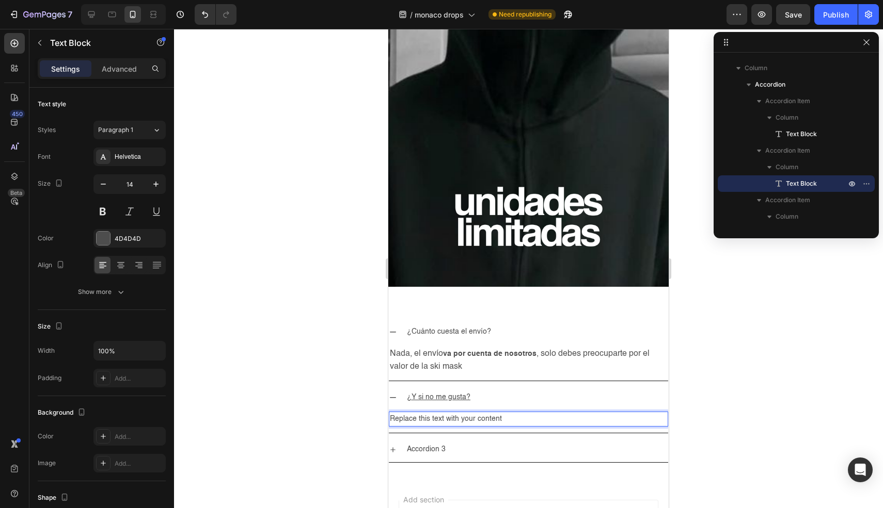
click at [485, 412] on div "Replace this text with your content" at bounding box center [528, 419] width 279 height 15
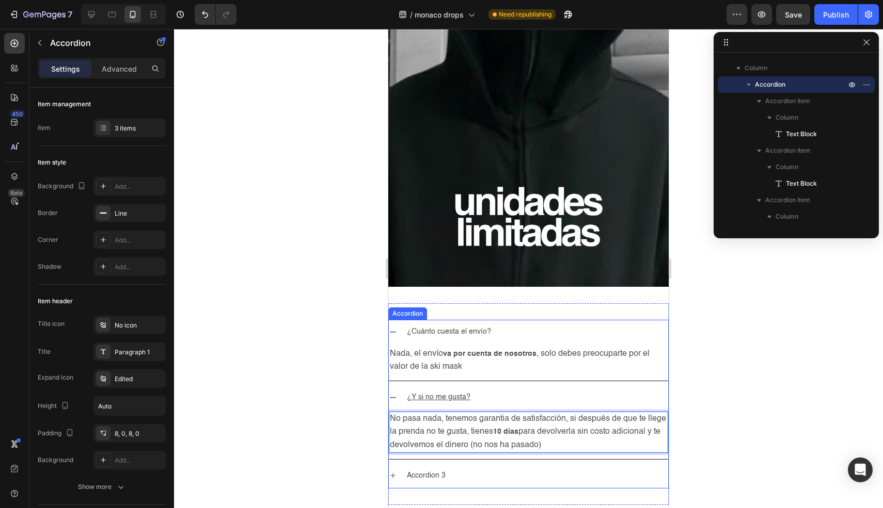
click at [478, 468] on div "Accordion 3" at bounding box center [536, 476] width 263 height 16
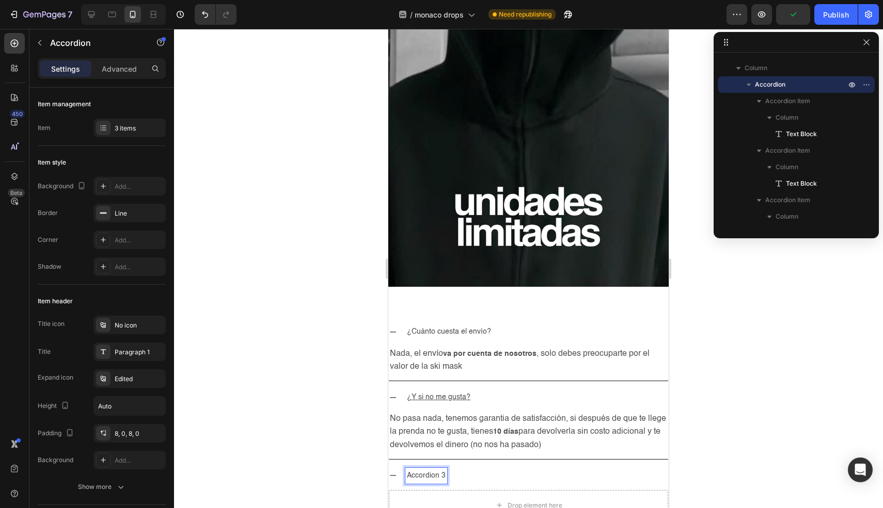
click at [425, 470] on p "Accordion 3" at bounding box center [426, 476] width 39 height 13
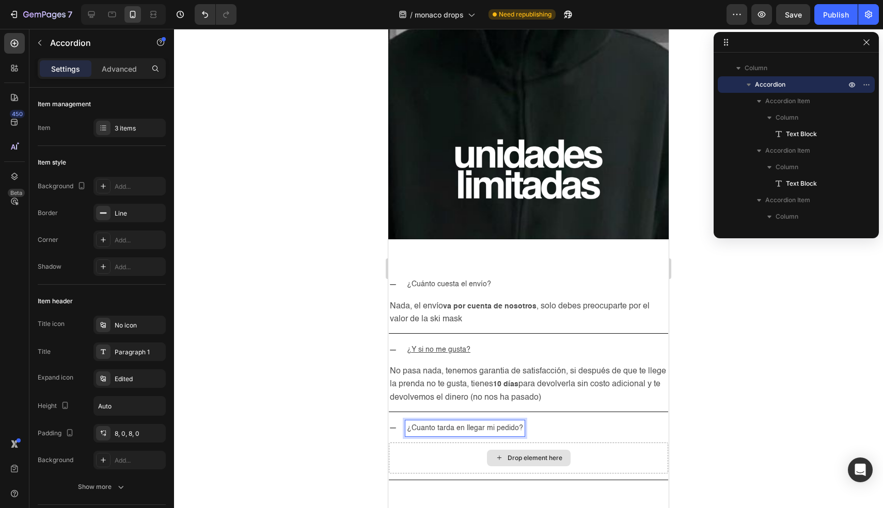
scroll to position [2950, 0]
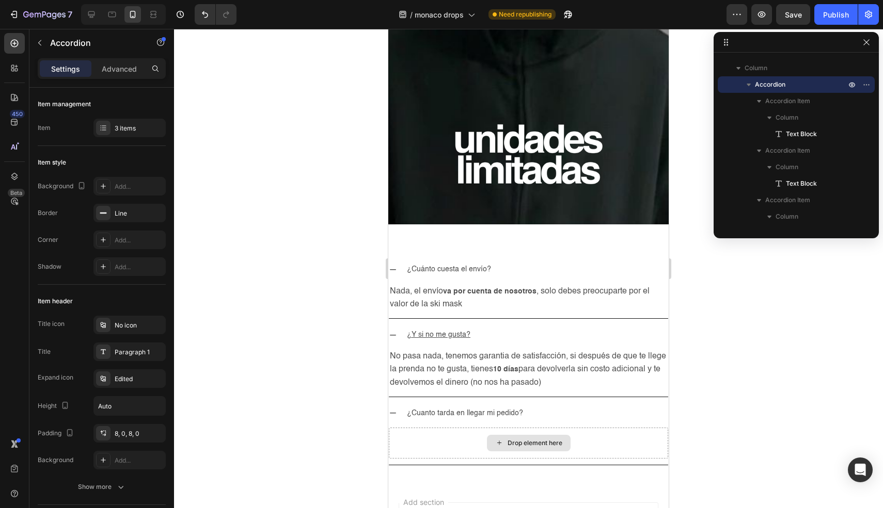
click at [538, 436] on div "Drop element here" at bounding box center [529, 443] width 84 height 17
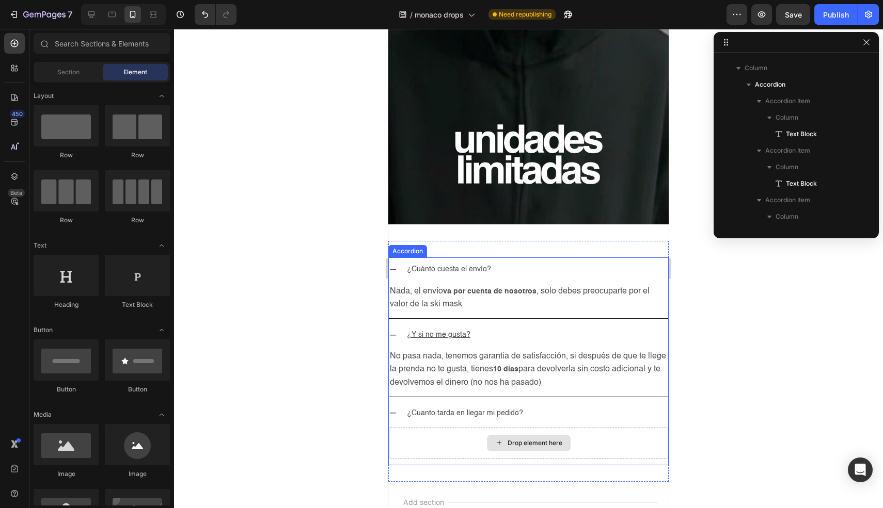
click at [524, 439] on div "Drop element here" at bounding box center [534, 443] width 55 height 8
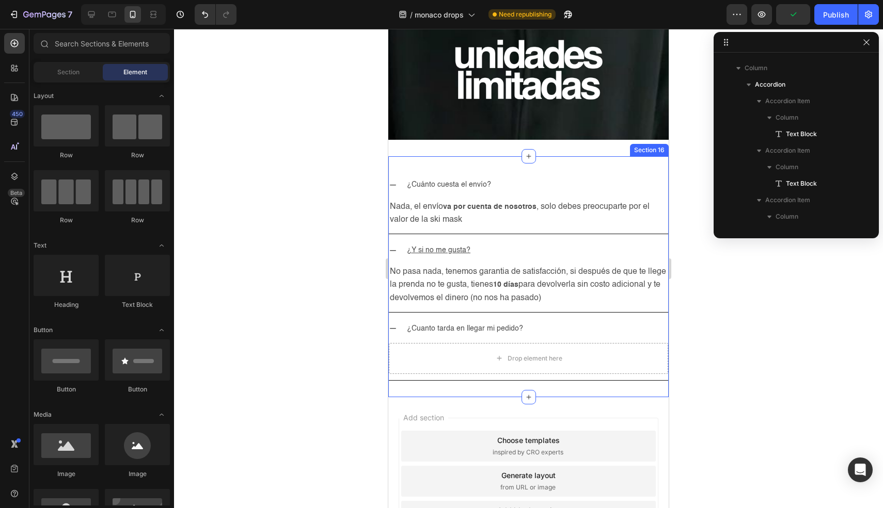
scroll to position [3055, 0]
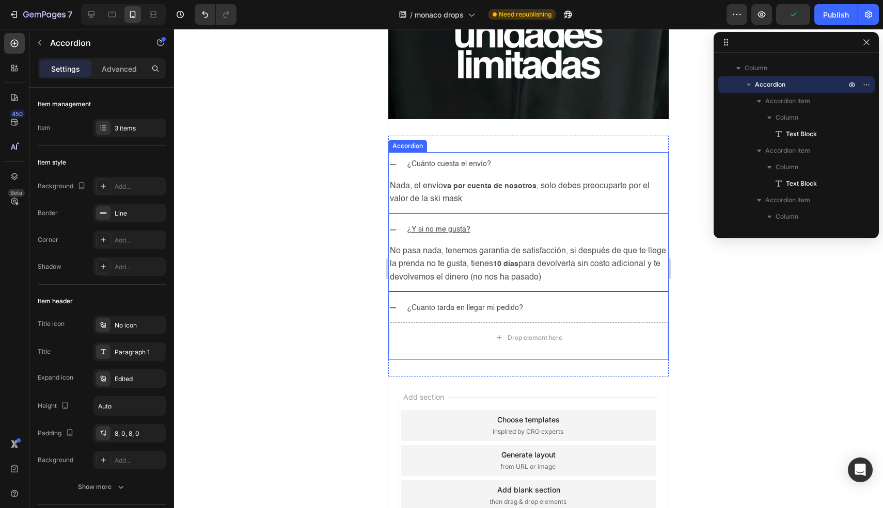
click at [475, 302] on p "¿Cuanto tarda en llegar mi pedido?" at bounding box center [465, 308] width 116 height 13
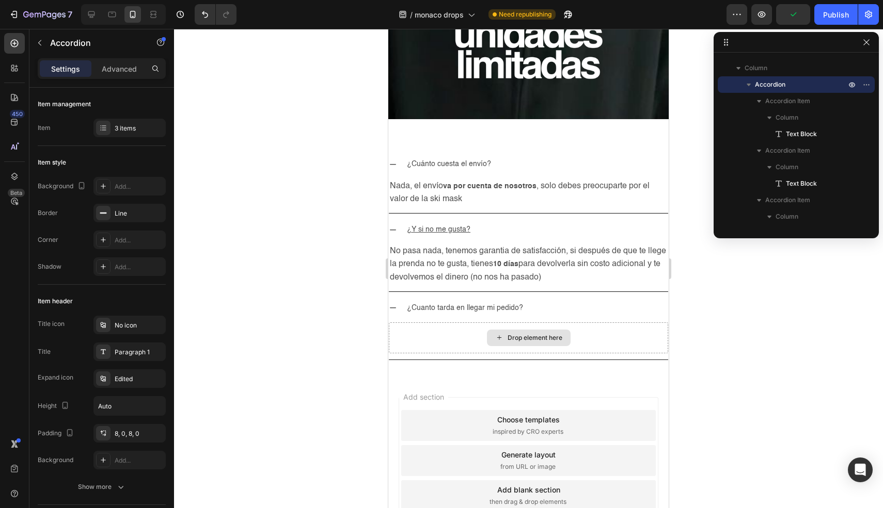
click at [487, 330] on div "Drop element here" at bounding box center [529, 338] width 84 height 17
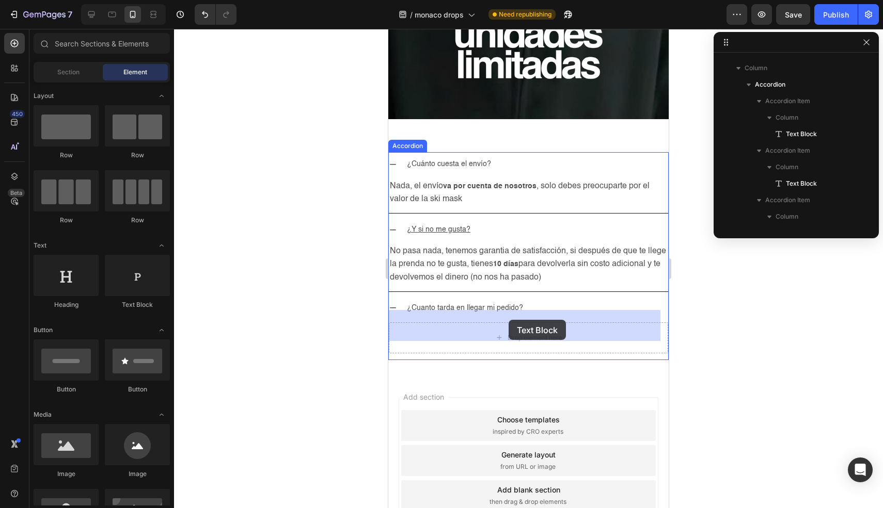
drag, startPoint x: 534, startPoint y: 311, endPoint x: 508, endPoint y: 329, distance: 31.6
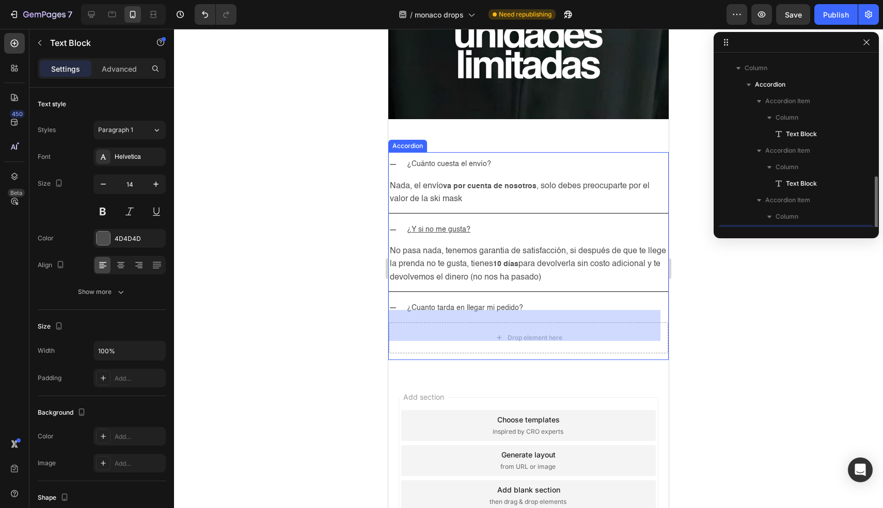
scroll to position [276, 0]
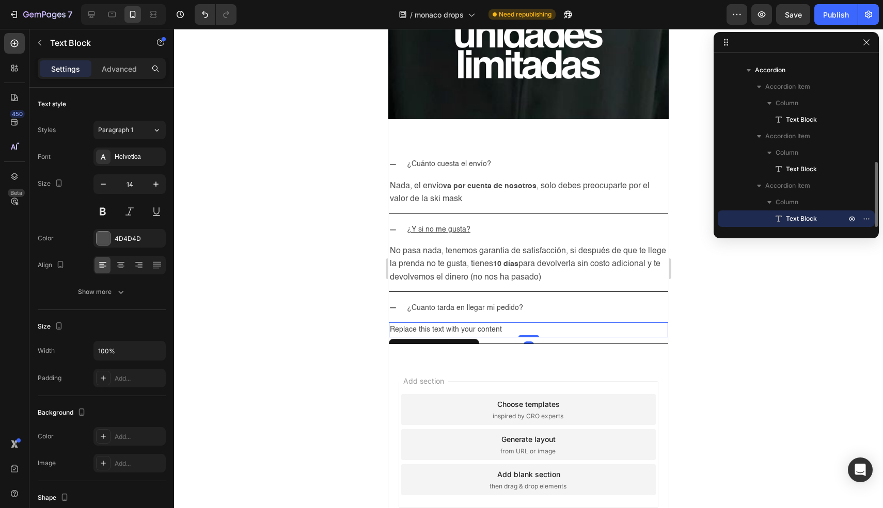
click at [474, 323] on div "Replace this text with your content" at bounding box center [528, 330] width 279 height 15
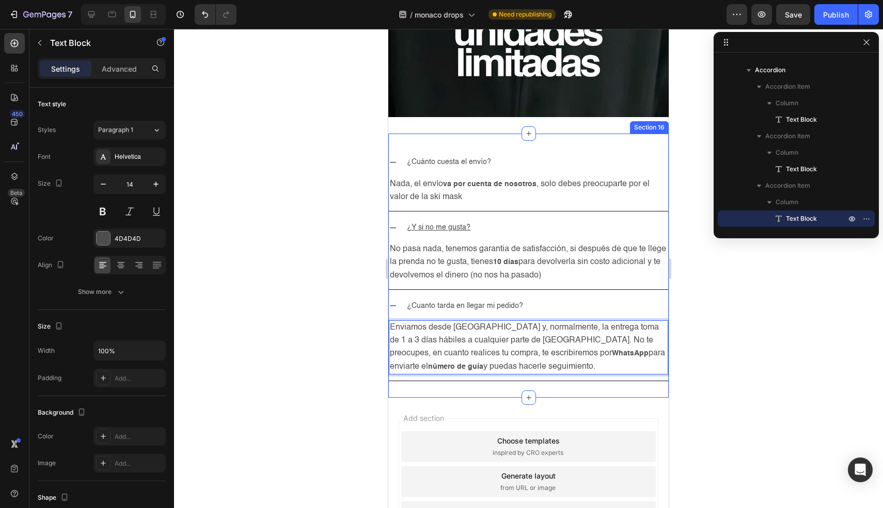
scroll to position [3059, 0]
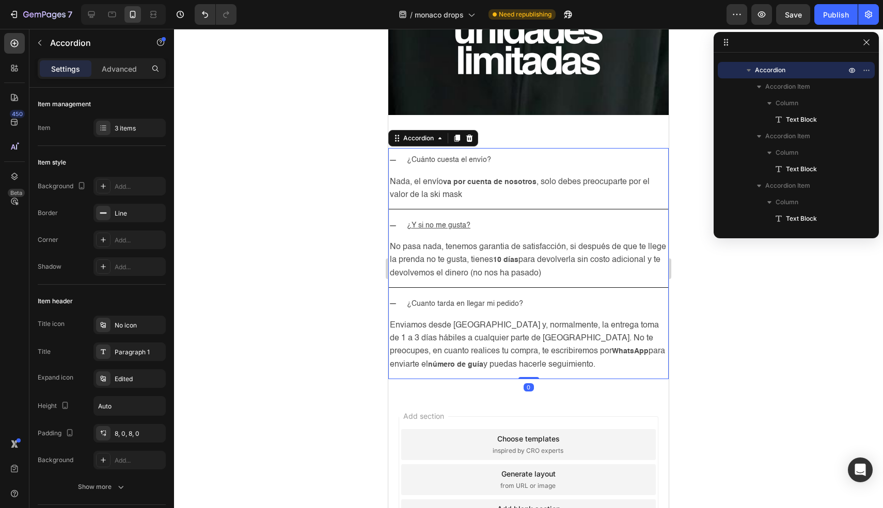
click at [397, 293] on div "¿Cuanto tarda en llegar mi pedido?" at bounding box center [528, 304] width 279 height 24
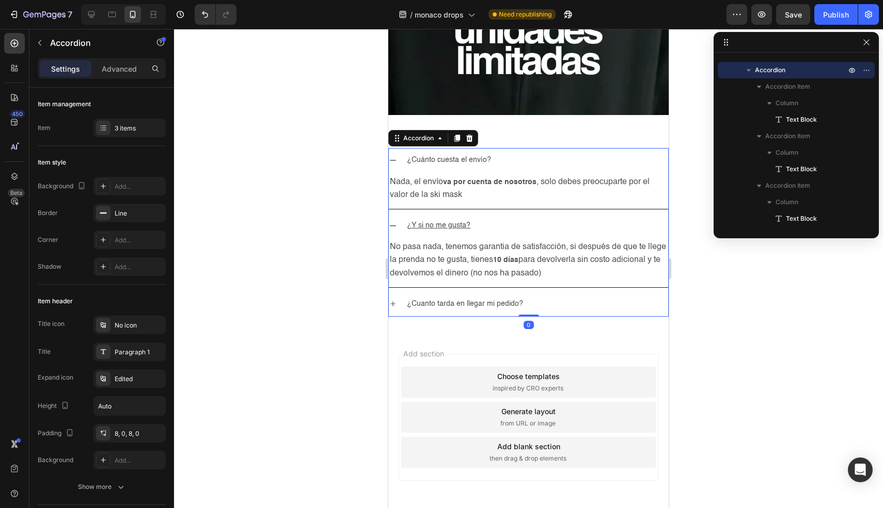
click at [399, 216] on div "¿Y si no me gusta?" at bounding box center [528, 226] width 279 height 24
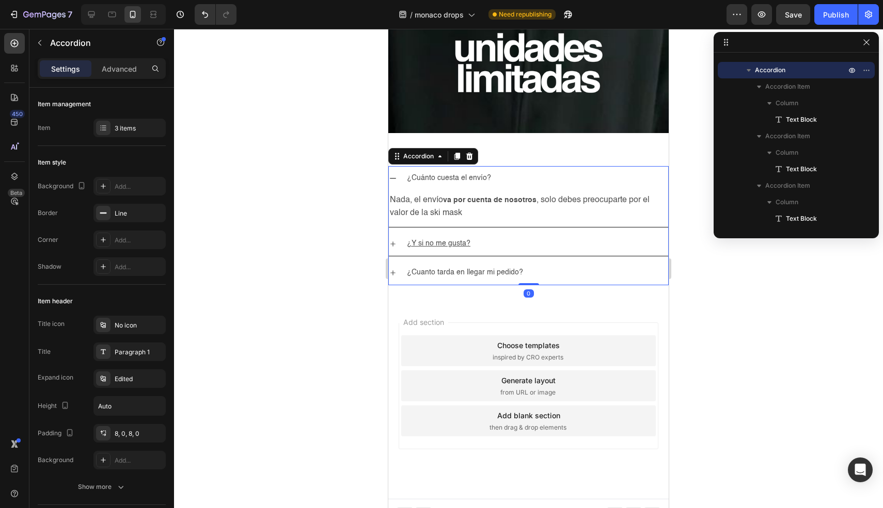
drag, startPoint x: 393, startPoint y: 149, endPoint x: 401, endPoint y: 173, distance: 25.5
click at [395, 166] on div "¿Cuánto cuesta el envío? Nada, el envío va por cuenta de nosotros , solo debes …" at bounding box center [528, 225] width 280 height 119
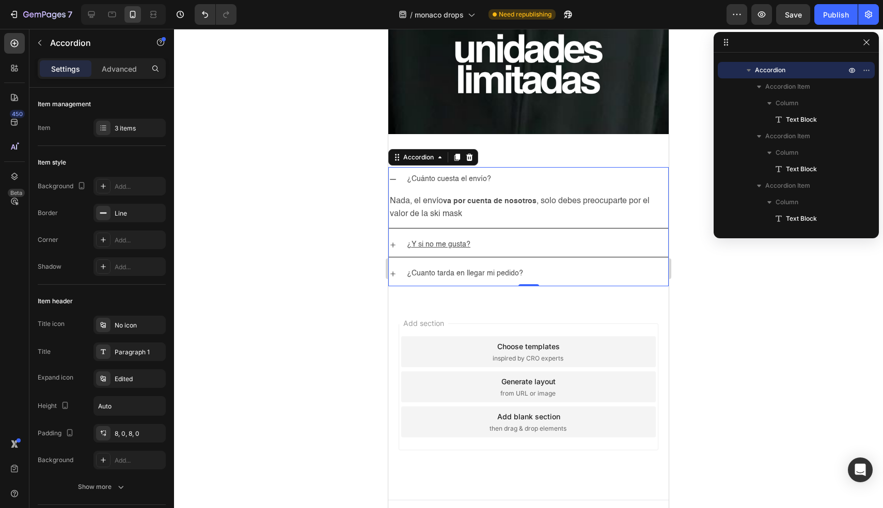
click at [398, 170] on div "¿Cuánto cuesta el envío?" at bounding box center [528, 179] width 279 height 24
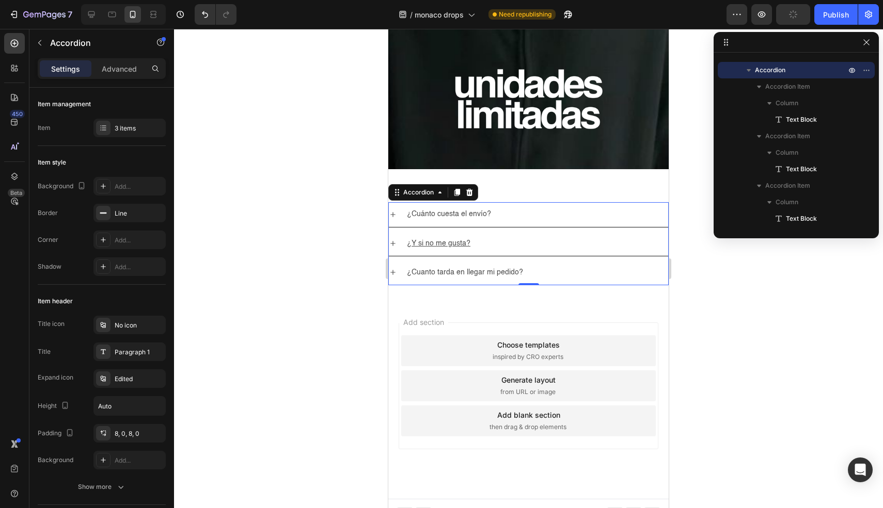
scroll to position [3004, 0]
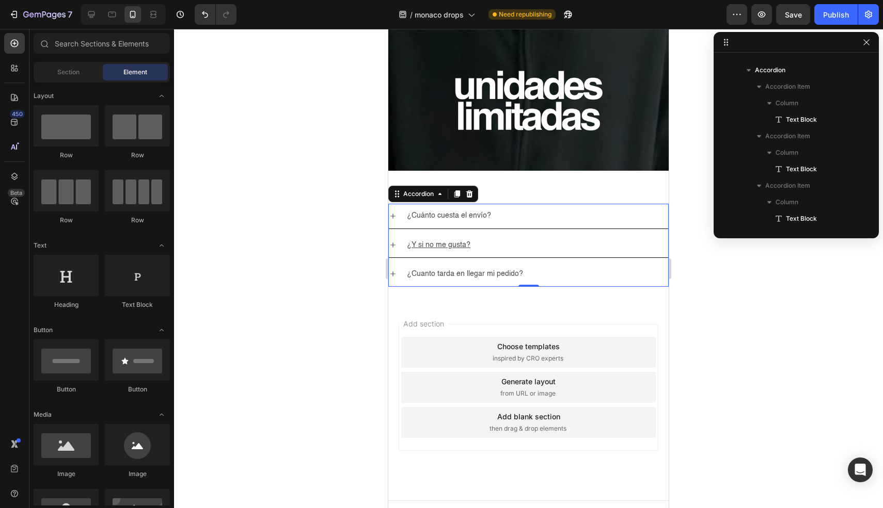
click at [447, 318] on span "Add section" at bounding box center [423, 323] width 49 height 11
click at [438, 318] on span "Add section" at bounding box center [423, 323] width 49 height 11
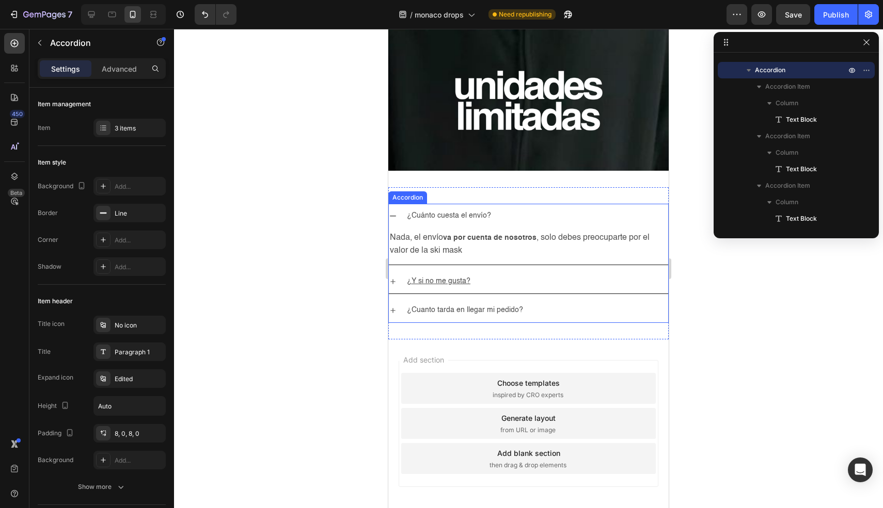
click at [391, 212] on icon at bounding box center [393, 216] width 8 height 8
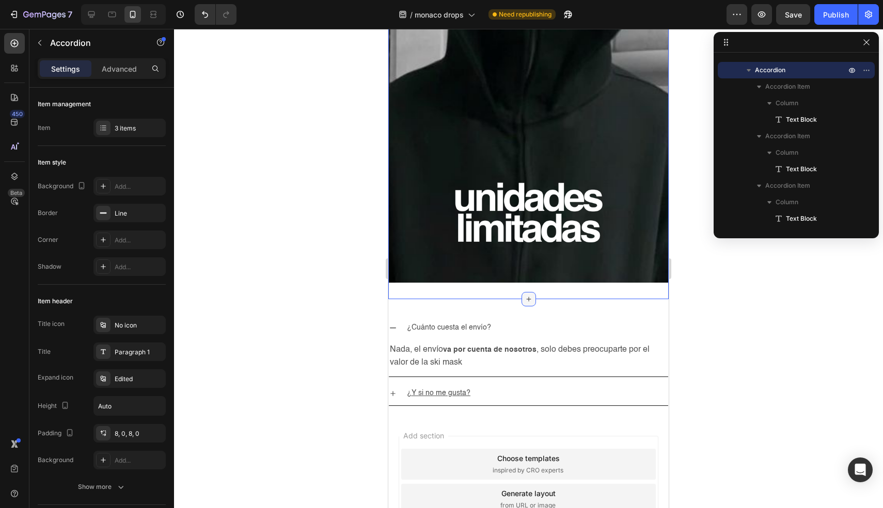
scroll to position [2892, 0]
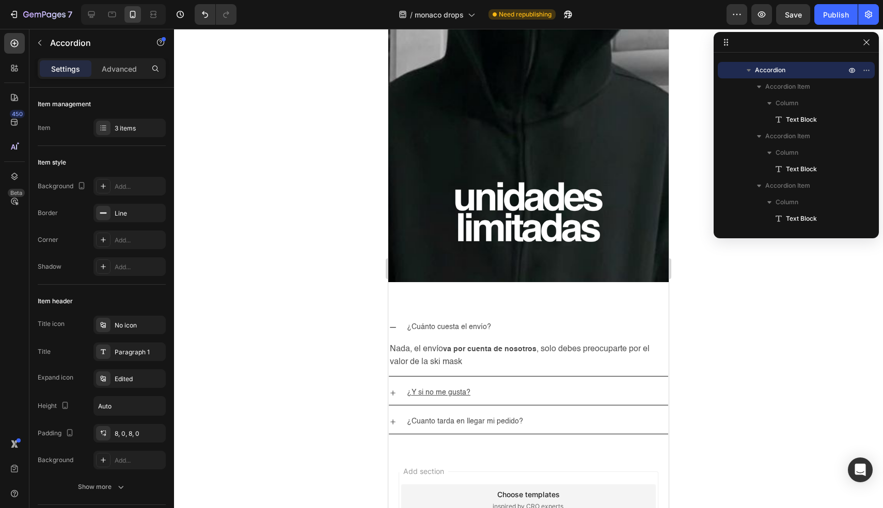
click at [391, 324] on icon at bounding box center [393, 328] width 8 height 8
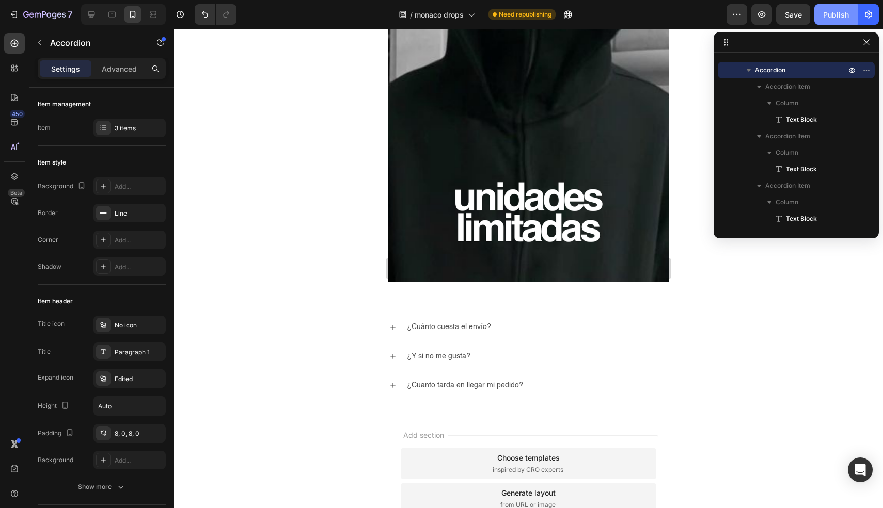
click at [844, 18] on div "Publish" at bounding box center [836, 14] width 26 height 11
click at [864, 39] on icon "button" at bounding box center [866, 42] width 8 height 8
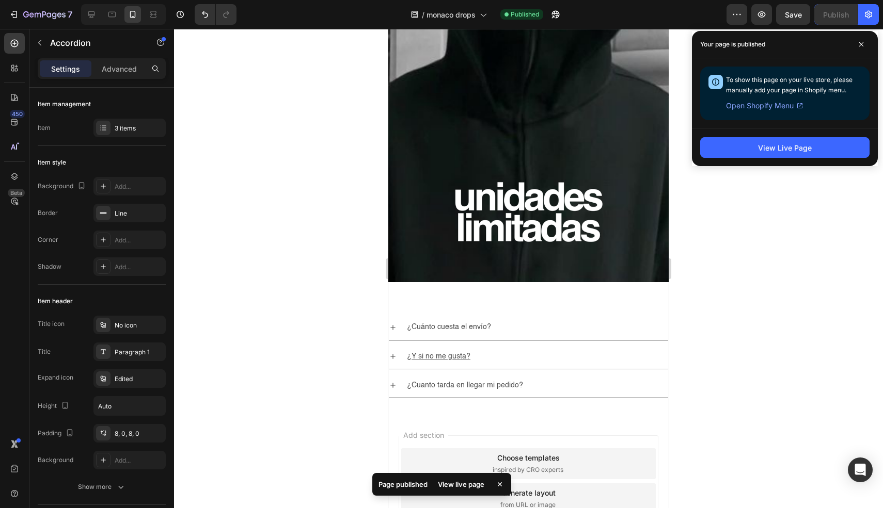
click at [793, 109] on span "Open Shopify Menu" at bounding box center [760, 106] width 68 height 12
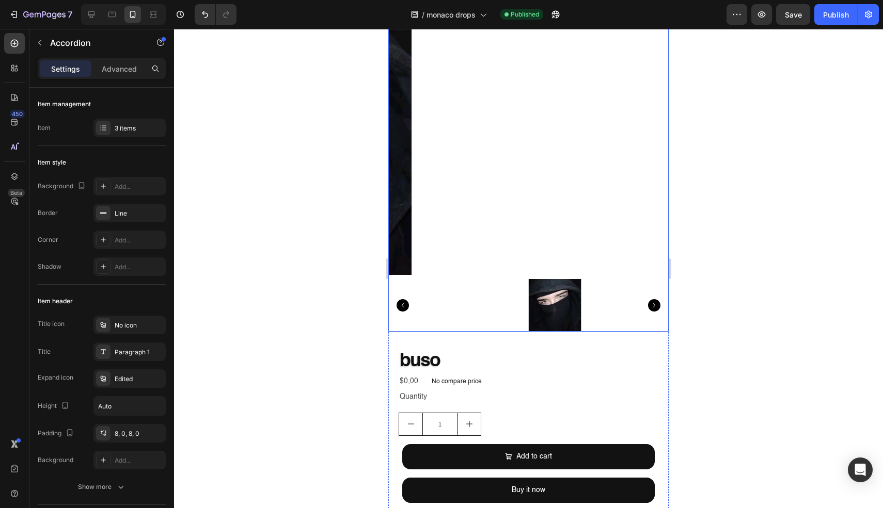
scroll to position [0, 0]
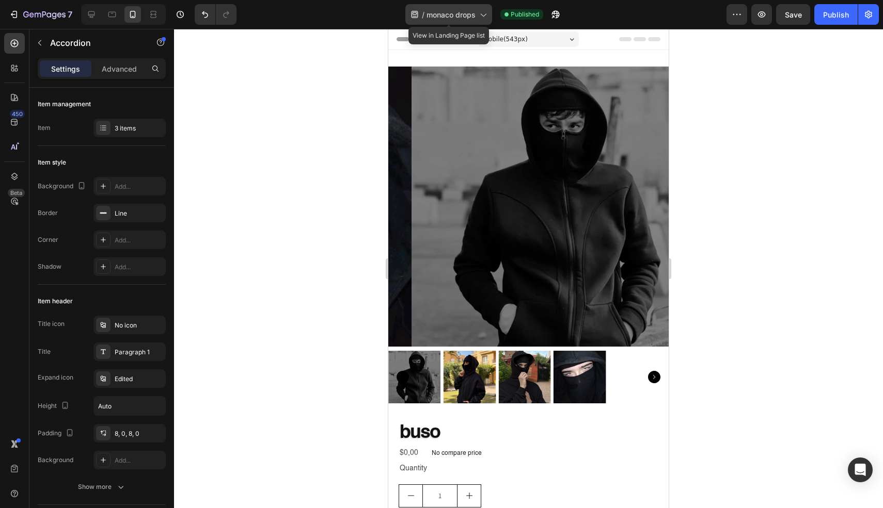
click at [448, 17] on span "monaco drops" at bounding box center [450, 14] width 49 height 11
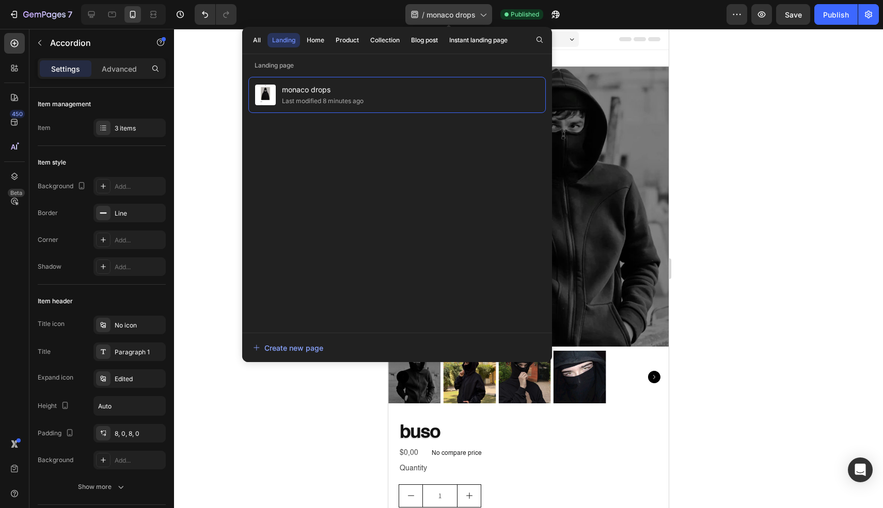
click at [448, 17] on span "monaco drops" at bounding box center [450, 14] width 49 height 11
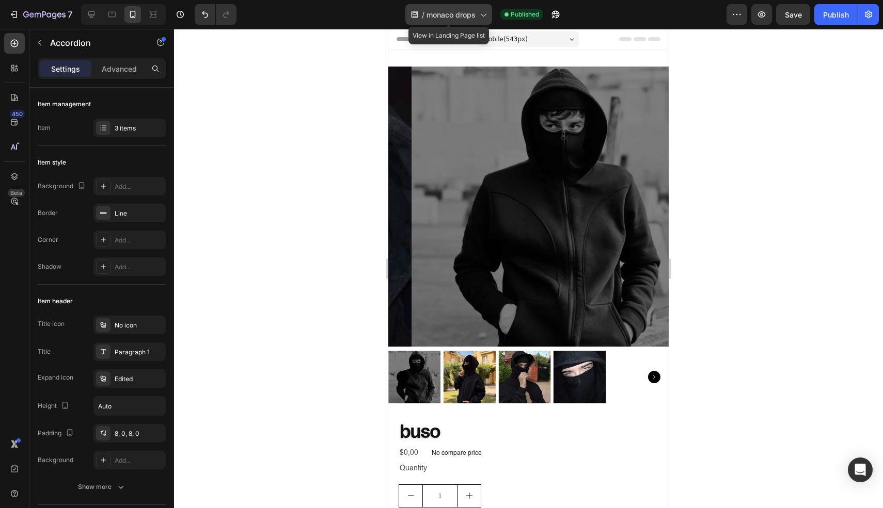
click at [447, 14] on span "monaco drops" at bounding box center [450, 14] width 49 height 11
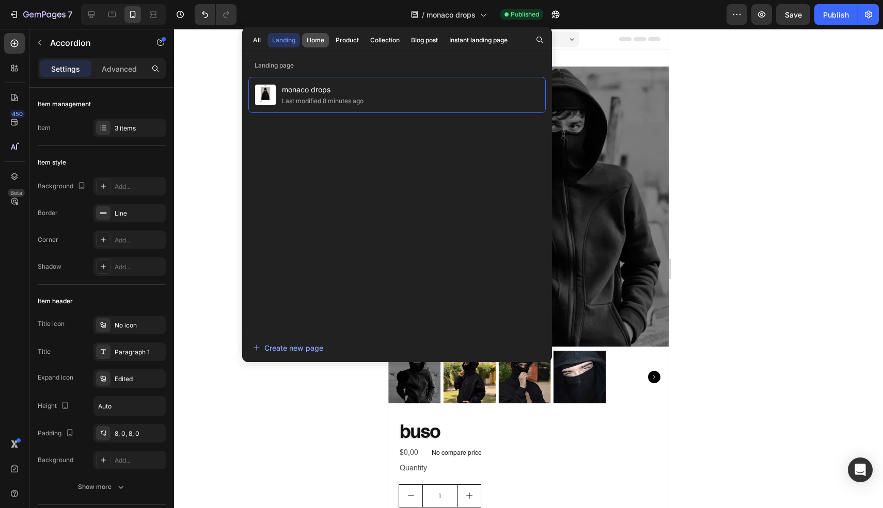
click at [316, 42] on div "Home" at bounding box center [316, 40] width 18 height 9
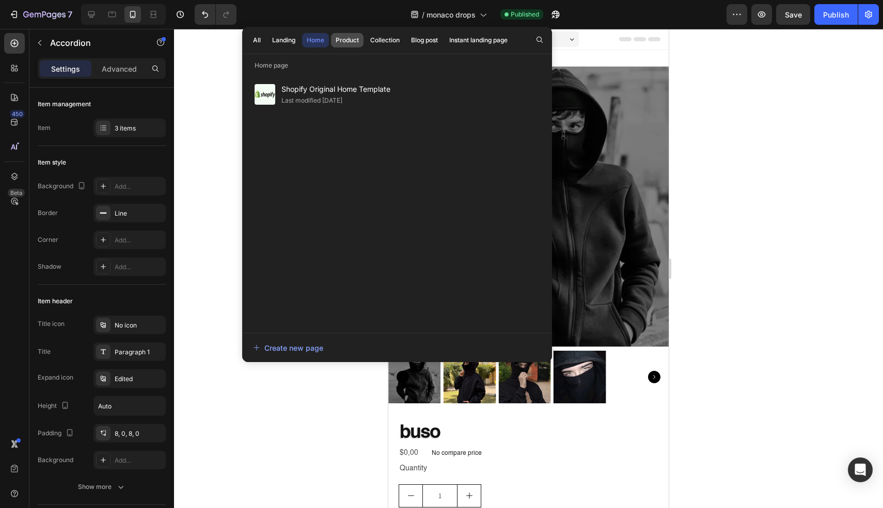
click at [340, 41] on div "Product" at bounding box center [346, 40] width 23 height 9
click at [389, 41] on div "Collection" at bounding box center [384, 40] width 29 height 9
drag, startPoint x: 419, startPoint y: 42, endPoint x: 406, endPoint y: 42, distance: 12.9
click at [418, 42] on div "Blog post" at bounding box center [424, 40] width 27 height 9
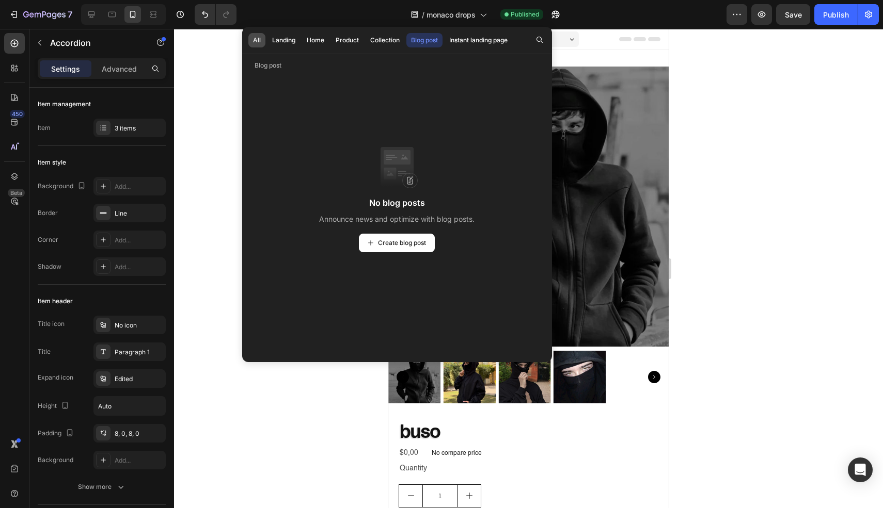
click at [264, 41] on button "All" at bounding box center [256, 40] width 17 height 14
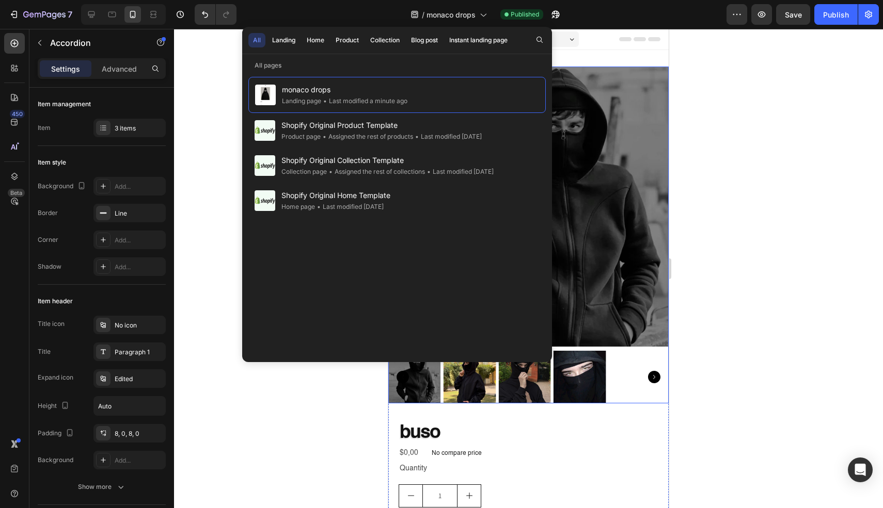
click at [809, 141] on div at bounding box center [528, 268] width 709 height 479
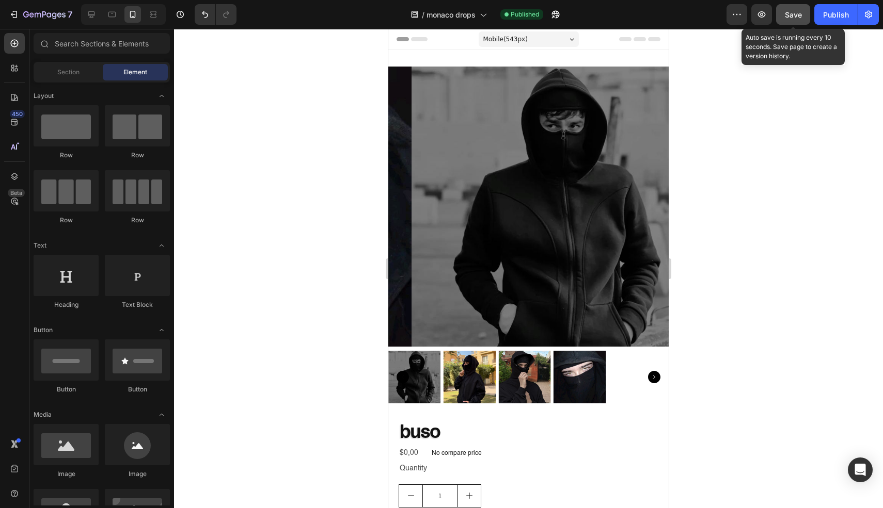
click at [794, 15] on span "Save" at bounding box center [792, 14] width 17 height 9
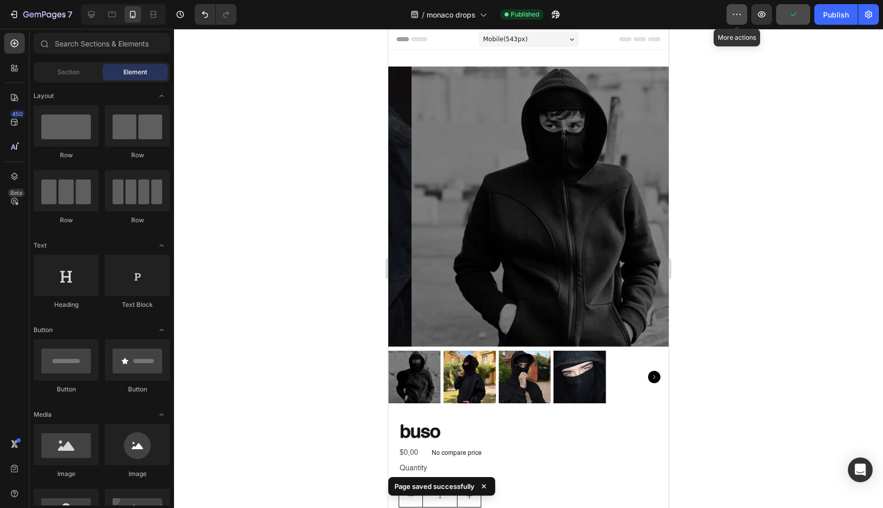
click at [734, 15] on icon "button" at bounding box center [736, 14] width 10 height 10
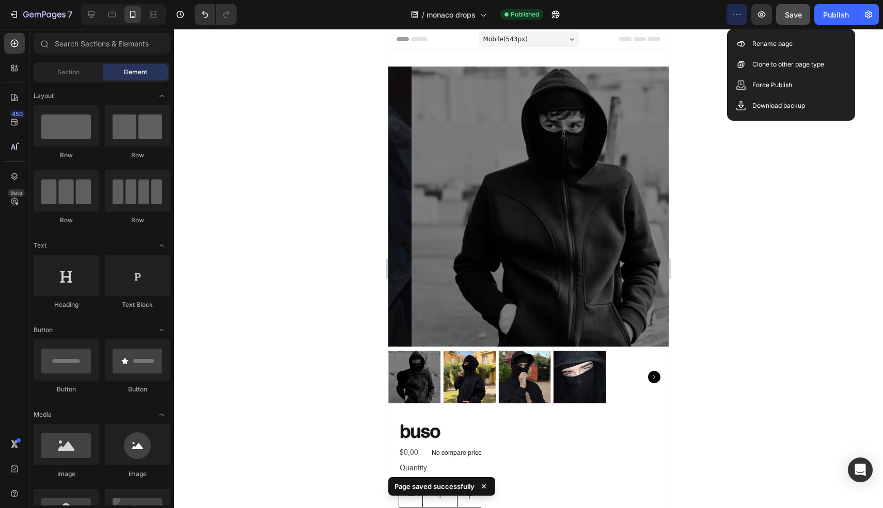
click at [709, 47] on div at bounding box center [528, 268] width 709 height 479
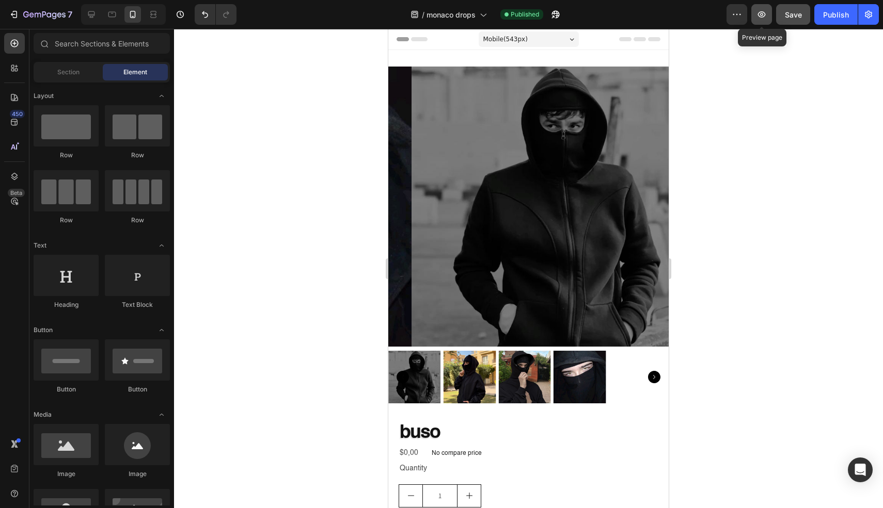
click at [769, 18] on button "button" at bounding box center [761, 14] width 21 height 21
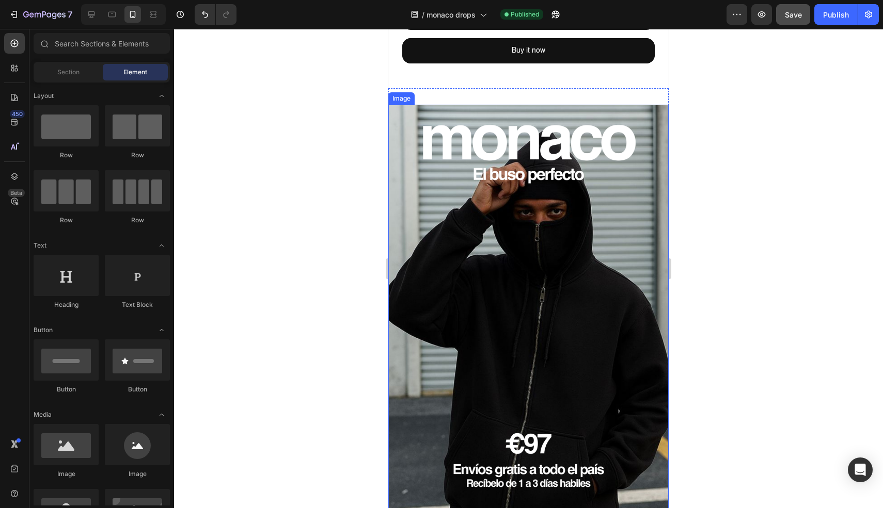
scroll to position [512, 0]
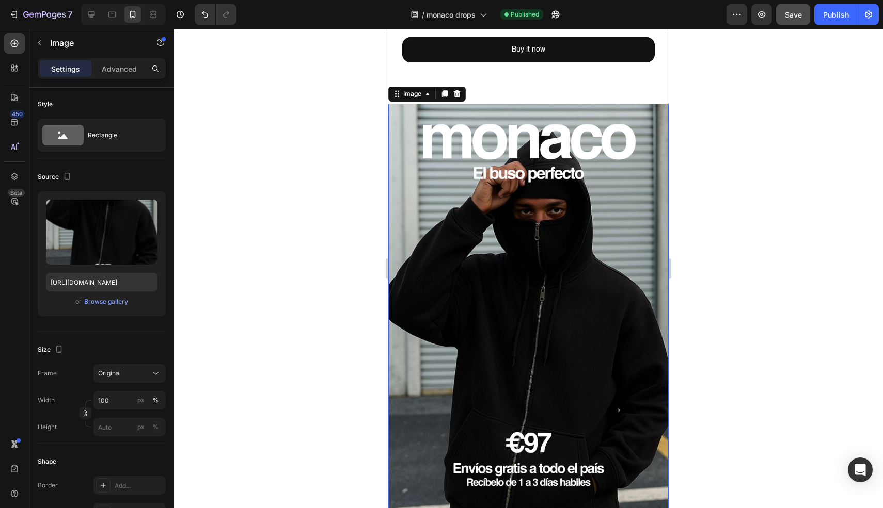
click at [499, 243] on img at bounding box center [528, 353] width 280 height 498
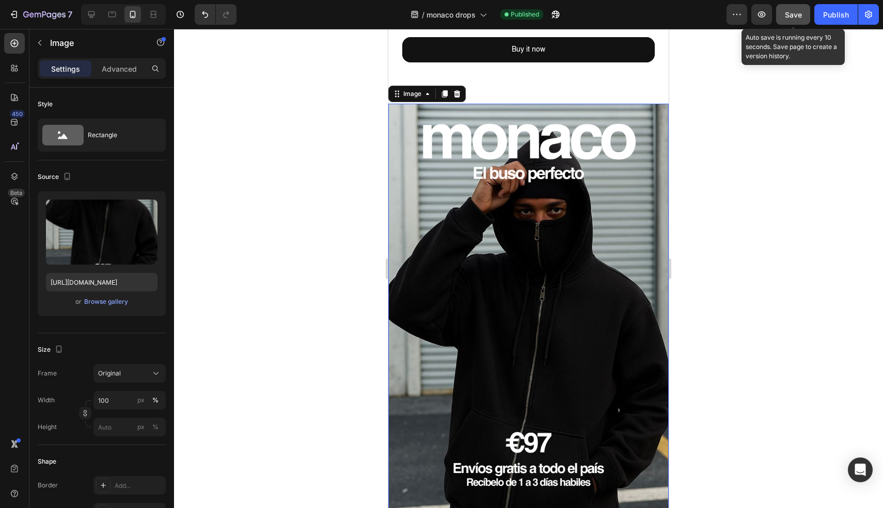
click at [794, 15] on span "Save" at bounding box center [792, 14] width 17 height 9
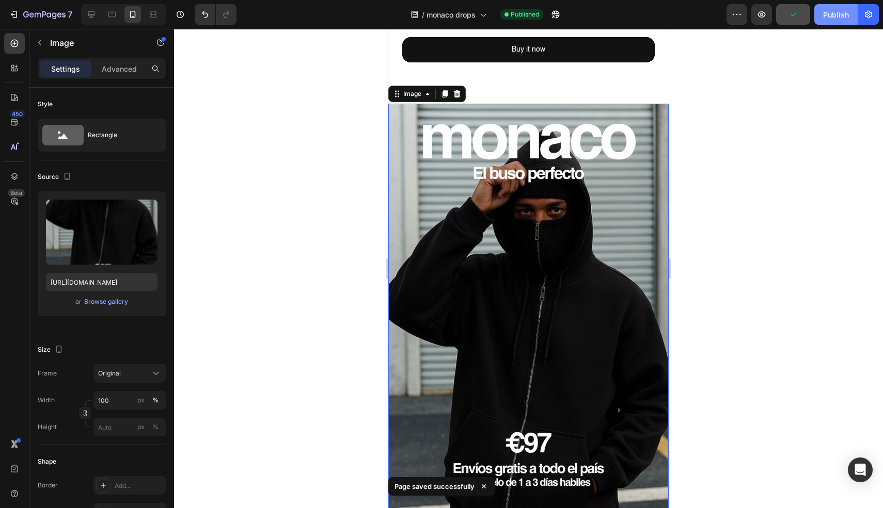
click at [821, 13] on button "Publish" at bounding box center [835, 14] width 43 height 21
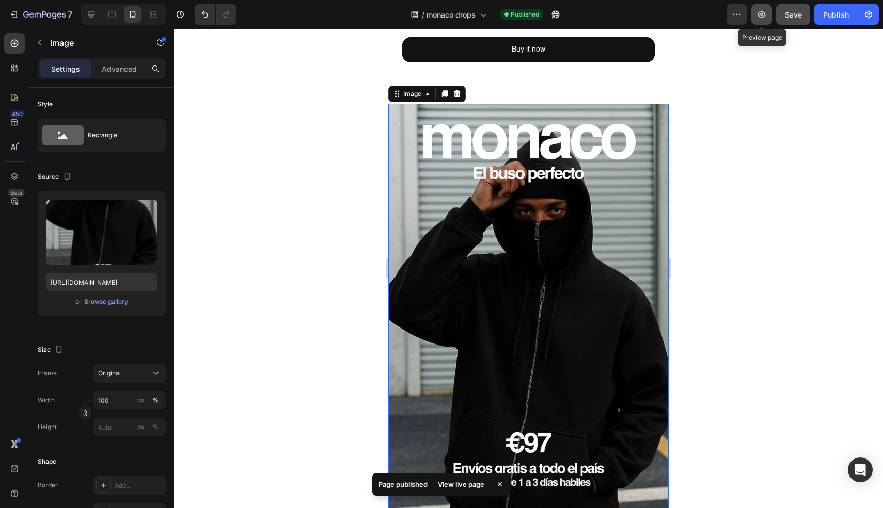
click at [762, 15] on icon "button" at bounding box center [761, 14] width 10 height 10
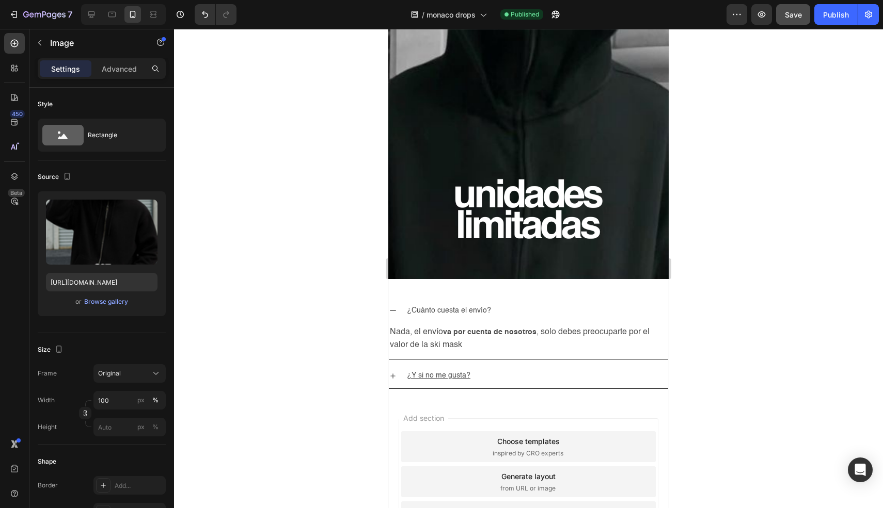
scroll to position [3004, 0]
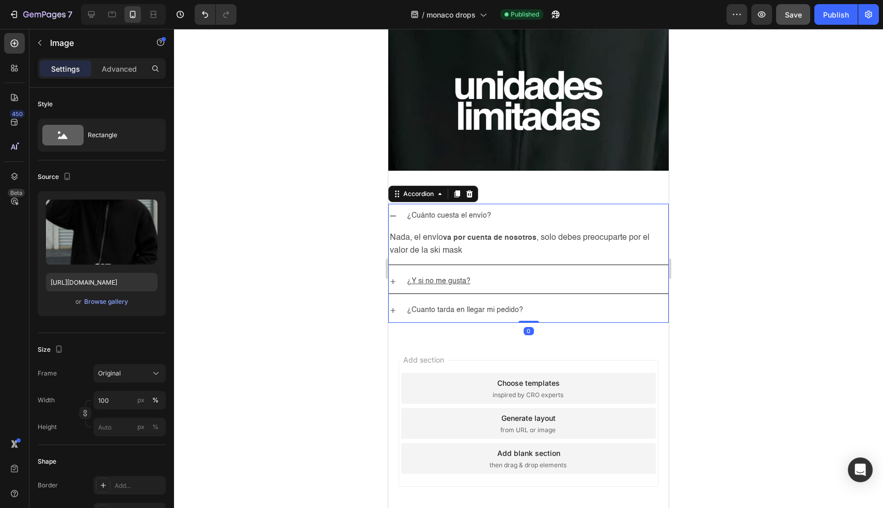
click at [397, 206] on div "¿Cuánto cuesta el envío?" at bounding box center [528, 216] width 279 height 24
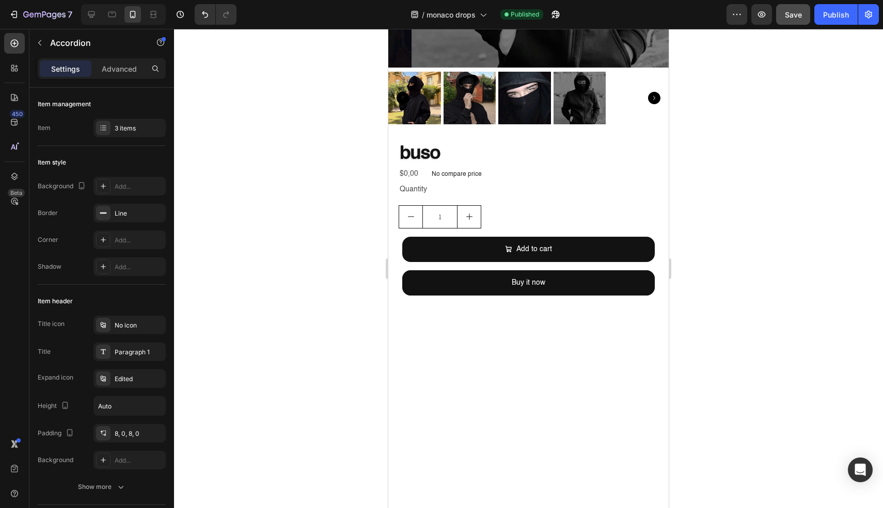
scroll to position [0, 0]
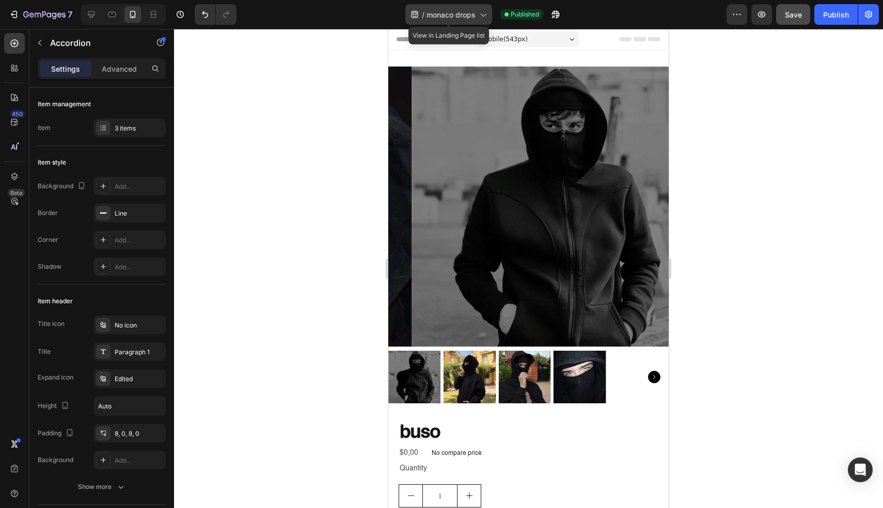
click at [460, 10] on span "monaco drops" at bounding box center [450, 14] width 49 height 11
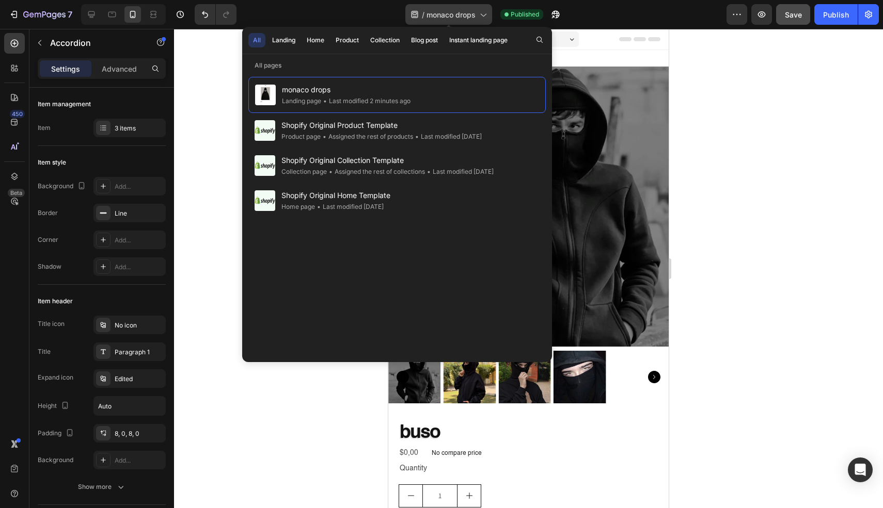
click at [460, 10] on span "monaco drops" at bounding box center [450, 14] width 49 height 11
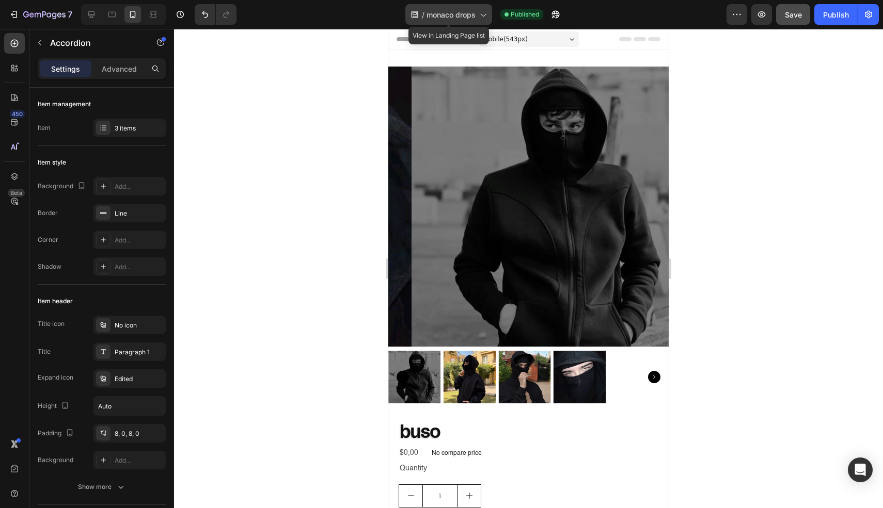
click at [476, 13] on div "/ monaco drops" at bounding box center [448, 14] width 87 height 21
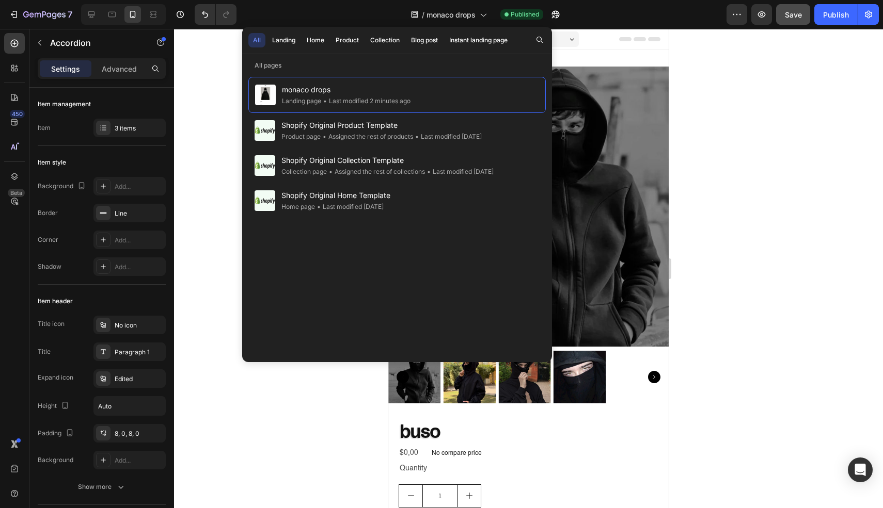
click at [590, 20] on div "/ monaco drops Published" at bounding box center [486, 14] width 482 height 21
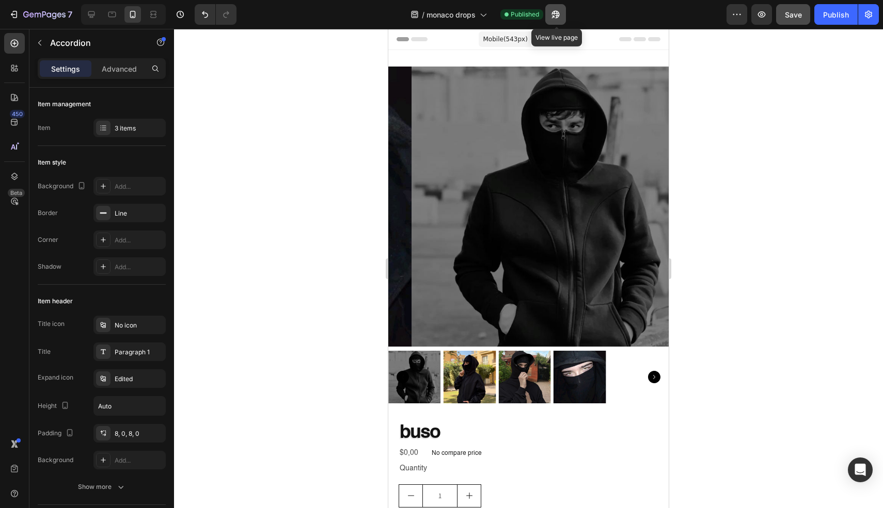
click at [559, 13] on icon "button" at bounding box center [556, 15] width 8 height 8
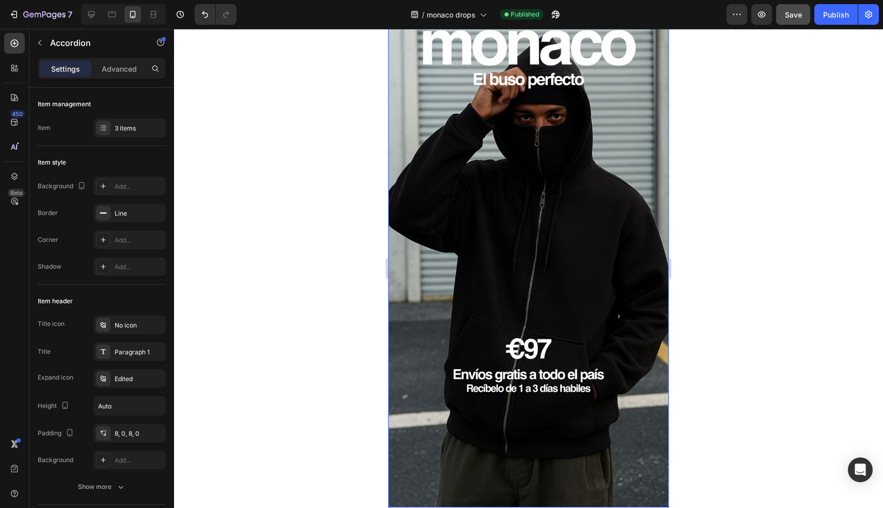
scroll to position [618, 0]
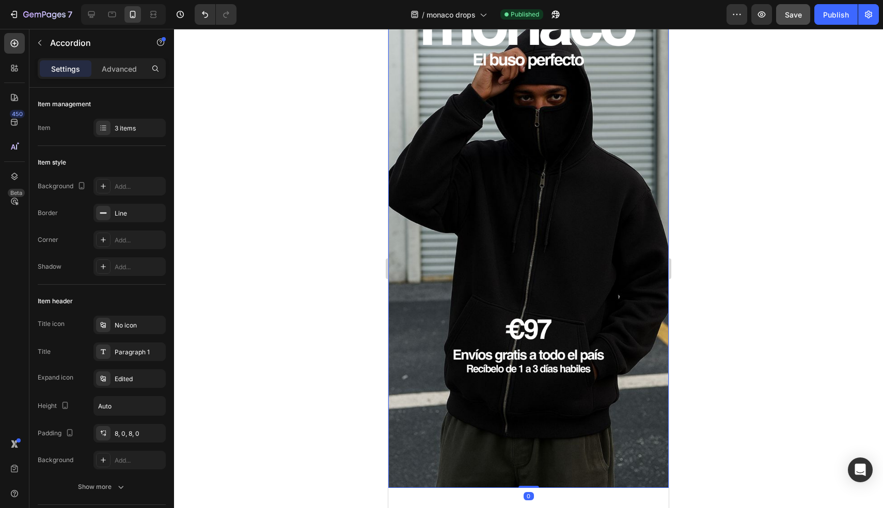
click at [480, 211] on img at bounding box center [528, 239] width 280 height 498
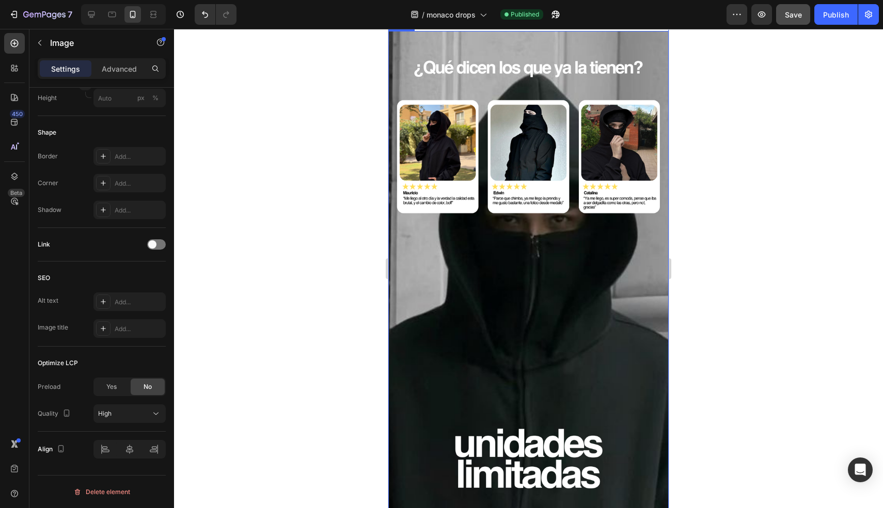
scroll to position [3005, 0]
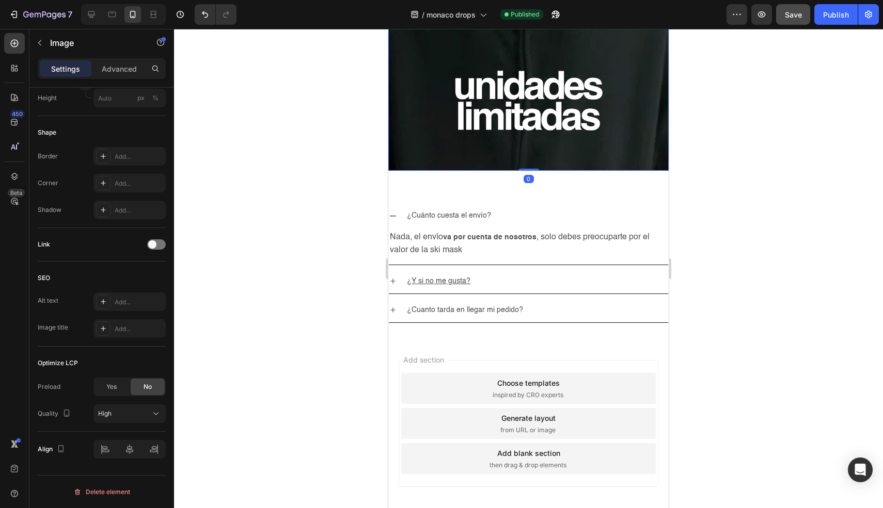
click at [824, 18] on div "Publish" at bounding box center [836, 14] width 26 height 11
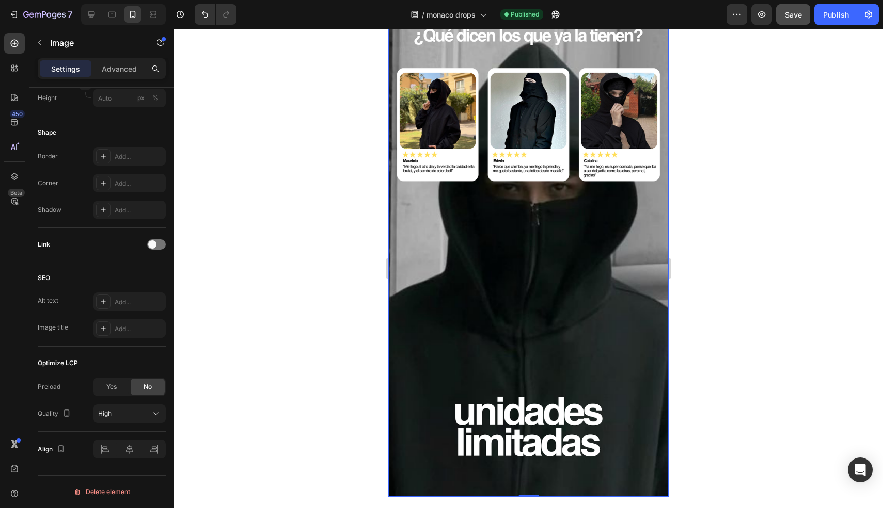
scroll to position [2368, 0]
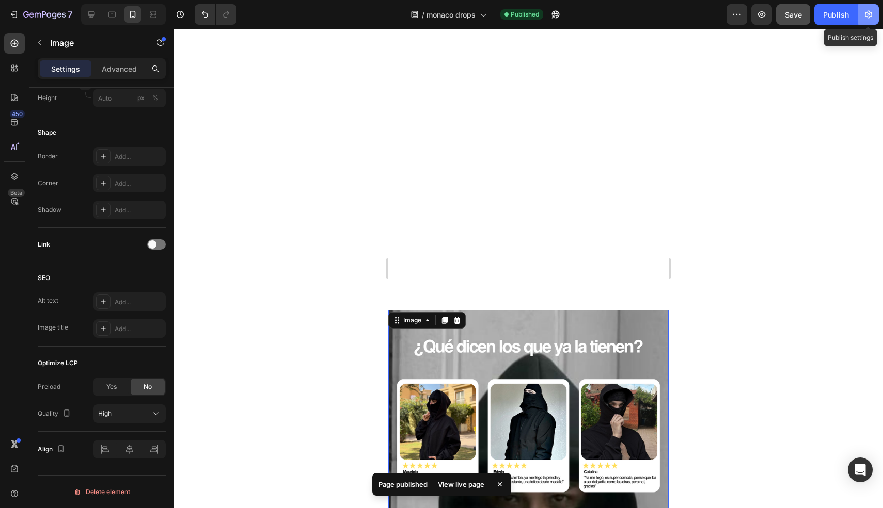
click at [861, 13] on button "button" at bounding box center [868, 14] width 21 height 21
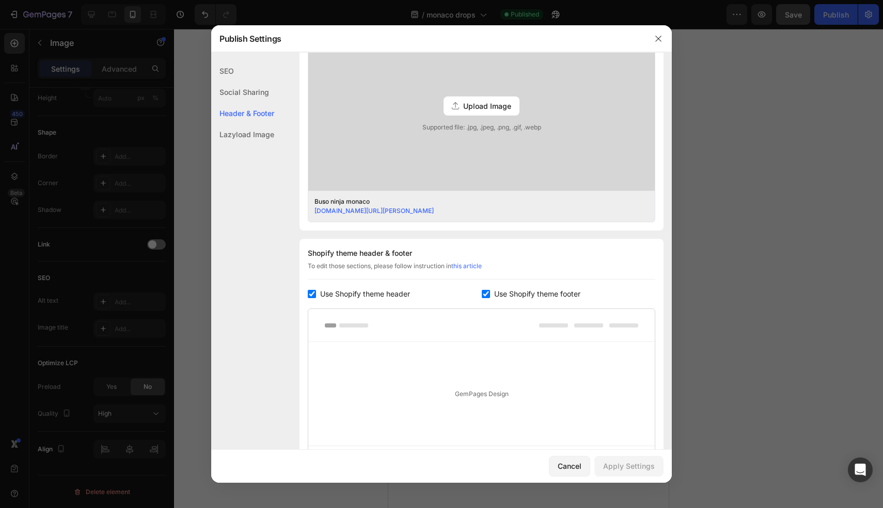
scroll to position [421, 0]
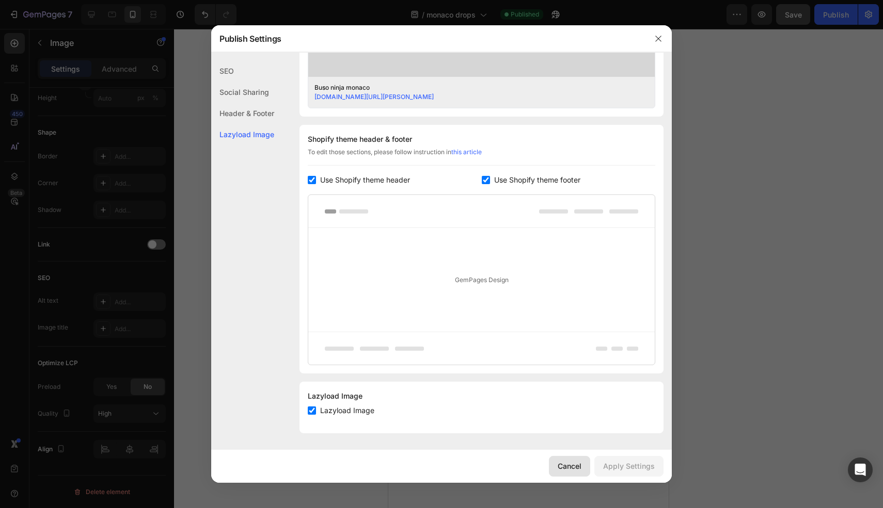
click at [581, 467] on div "Cancel" at bounding box center [569, 466] width 24 height 11
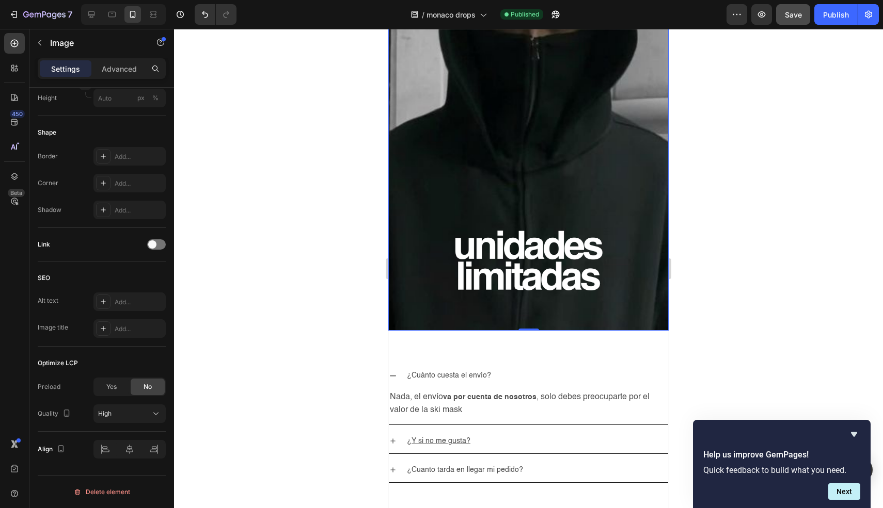
scroll to position [3040, 0]
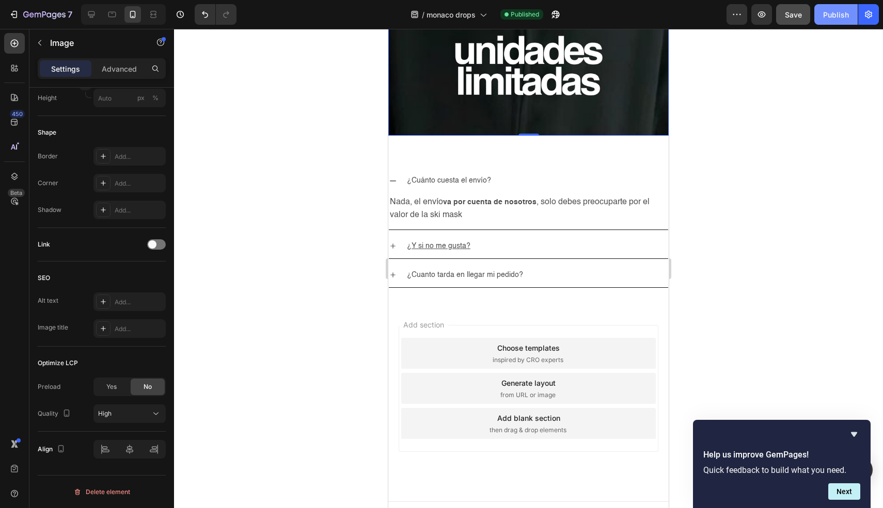
click at [839, 16] on div "Publish" at bounding box center [836, 14] width 26 height 11
click at [557, 15] on icon "button" at bounding box center [556, 15] width 8 height 8
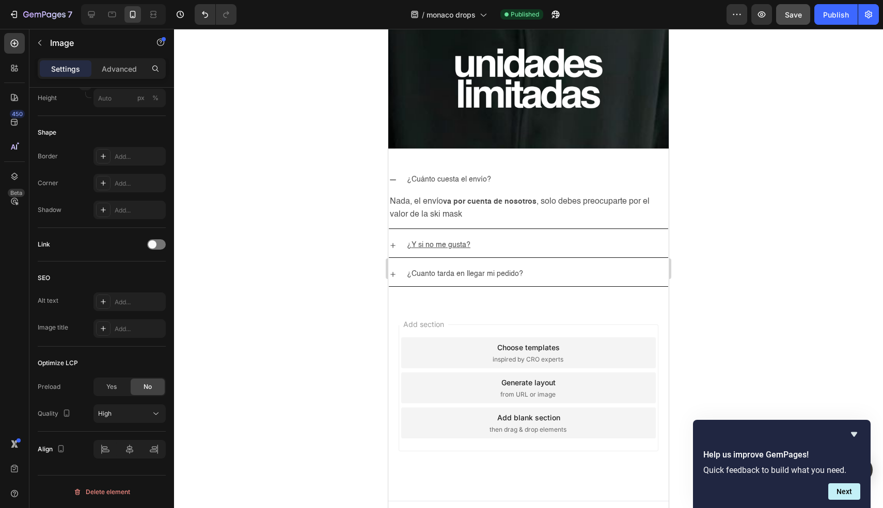
scroll to position [3042, 0]
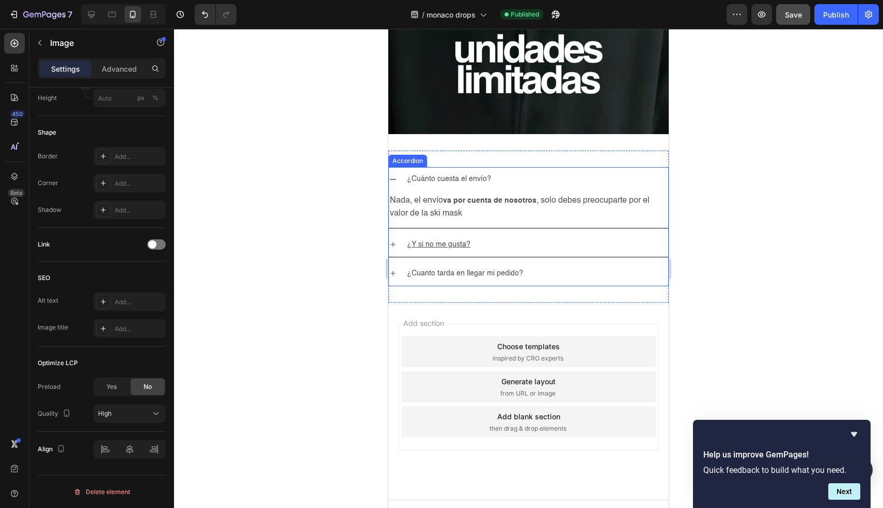
click at [398, 167] on div "¿Cuánto cuesta el envío?" at bounding box center [528, 179] width 279 height 24
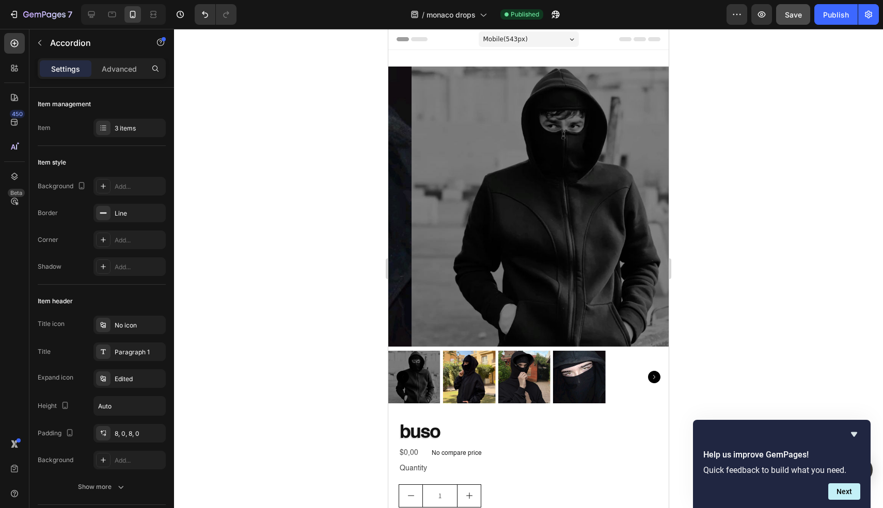
scroll to position [0, 0]
click at [844, 19] on div "Publish" at bounding box center [836, 14] width 26 height 11
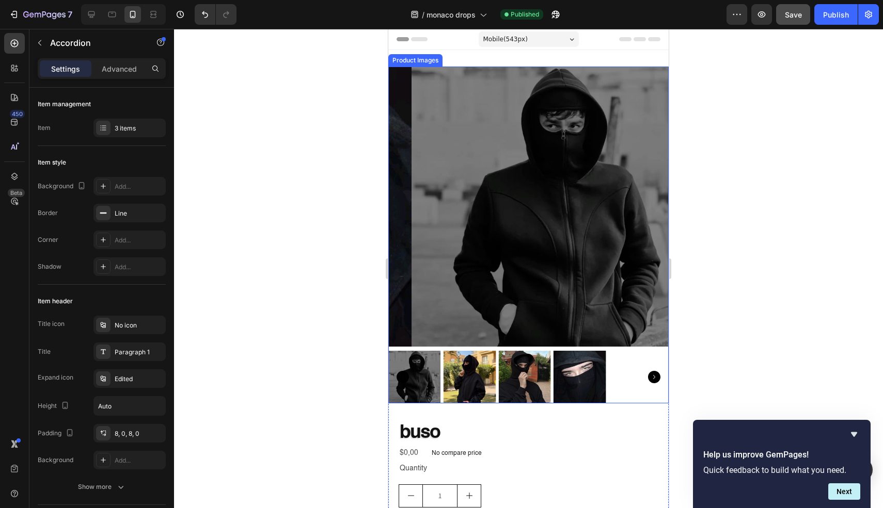
click at [433, 365] on img at bounding box center [414, 377] width 53 height 53
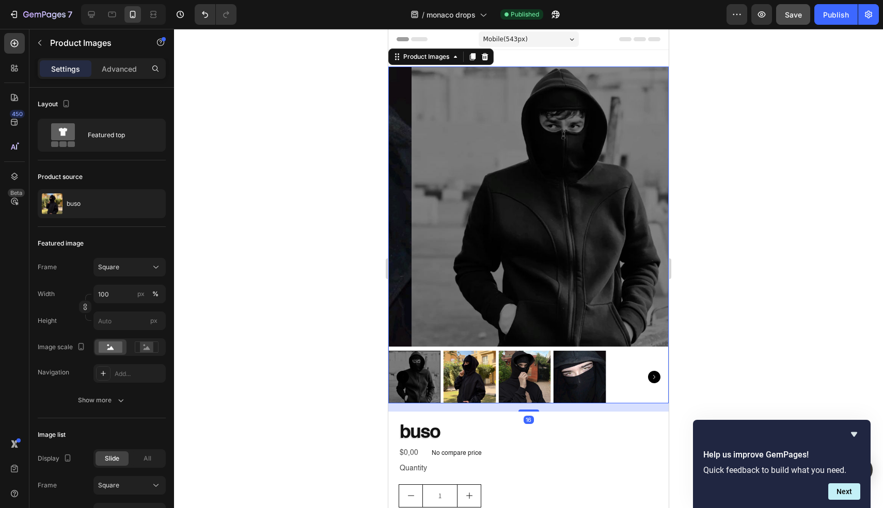
click at [461, 367] on img at bounding box center [469, 377] width 53 height 53
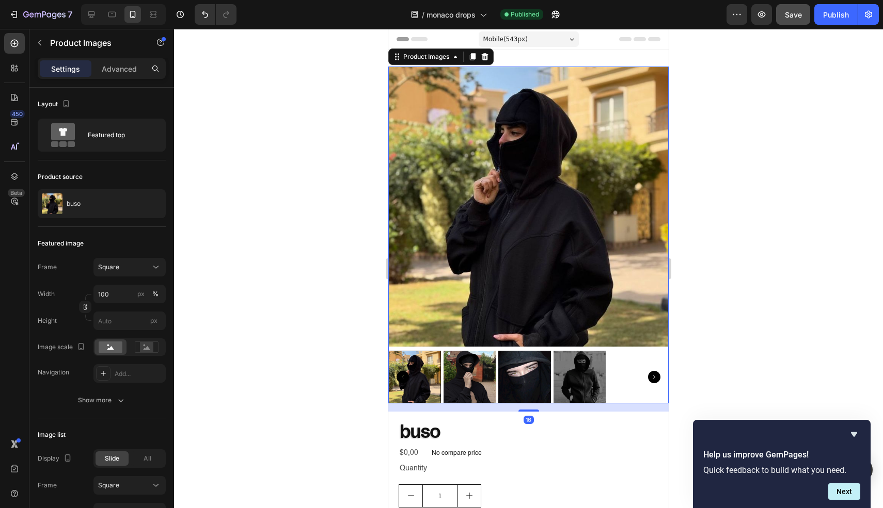
click at [466, 368] on img at bounding box center [469, 377] width 53 height 53
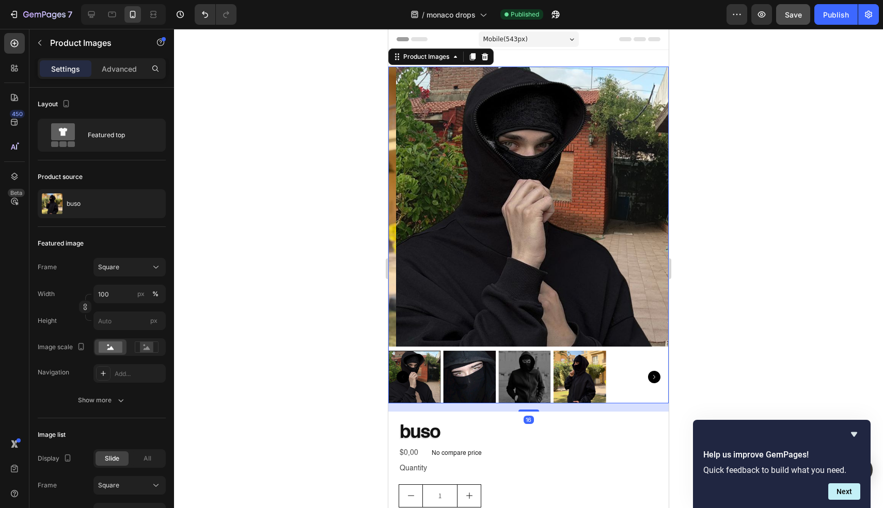
click at [465, 371] on img at bounding box center [469, 377] width 53 height 53
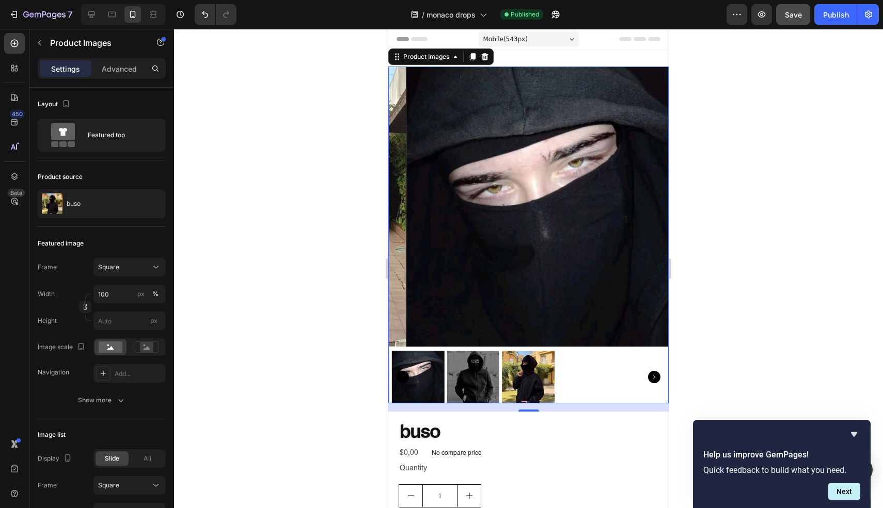
click at [478, 371] on img at bounding box center [472, 377] width 53 height 53
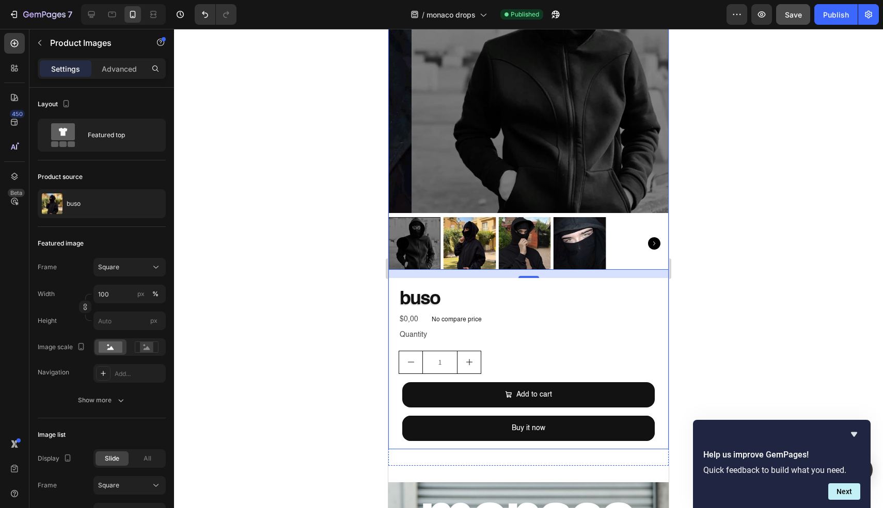
scroll to position [156, 0]
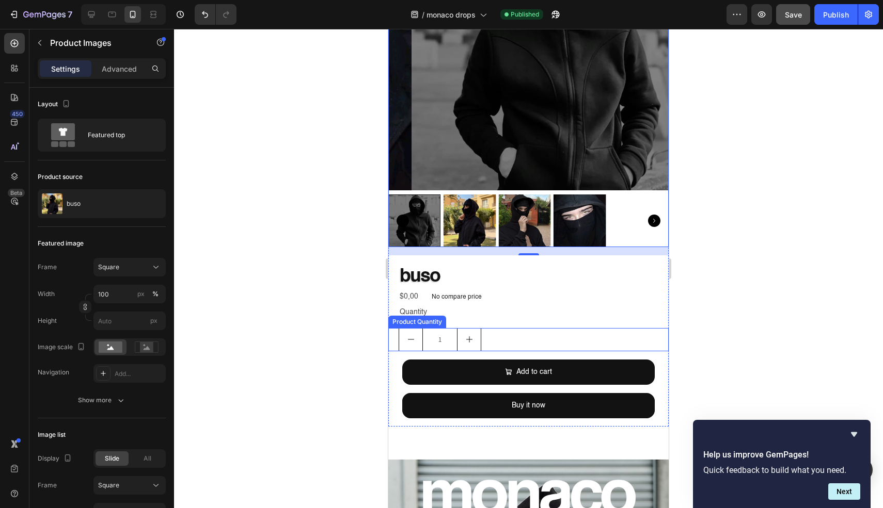
click at [468, 335] on icon "increment" at bounding box center [469, 339] width 8 height 8
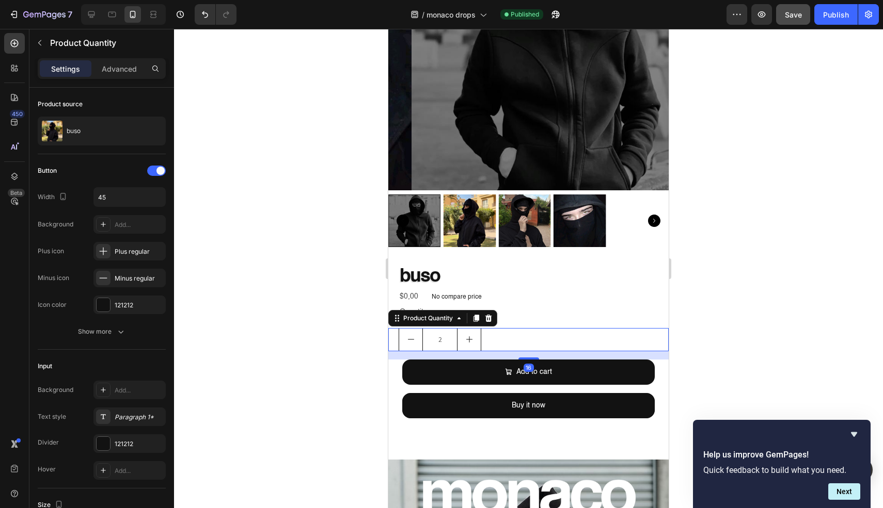
click at [468, 335] on icon "increment" at bounding box center [469, 339] width 8 height 8
click at [418, 329] on button "decrement" at bounding box center [410, 340] width 23 height 22
type input "1"
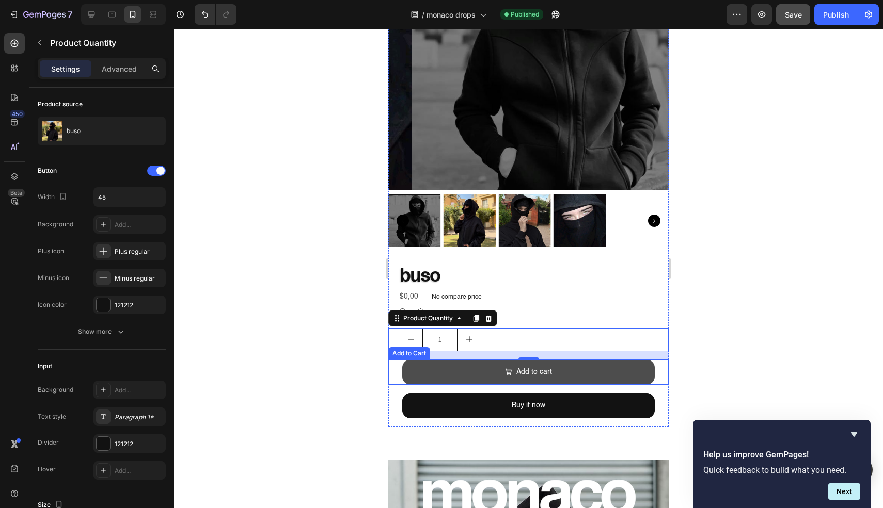
click at [467, 375] on button "Add to cart" at bounding box center [528, 372] width 252 height 25
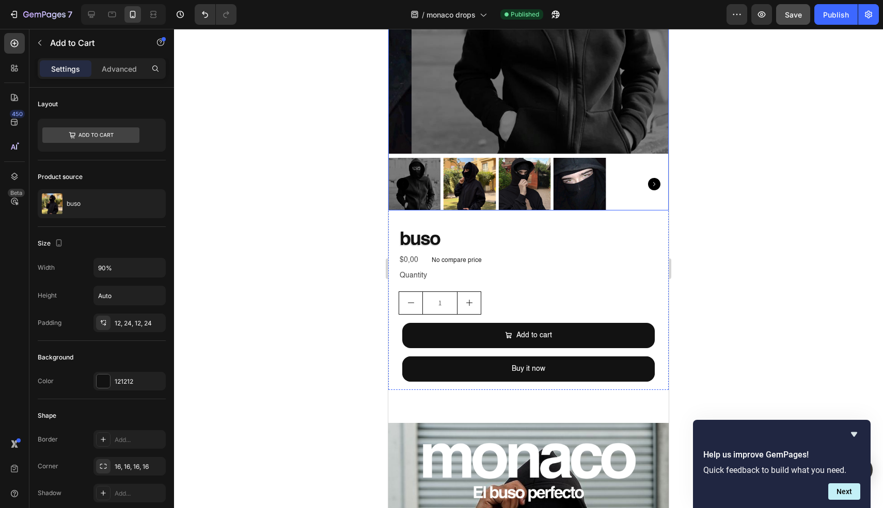
scroll to position [0, 0]
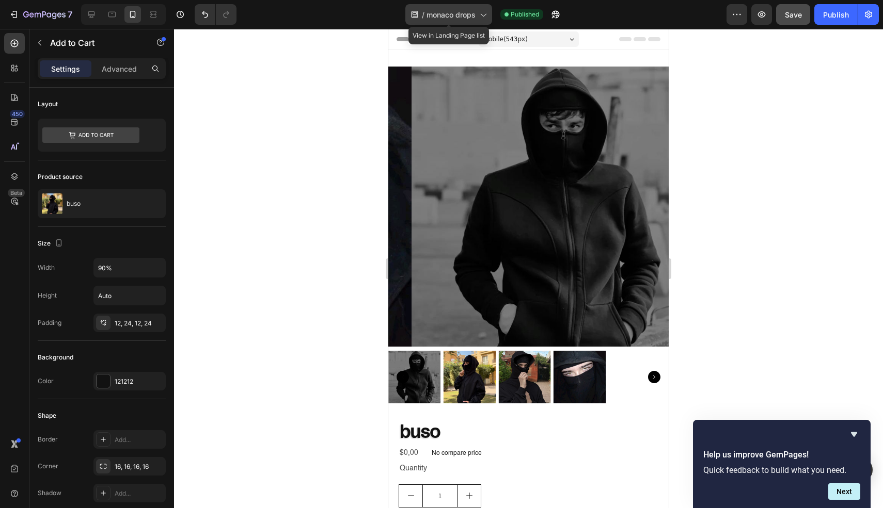
click at [455, 7] on div "/ monaco drops" at bounding box center [448, 14] width 87 height 21
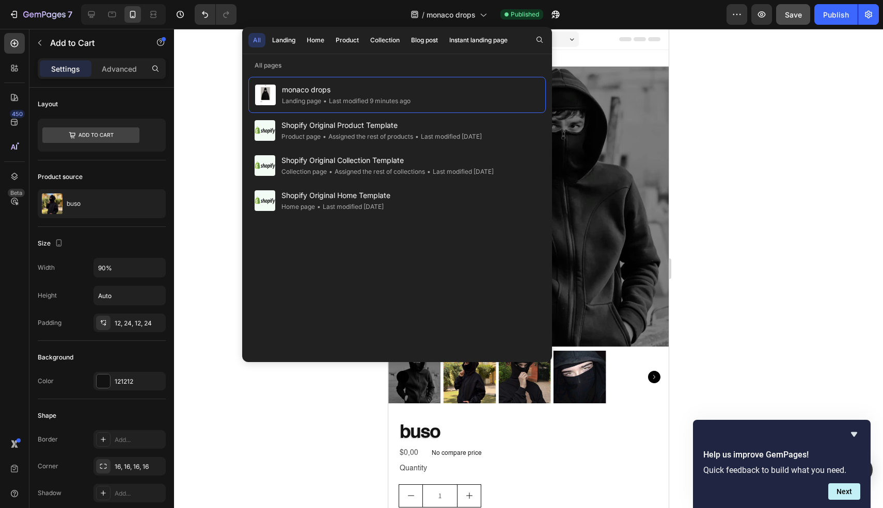
click at [196, 85] on div at bounding box center [528, 268] width 709 height 479
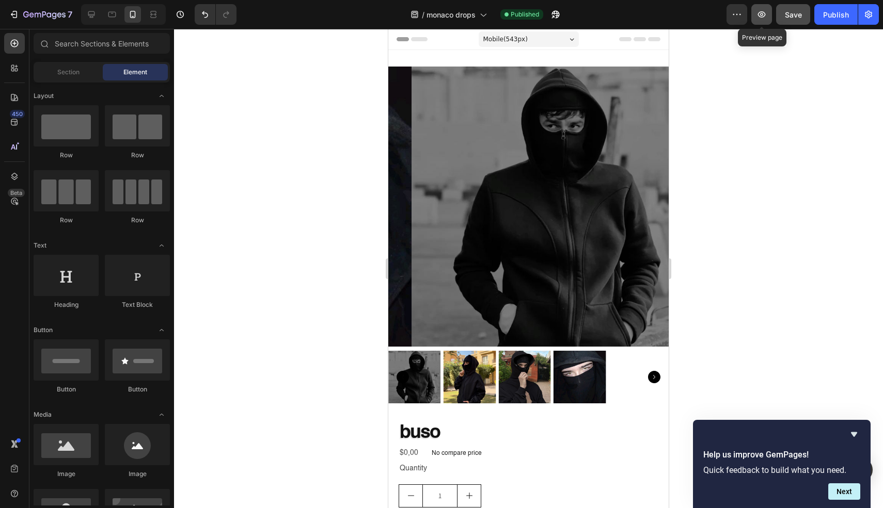
click at [760, 11] on icon "button" at bounding box center [761, 14] width 10 height 10
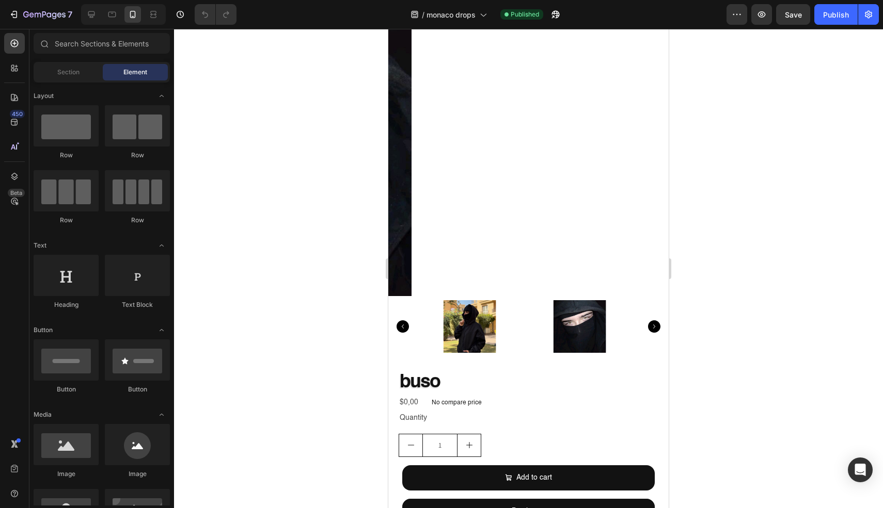
scroll to position [51, 0]
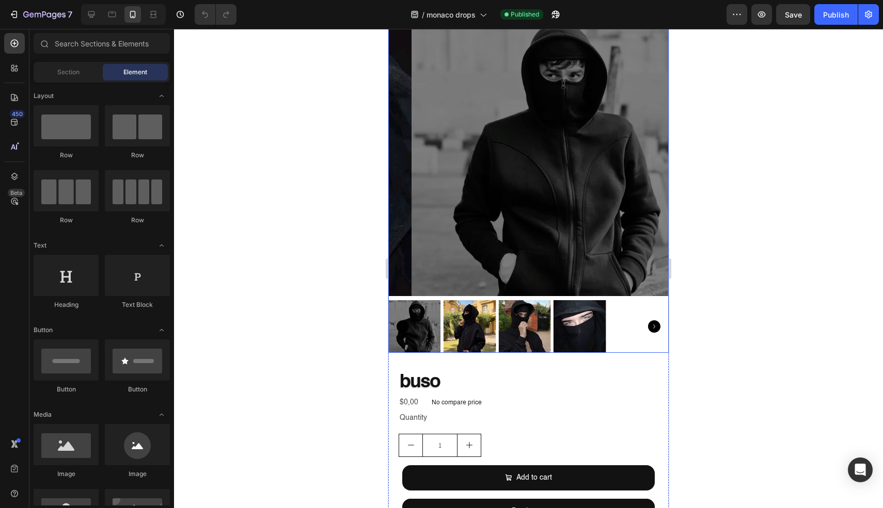
click at [468, 318] on img at bounding box center [469, 326] width 53 height 53
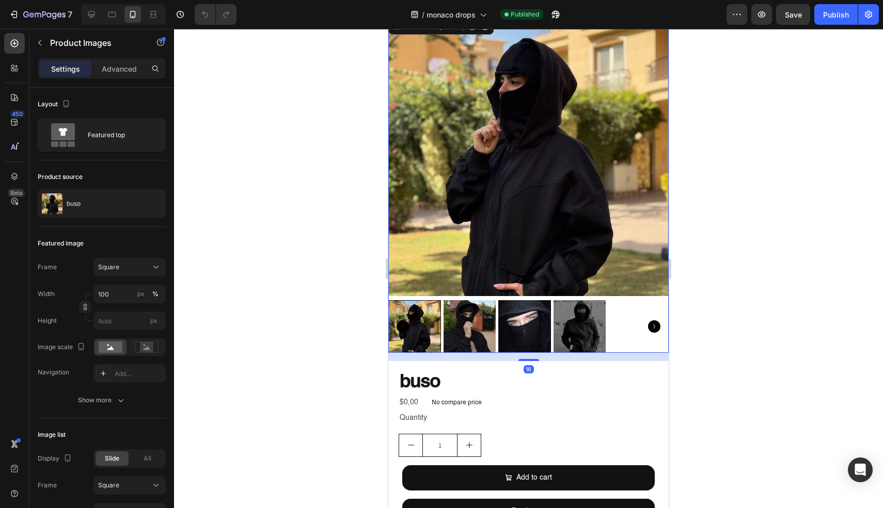
click at [480, 321] on img at bounding box center [469, 326] width 53 height 53
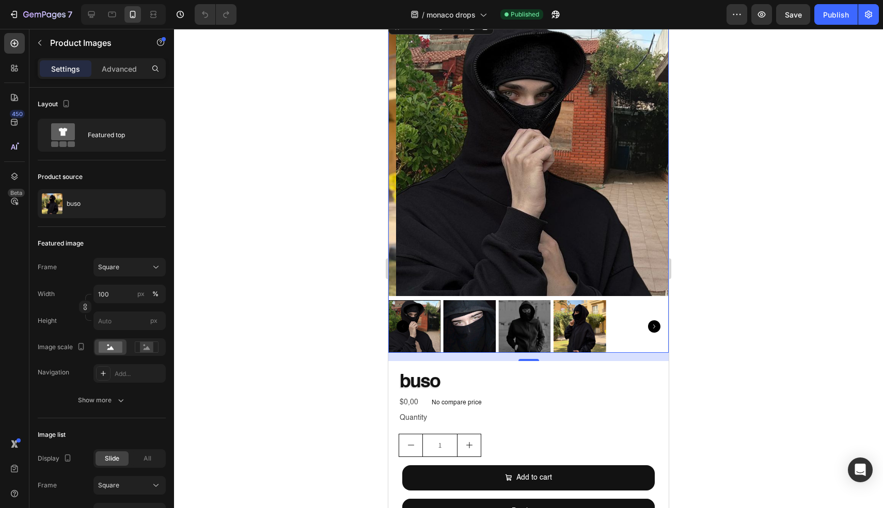
click at [478, 321] on img at bounding box center [469, 326] width 53 height 53
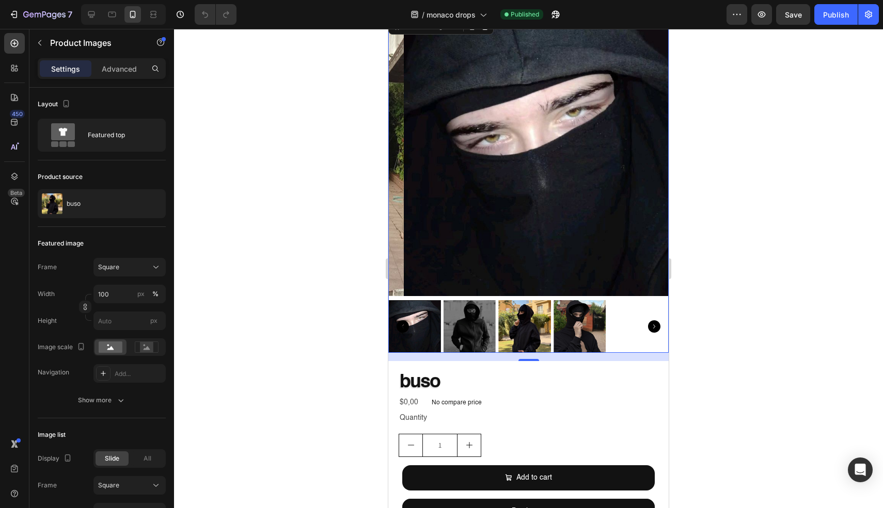
click at [478, 321] on img at bounding box center [469, 326] width 53 height 53
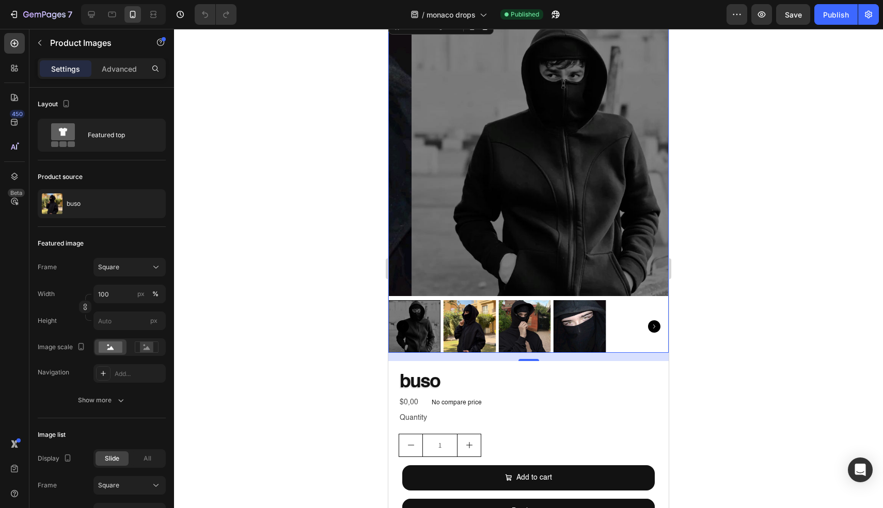
click at [478, 321] on img at bounding box center [469, 326] width 53 height 53
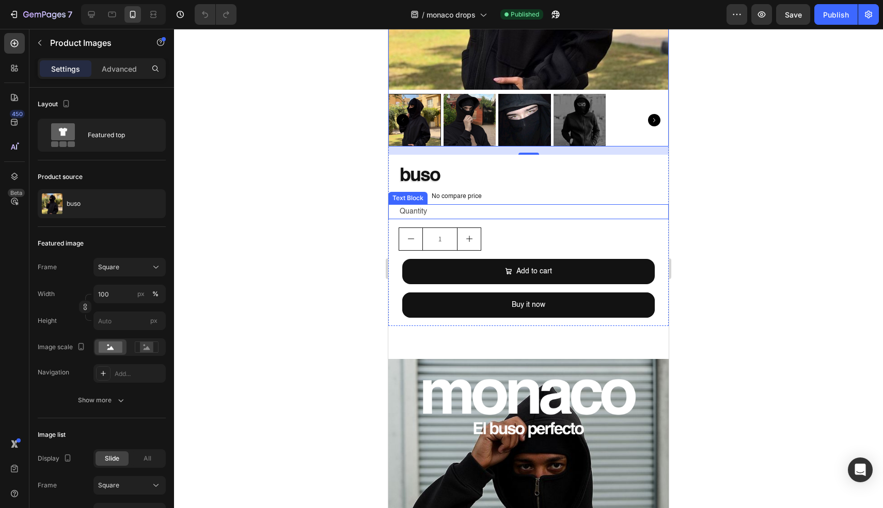
scroll to position [258, 0]
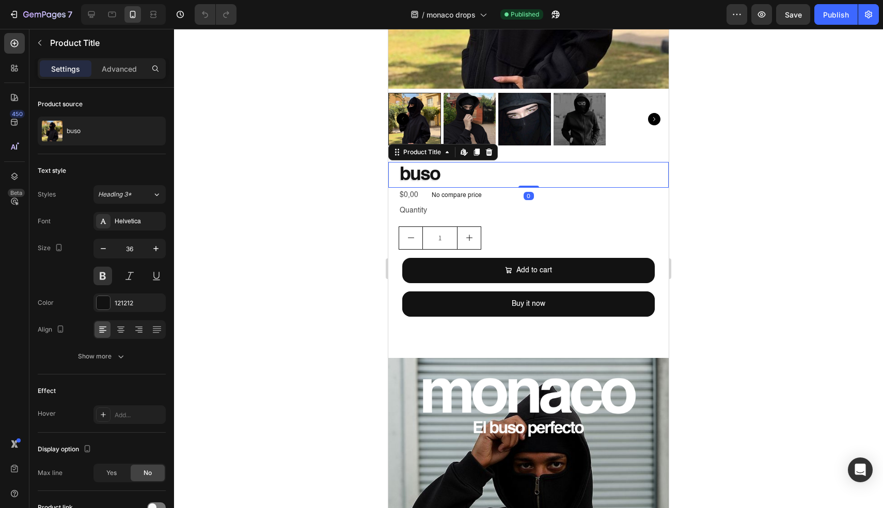
click at [455, 172] on h2 "buso" at bounding box center [533, 175] width 270 height 26
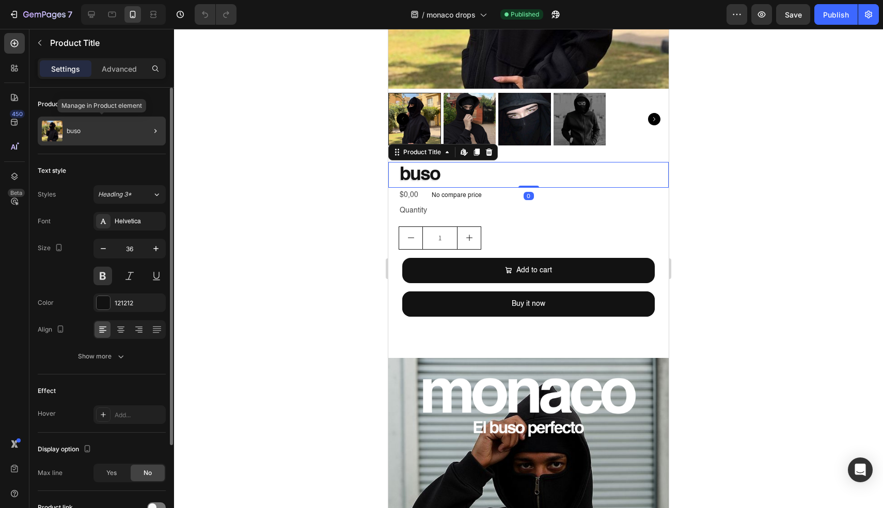
click at [113, 132] on div "buso" at bounding box center [102, 131] width 128 height 29
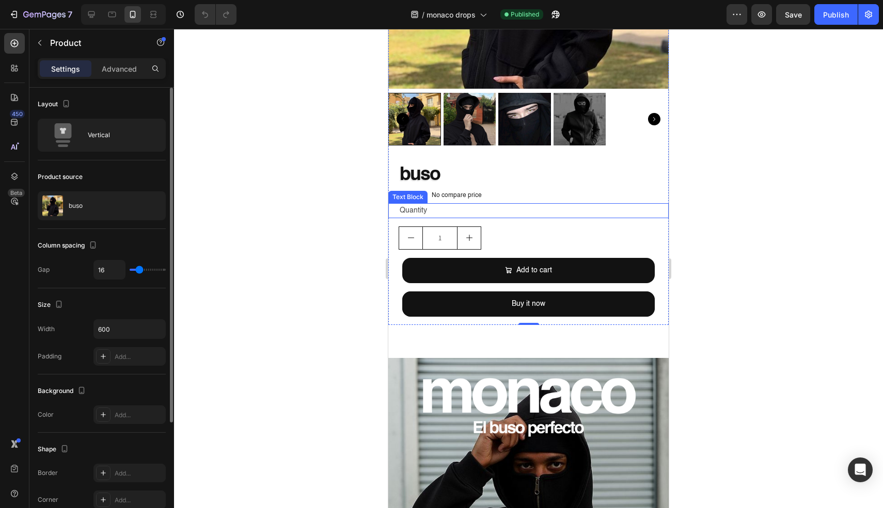
scroll to position [276, 0]
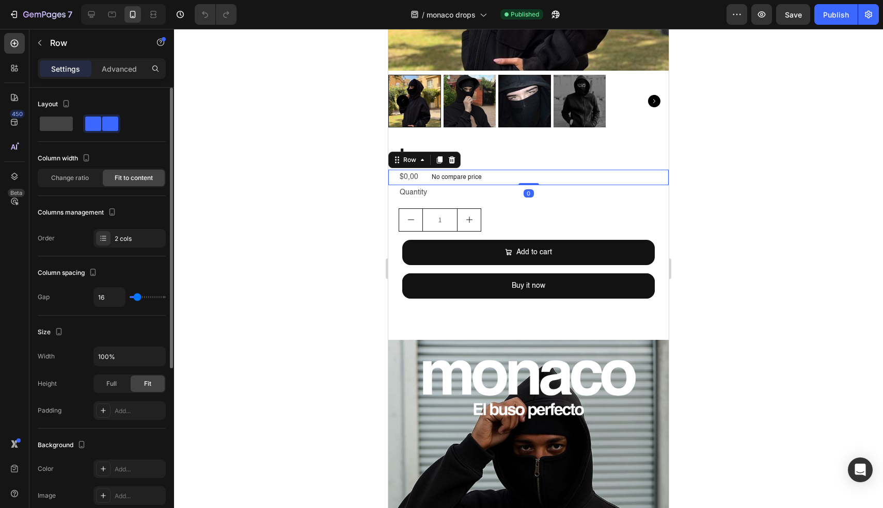
click at [419, 170] on div "$0,00 Product Price Product Price No compare price Product Price Row 0" at bounding box center [528, 177] width 280 height 15
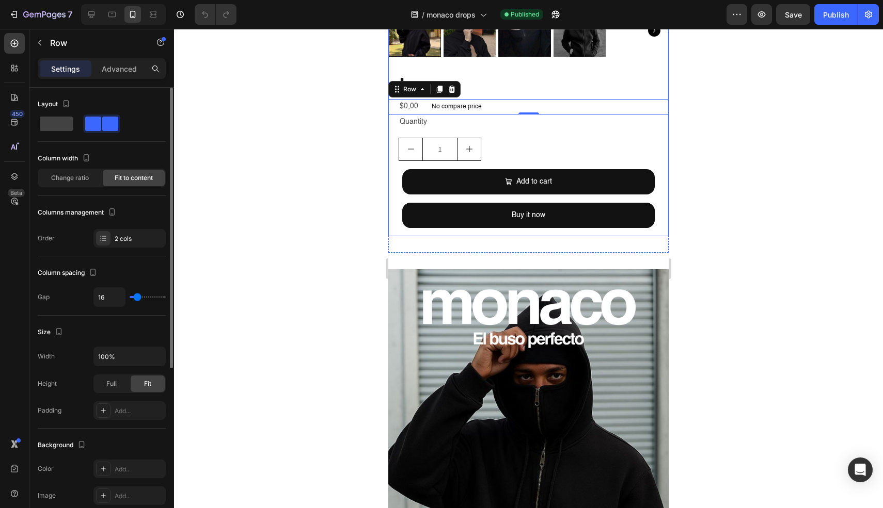
scroll to position [347, 0]
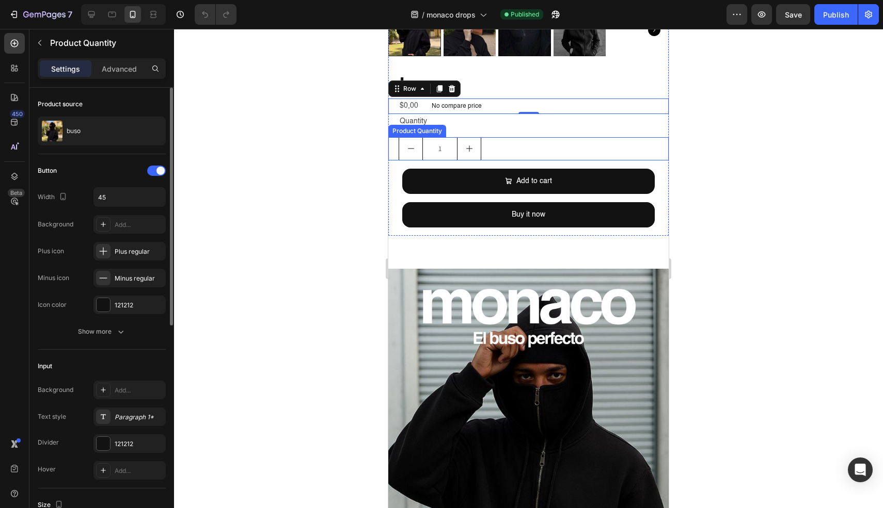
click at [474, 138] on button "increment" at bounding box center [468, 149] width 23 height 22
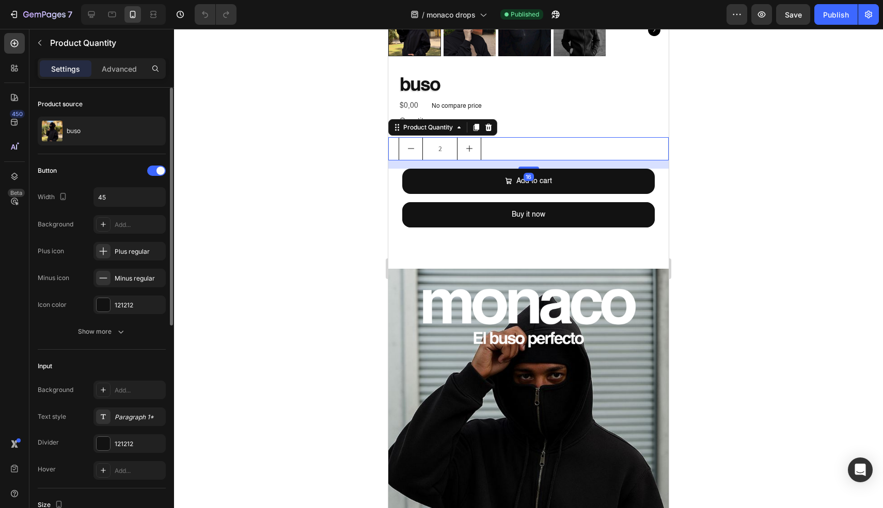
click at [474, 138] on button "increment" at bounding box center [468, 149] width 23 height 22
click at [414, 146] on button "decrement" at bounding box center [410, 149] width 23 height 22
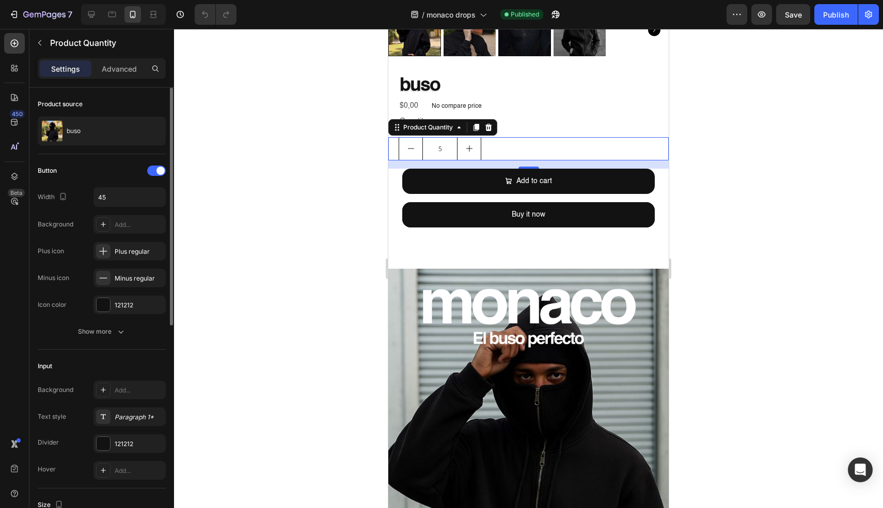
click at [414, 146] on button "decrement" at bounding box center [410, 149] width 23 height 22
type input "1"
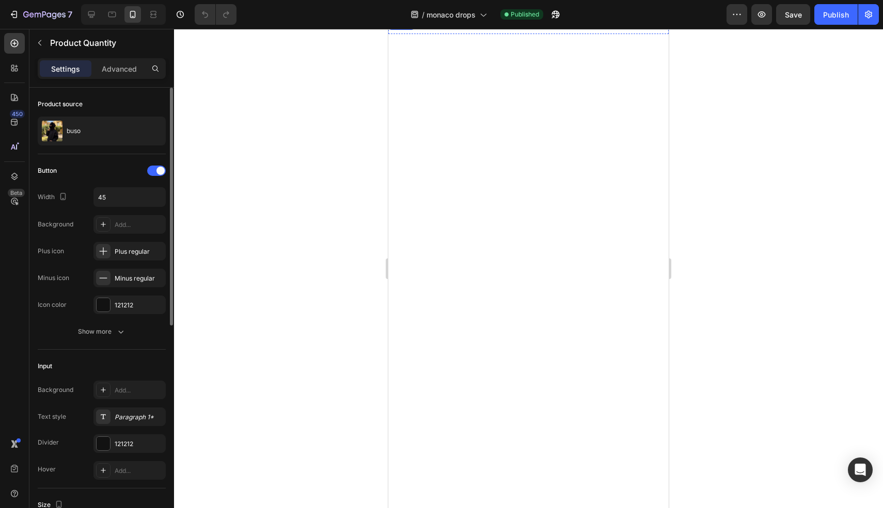
scroll to position [1571, 0]
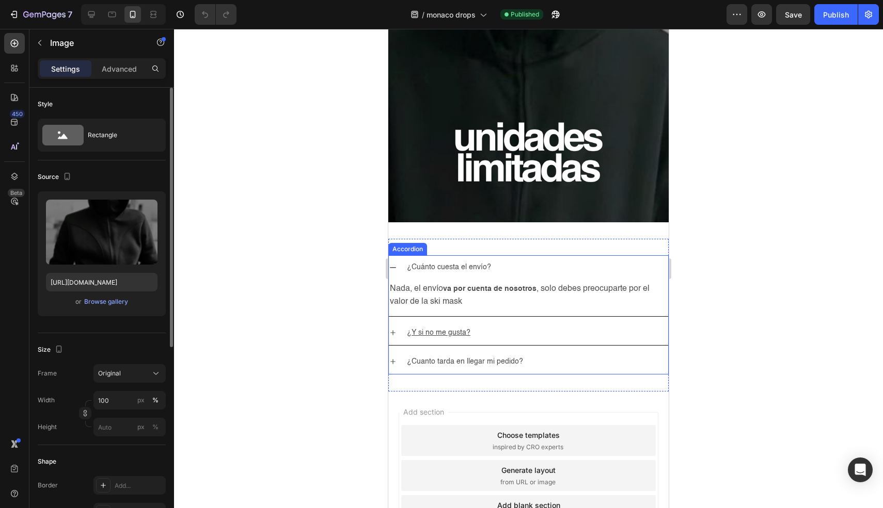
scroll to position [2954, 0]
click at [439, 261] on p "¿Cuánto cuesta el envío?" at bounding box center [449, 267] width 84 height 13
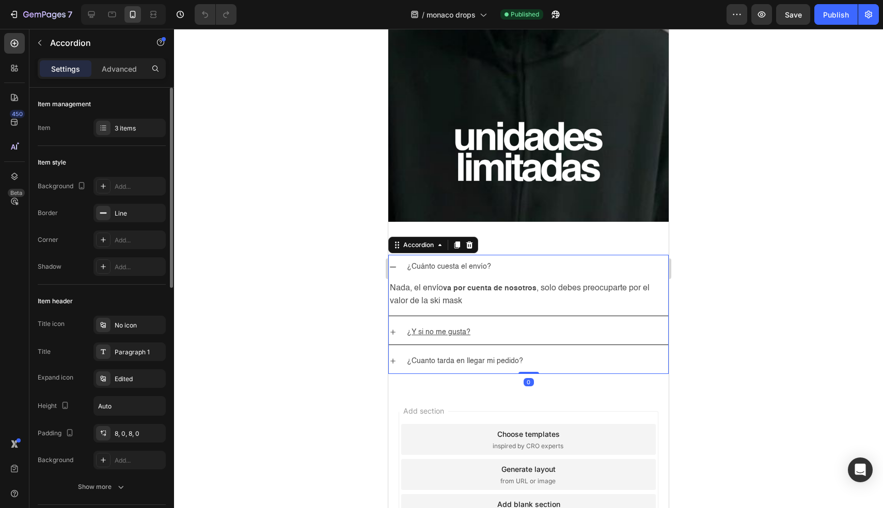
click at [401, 255] on div "¿Cuánto cuesta el envío?" at bounding box center [528, 267] width 279 height 24
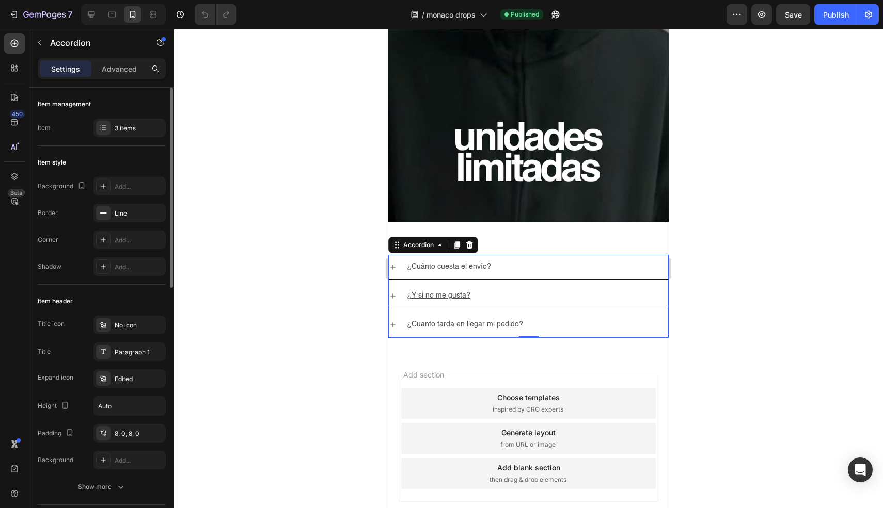
click at [394, 258] on div "¿Cuánto cuesta el envío?" at bounding box center [528, 267] width 279 height 24
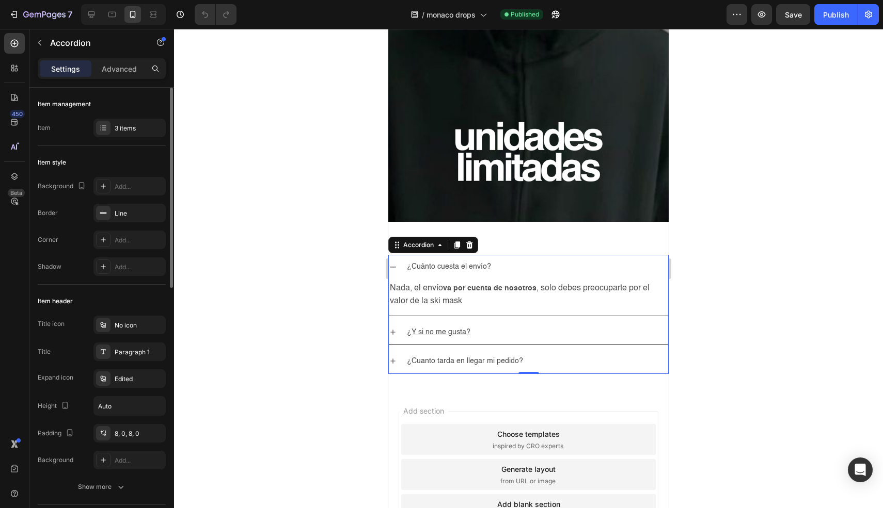
click at [393, 330] on icon at bounding box center [392, 332] width 5 height 5
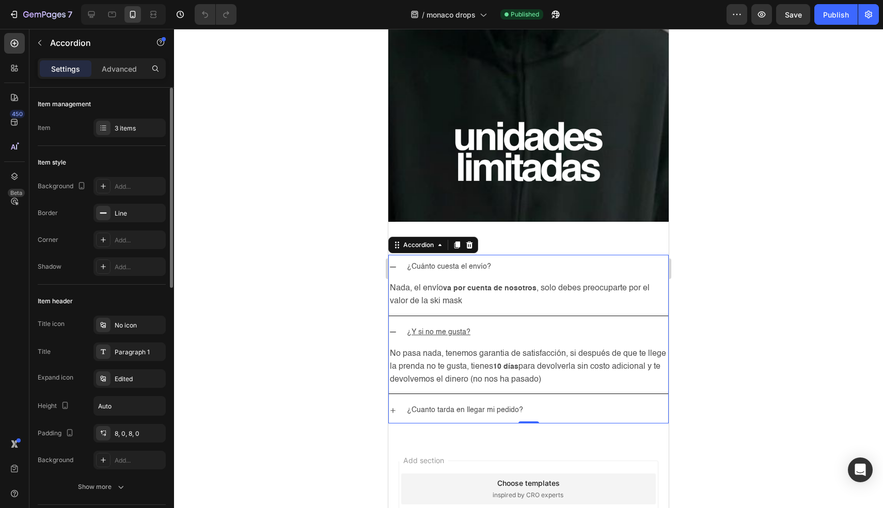
click at [395, 407] on icon at bounding box center [393, 411] width 8 height 8
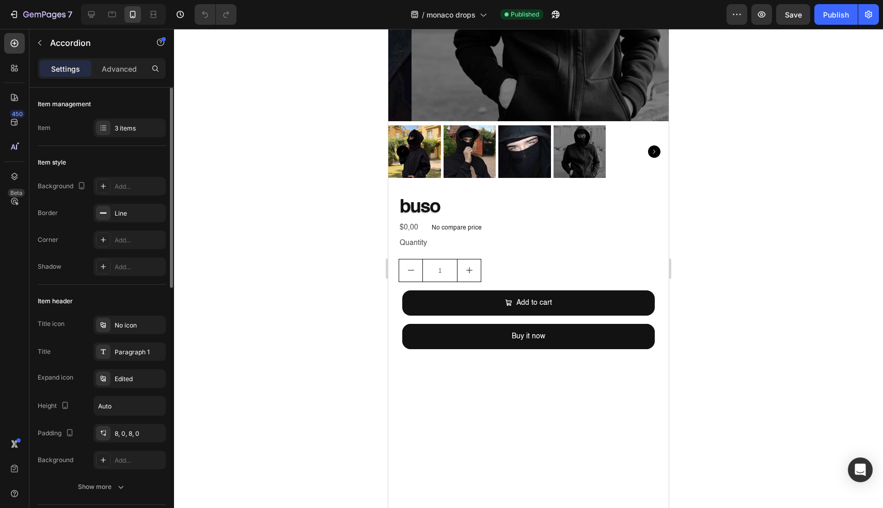
scroll to position [0, 0]
